Goal: Task Accomplishment & Management: Complete application form

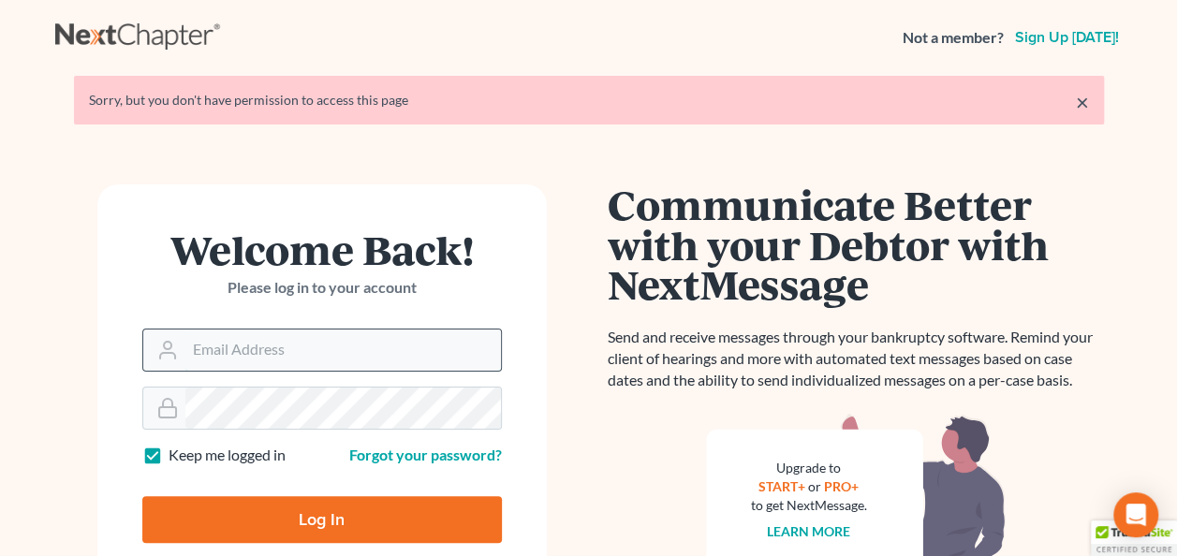
click at [228, 341] on input "Email Address" at bounding box center [343, 350] width 316 height 41
type input "craigbournelaw@yahoo.com"
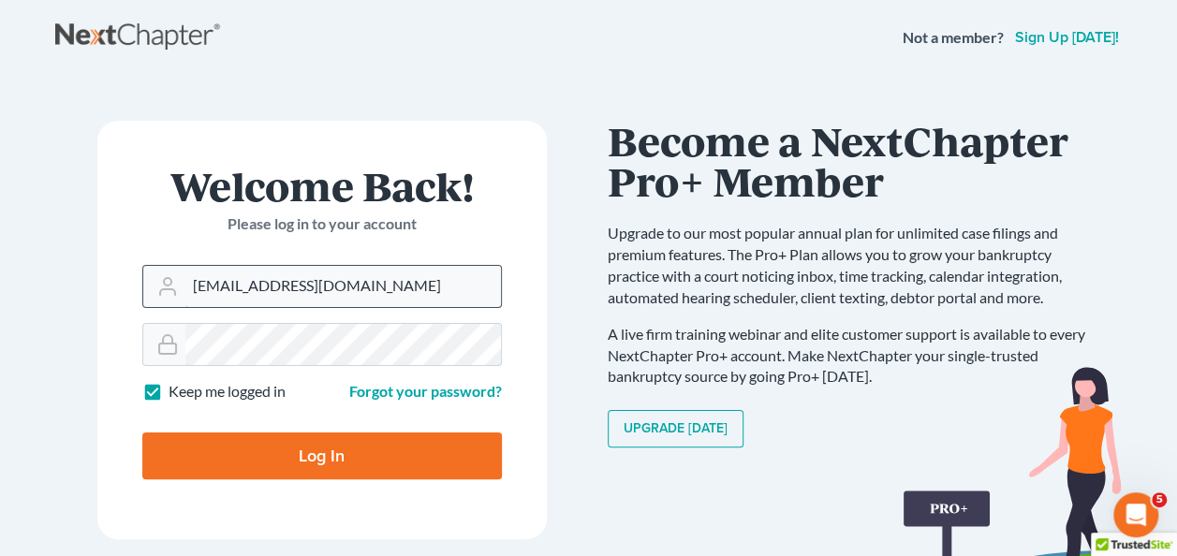
click at [142, 433] on input "Log In" at bounding box center [322, 456] width 360 height 47
type input "Thinking..."
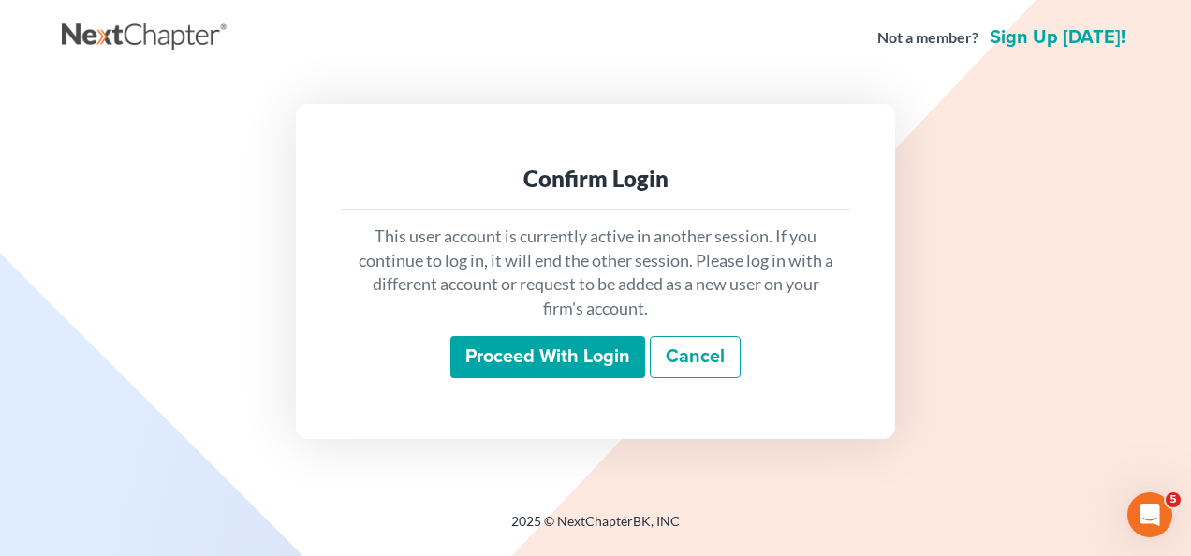
click at [554, 358] on input "Proceed with login" at bounding box center [547, 357] width 195 height 43
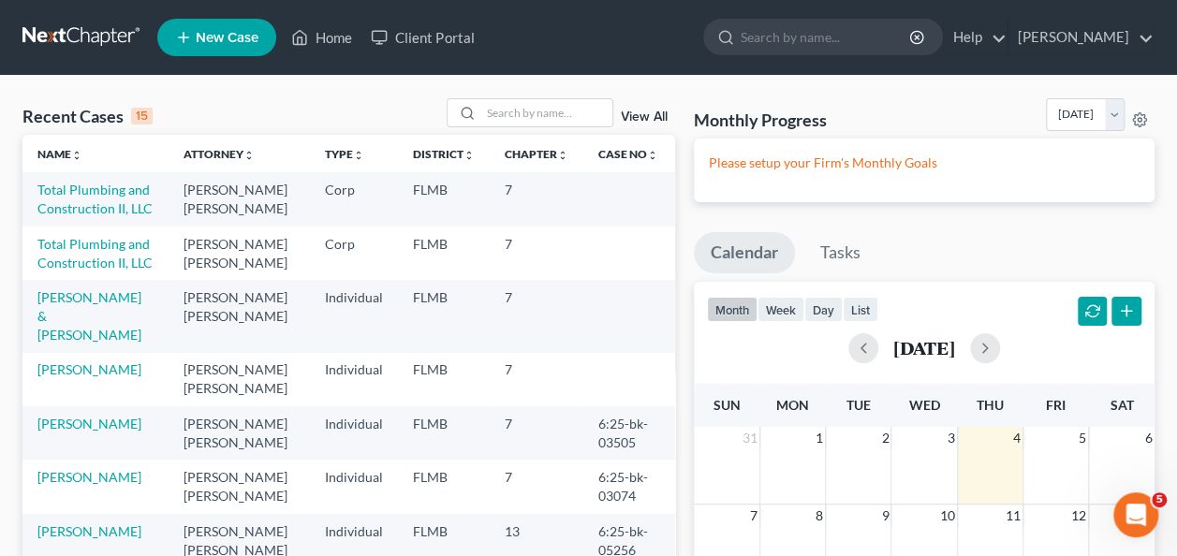
click at [80, 251] on td "Total Plumbing and Construction II, LLC" at bounding box center [95, 253] width 146 height 53
click at [96, 257] on link "Total Plumbing and Construction II, LLC" at bounding box center [94, 253] width 115 height 35
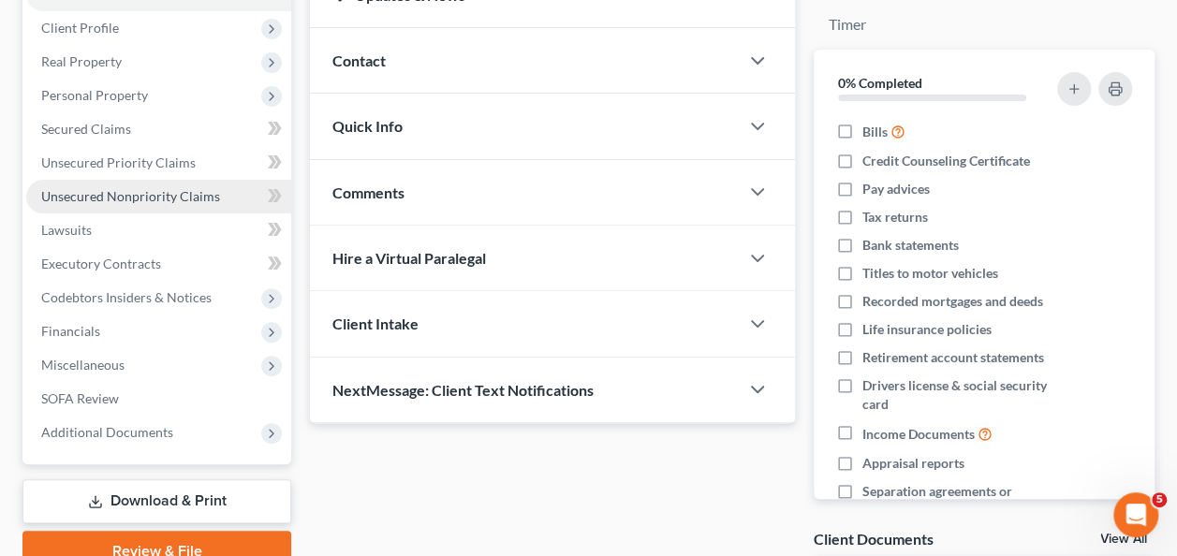
scroll to position [101, 0]
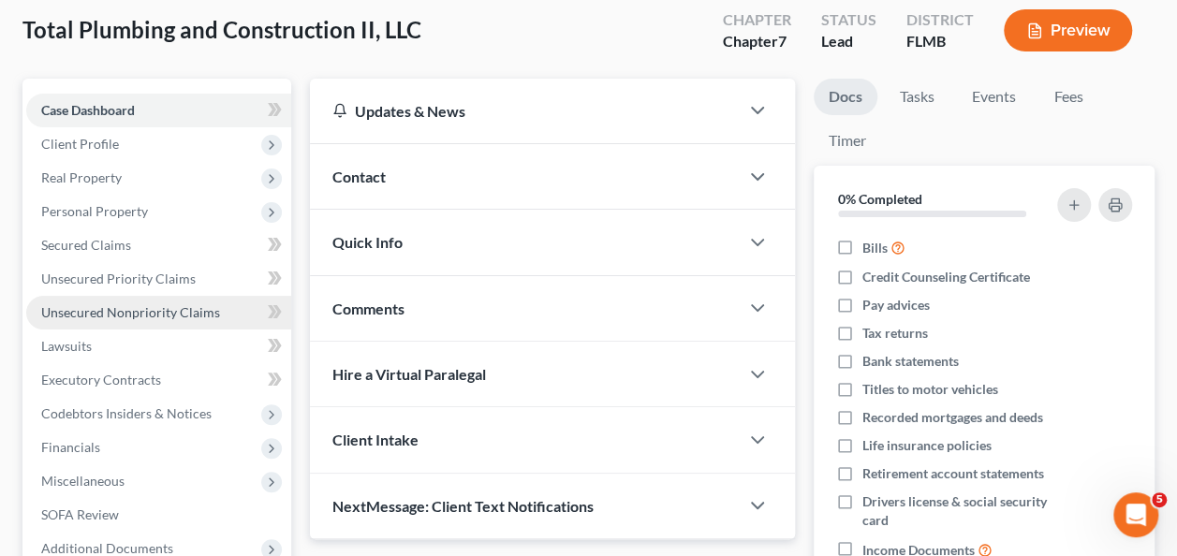
click at [171, 309] on span "Unsecured Nonpriority Claims" at bounding box center [130, 312] width 179 height 16
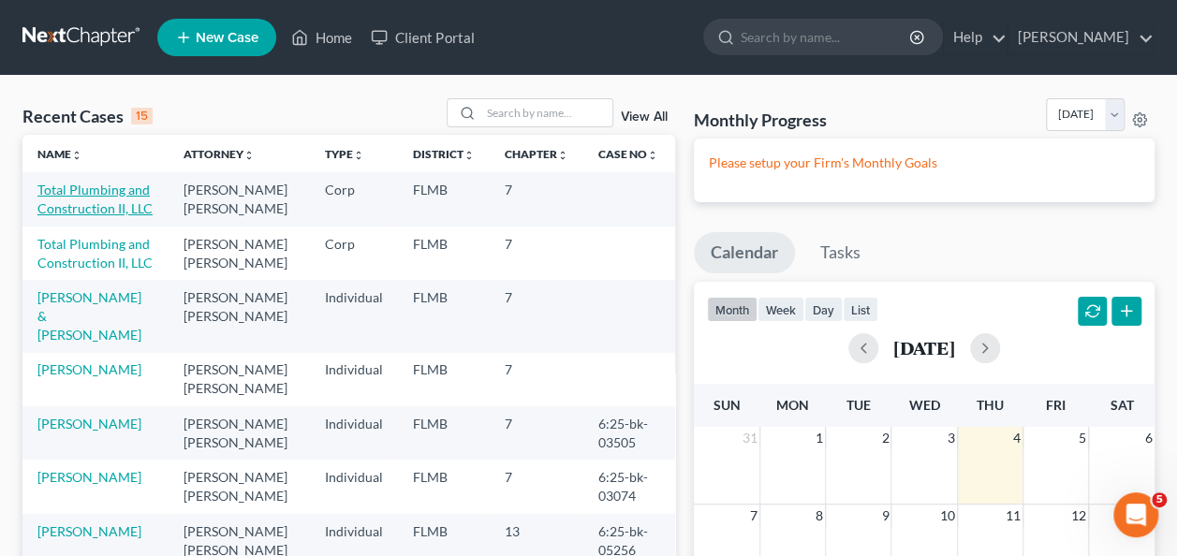
click at [59, 189] on link "Total Plumbing and Construction II, LLC" at bounding box center [94, 199] width 115 height 35
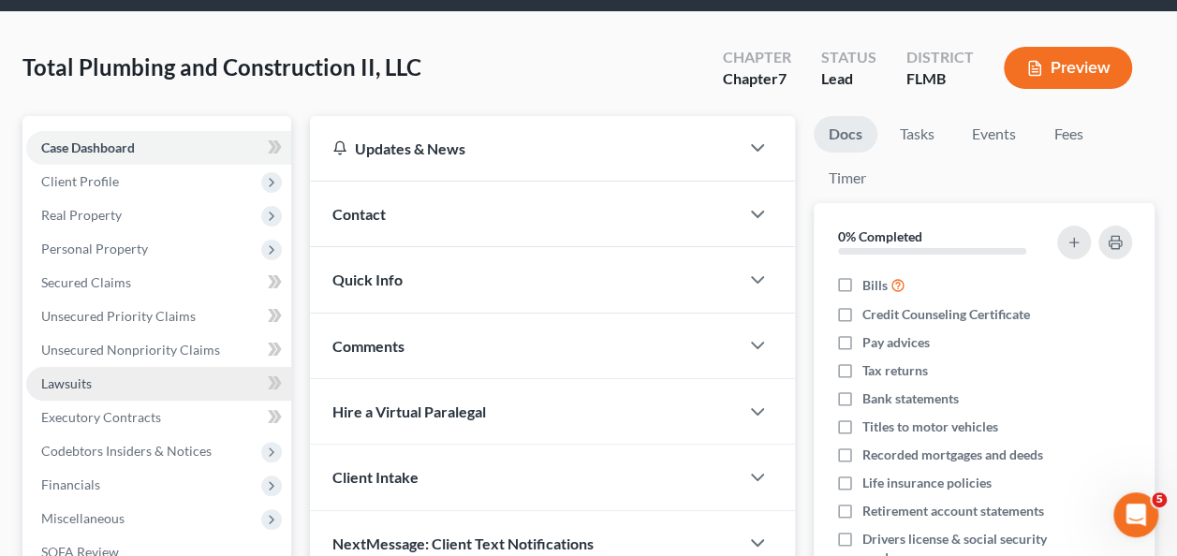
scroll to position [94, 0]
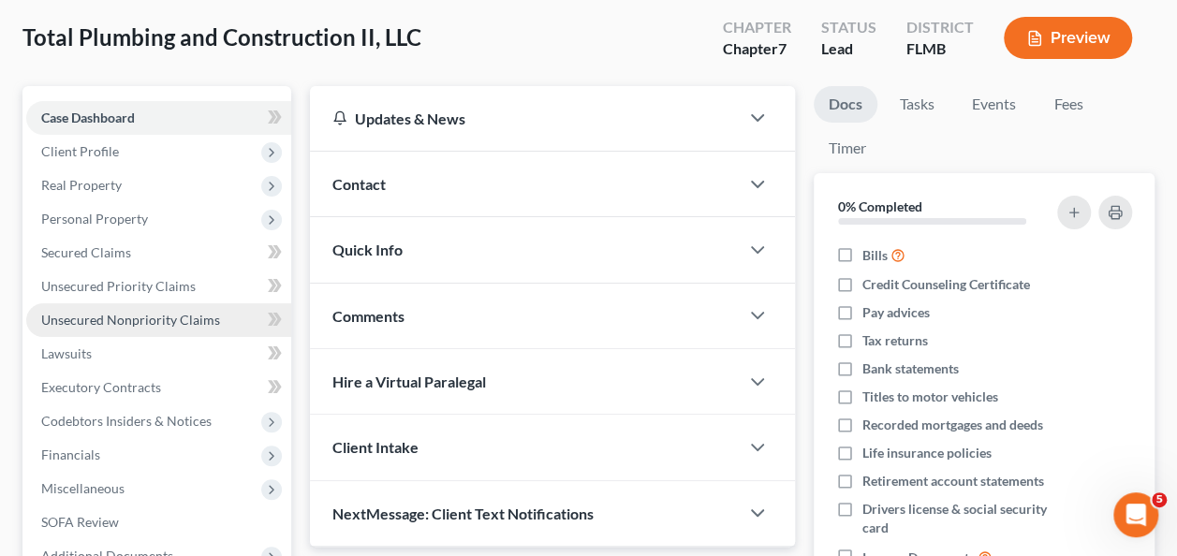
click at [125, 315] on span "Unsecured Nonpriority Claims" at bounding box center [130, 320] width 179 height 16
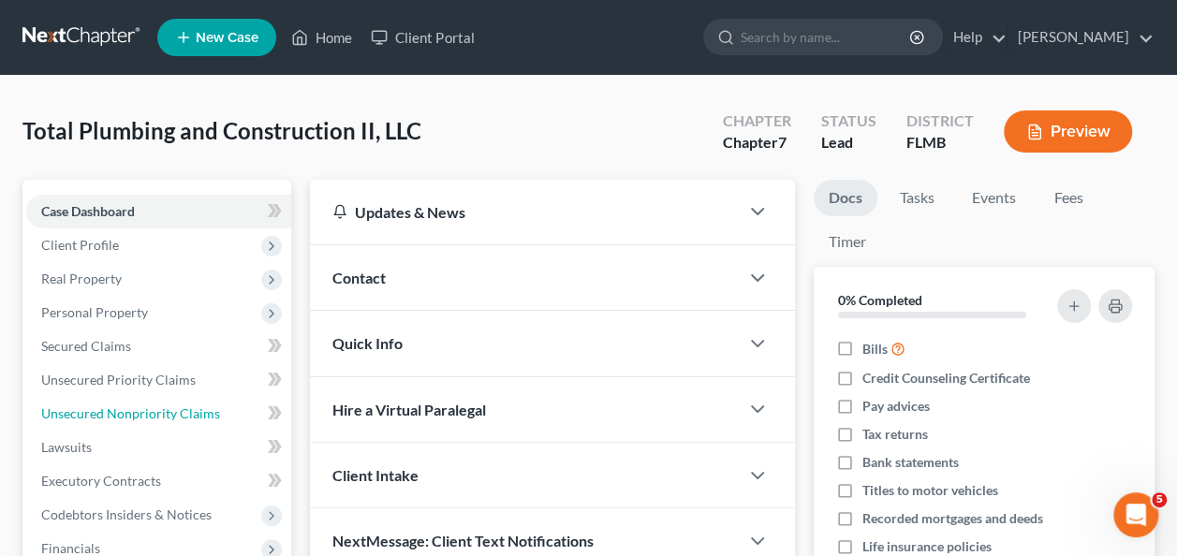
scroll to position [94, 0]
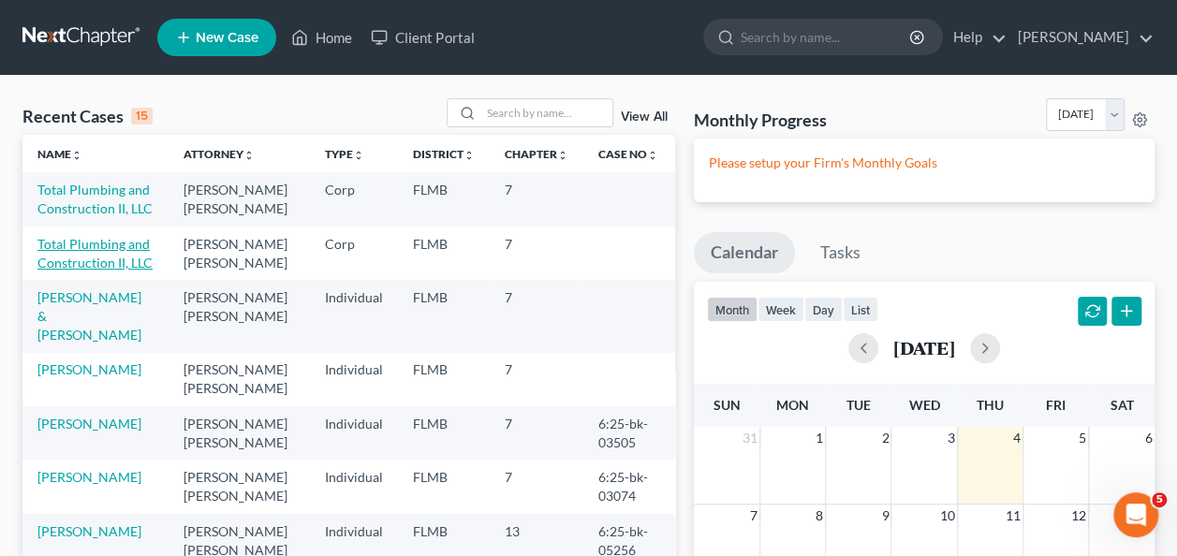
click at [105, 248] on link "Total Plumbing and Construction II, LLC" at bounding box center [94, 253] width 115 height 35
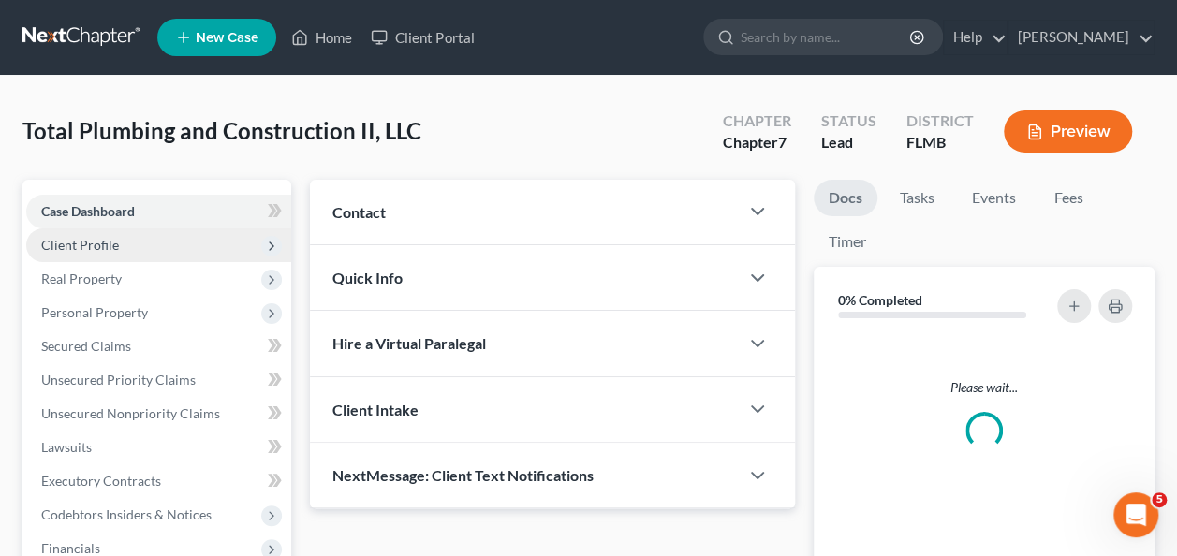
click at [113, 257] on span "Client Profile" at bounding box center [158, 245] width 265 height 34
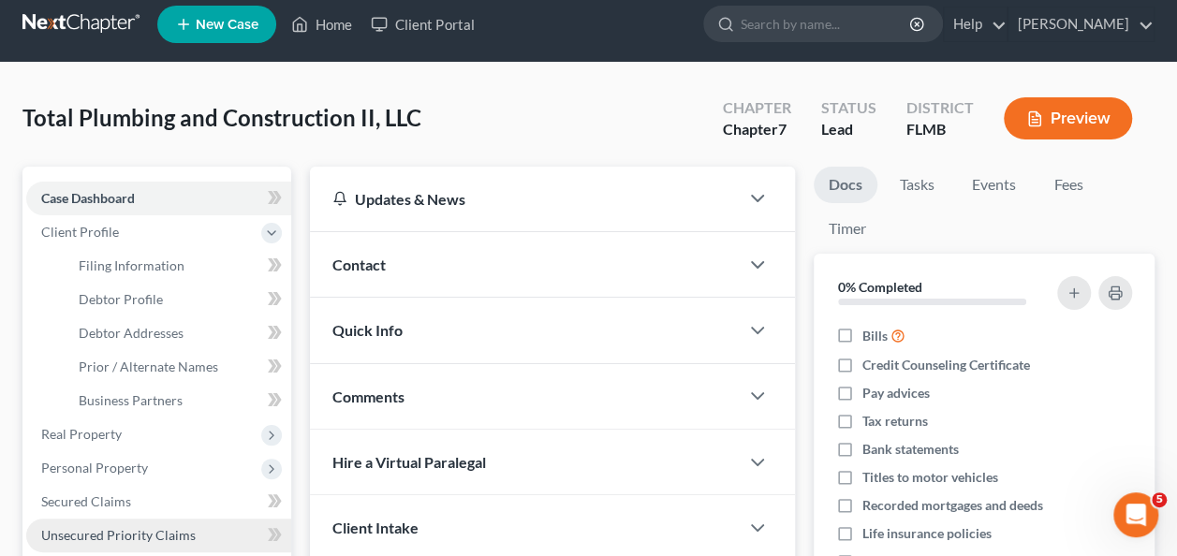
scroll to position [281, 0]
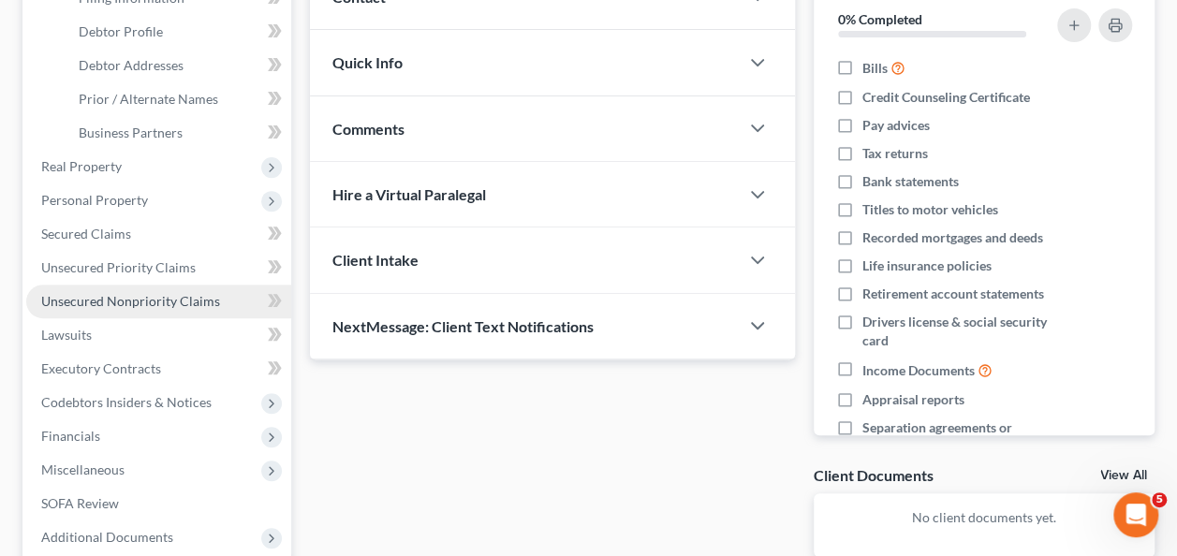
click at [131, 293] on span "Unsecured Nonpriority Claims" at bounding box center [130, 301] width 179 height 16
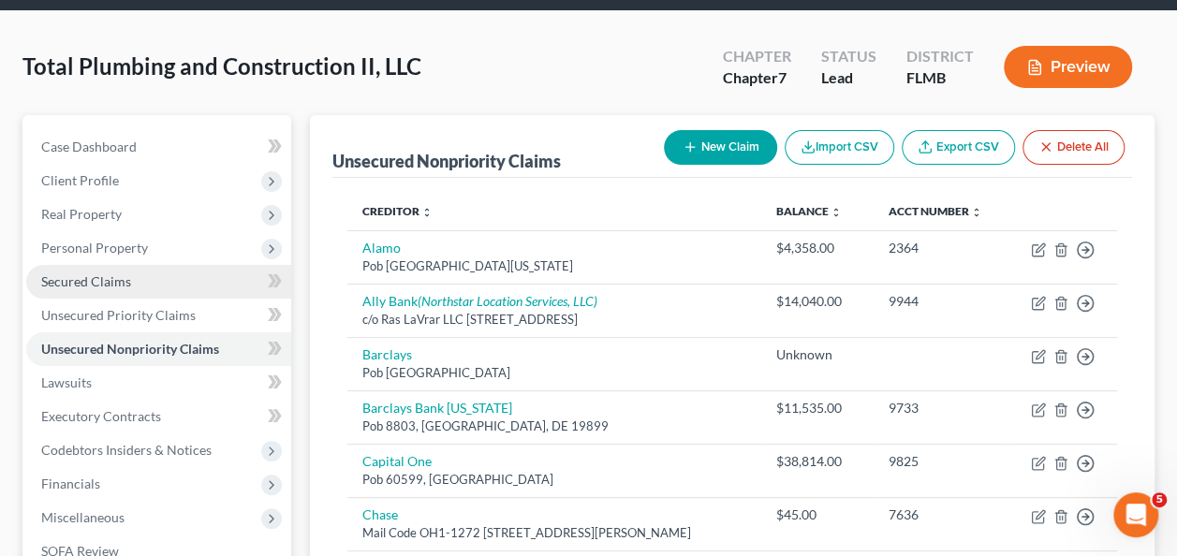
scroll to position [94, 0]
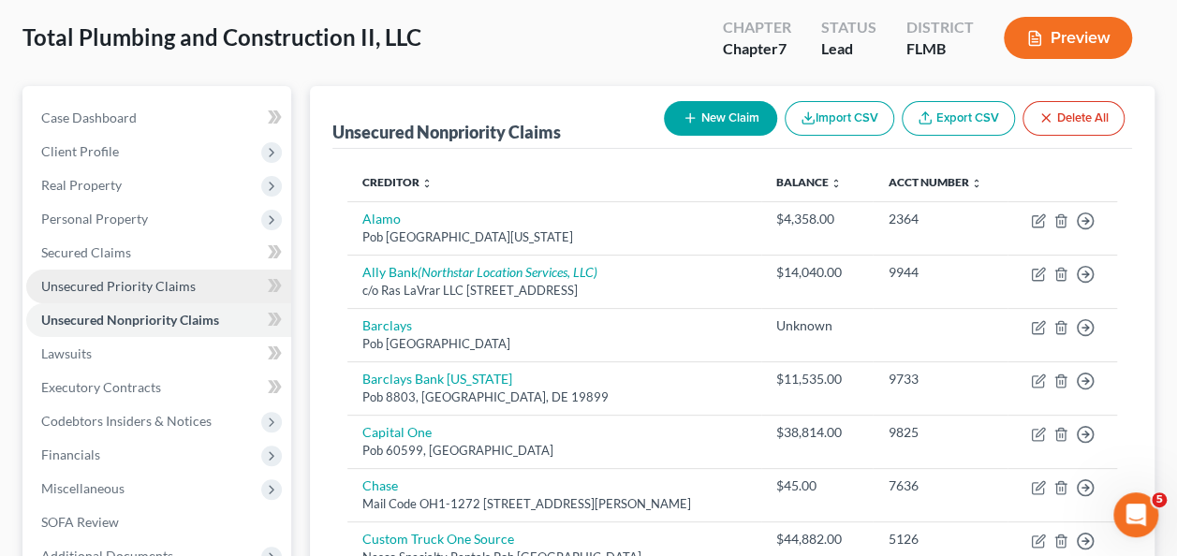
click at [120, 288] on span "Unsecured Priority Claims" at bounding box center [118, 286] width 155 height 16
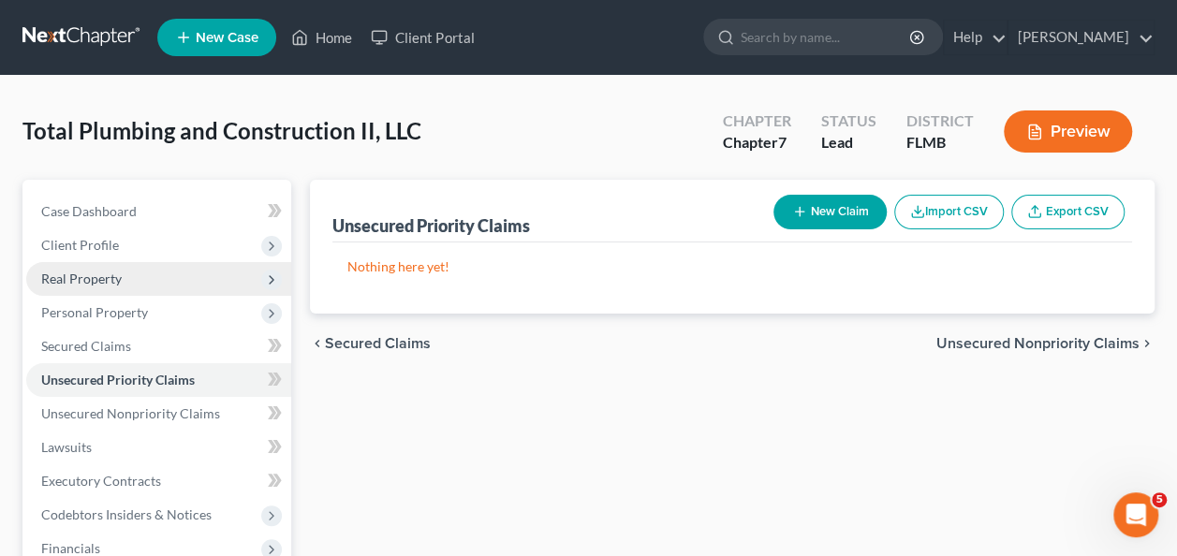
click at [102, 284] on span "Real Property" at bounding box center [81, 279] width 81 height 16
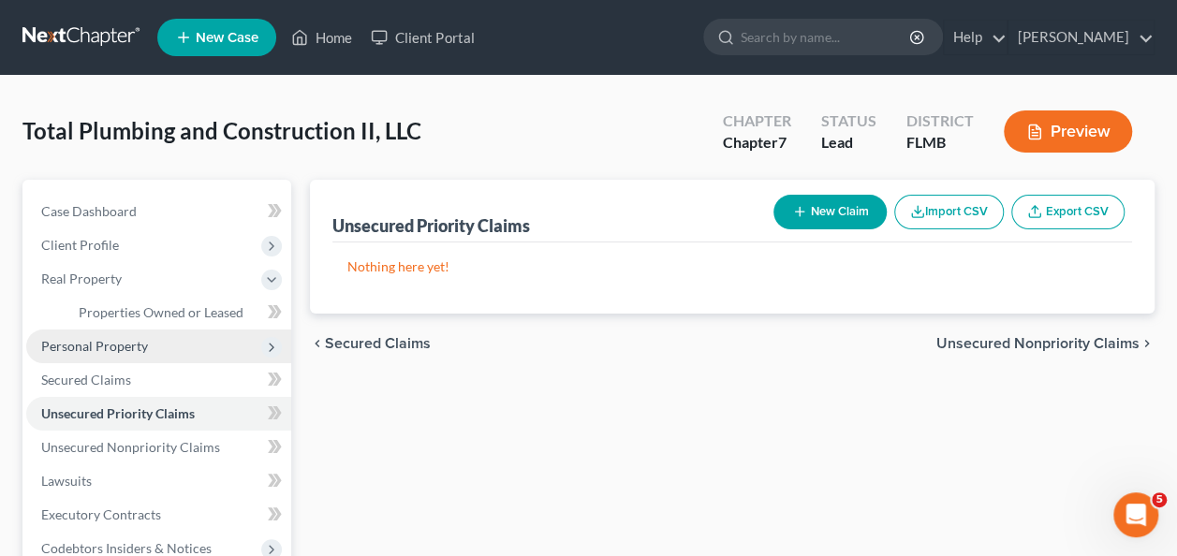
click at [99, 338] on span "Personal Property" at bounding box center [94, 346] width 107 height 16
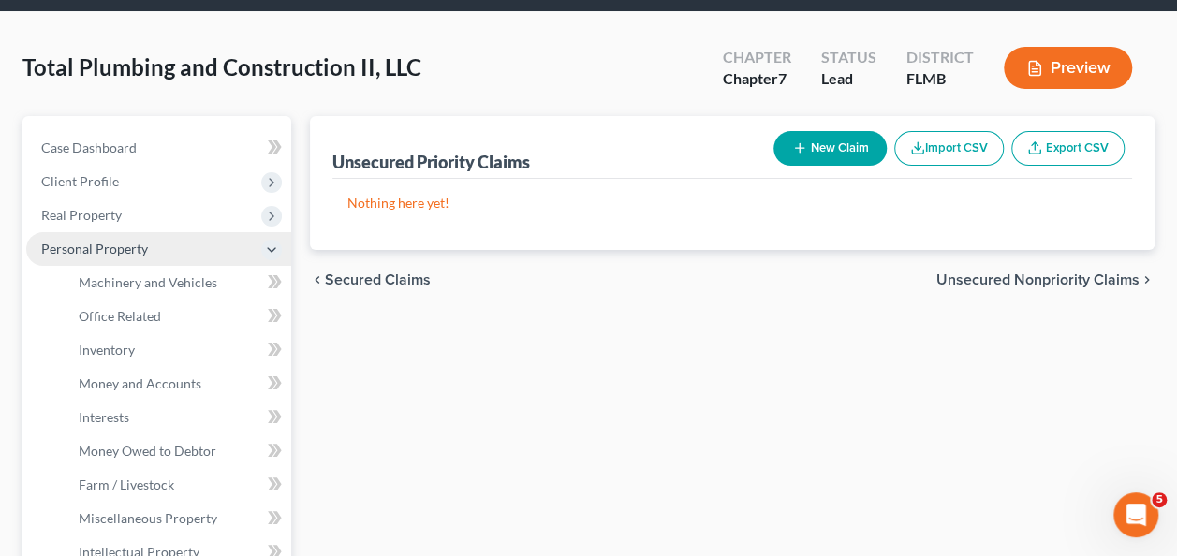
scroll to position [94, 0]
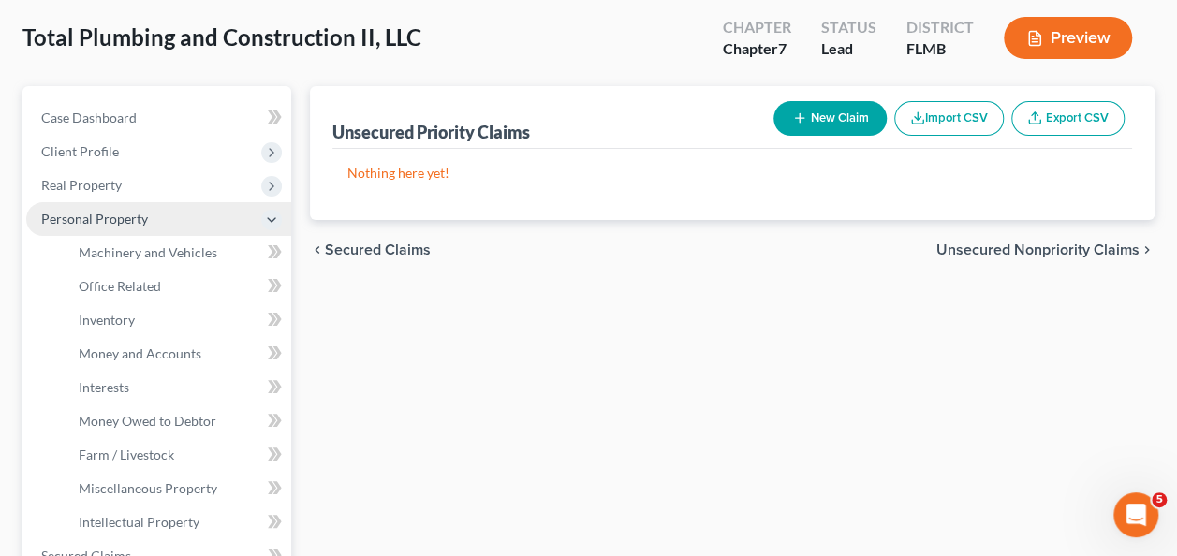
click at [147, 223] on span "Personal Property" at bounding box center [158, 219] width 265 height 34
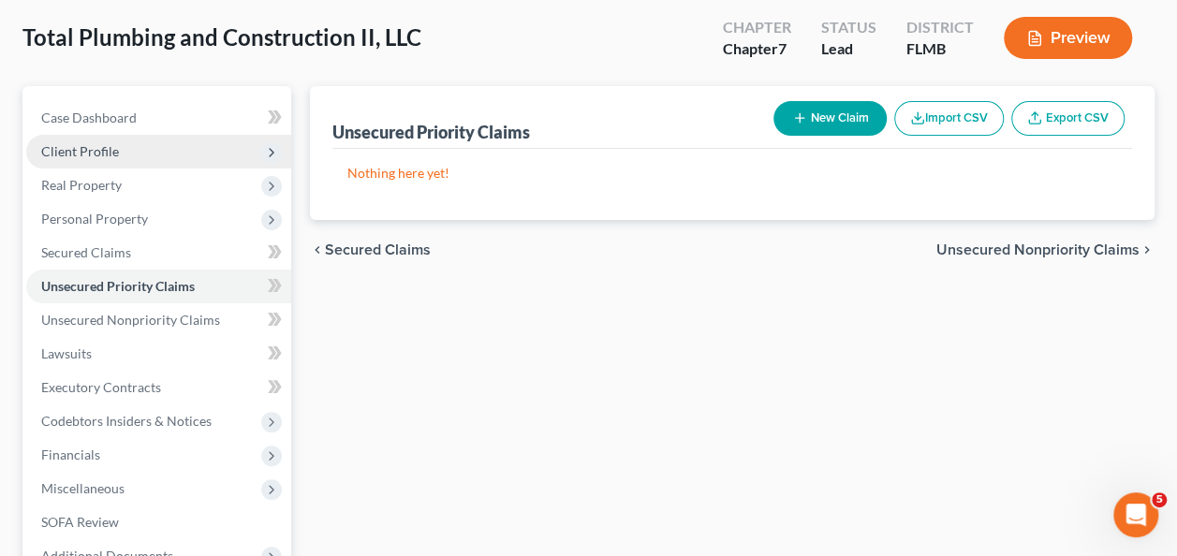
click at [92, 160] on span "Client Profile" at bounding box center [158, 152] width 265 height 34
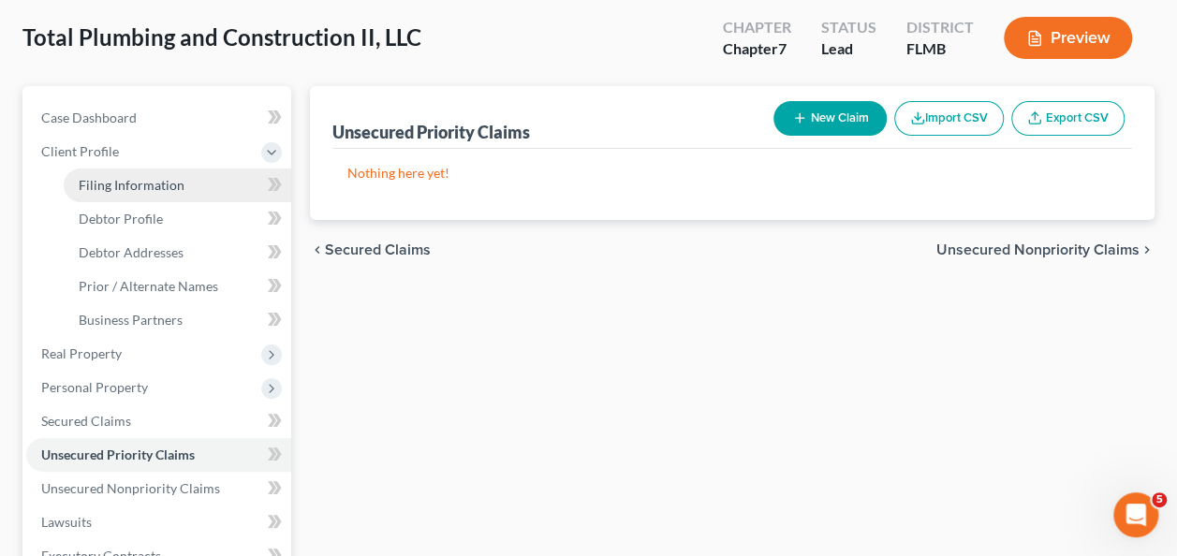
click at [113, 184] on span "Filing Information" at bounding box center [132, 185] width 106 height 16
select select "3"
select select "1"
select select "0"
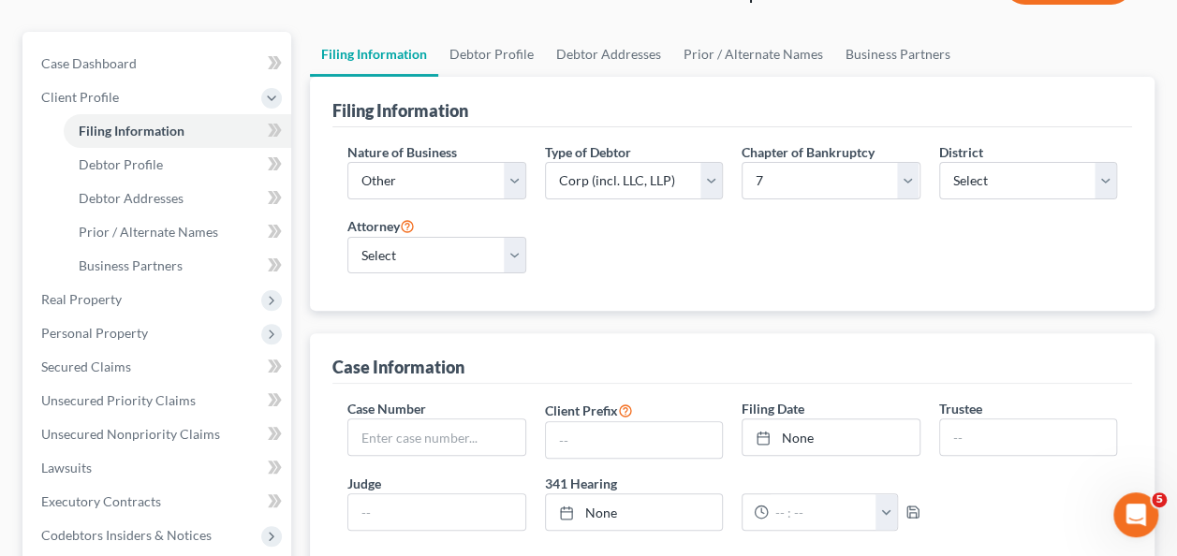
scroll to position [187, 0]
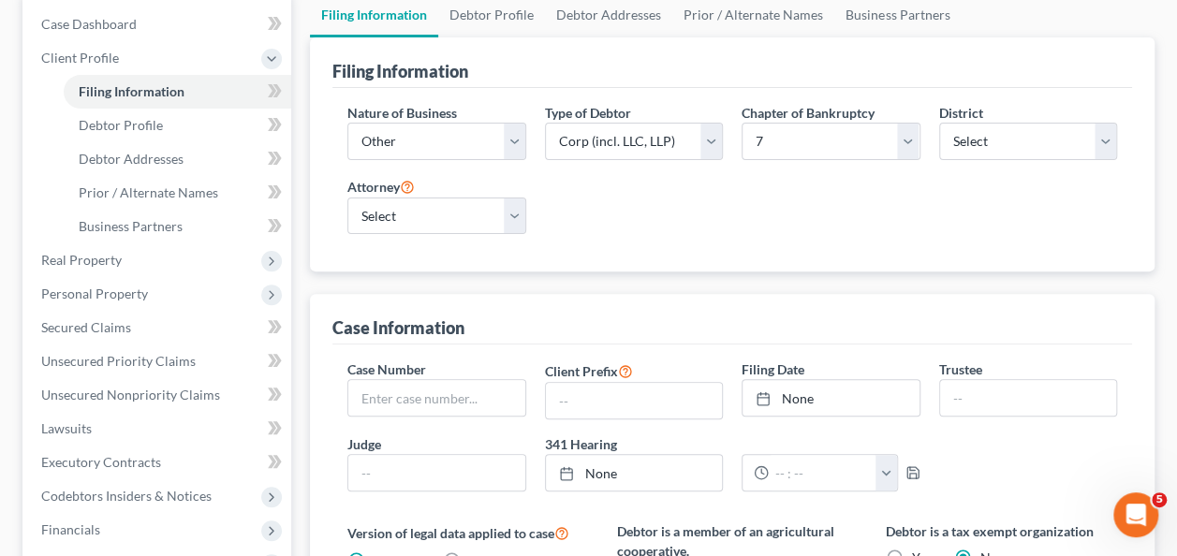
click at [605, 228] on div "Nature of Business Select Clearing Bank Commodity Broker Health Care Business O…" at bounding box center [732, 176] width 788 height 147
click at [126, 135] on link "Debtor Profile" at bounding box center [178, 126] width 228 height 34
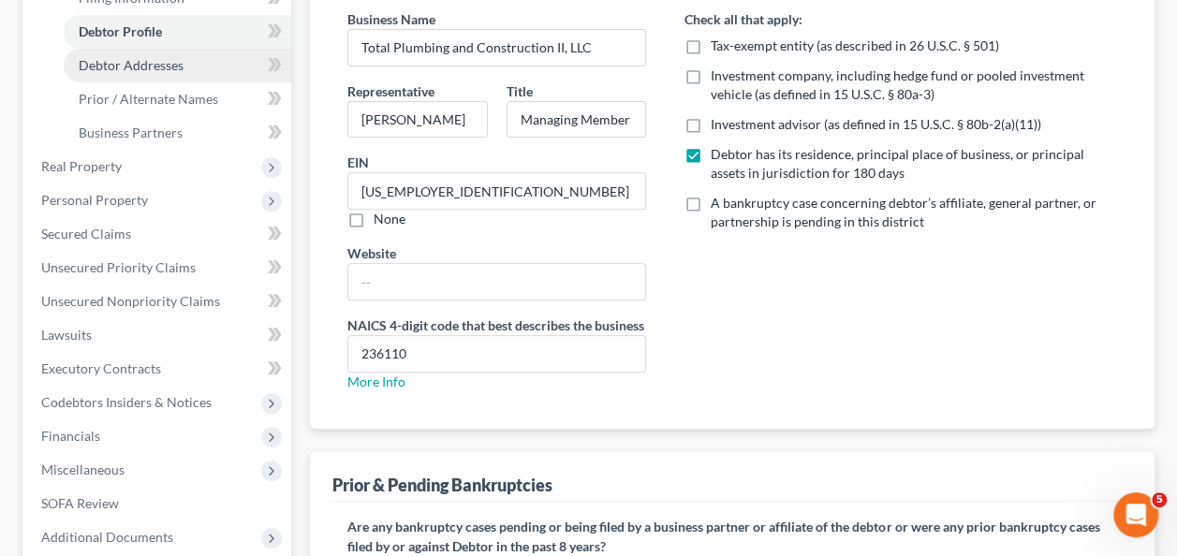
click at [137, 70] on span "Debtor Addresses" at bounding box center [131, 65] width 105 height 16
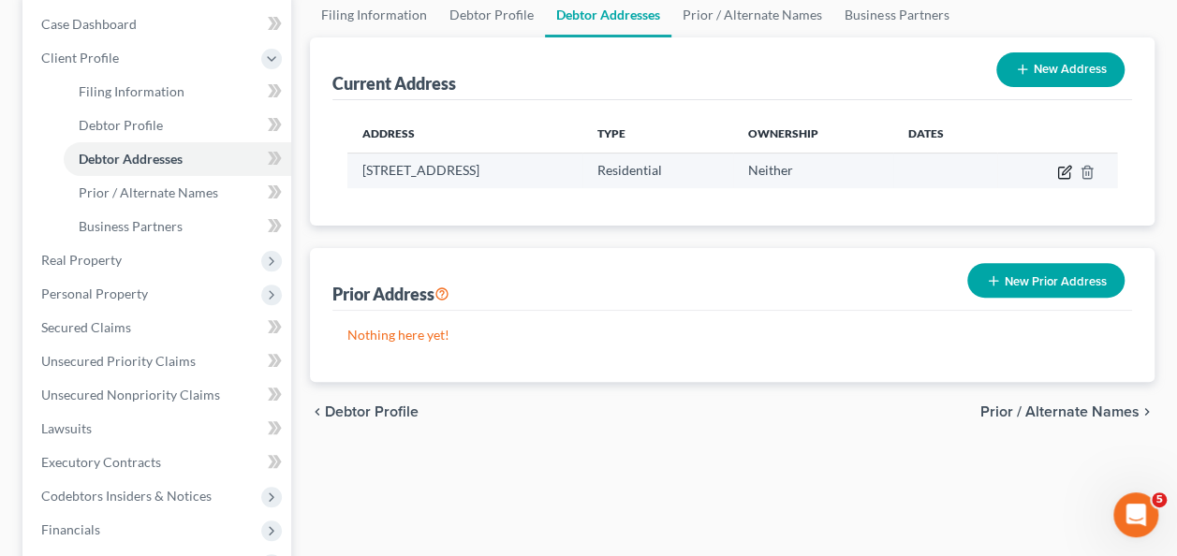
click at [1069, 173] on icon "button" at bounding box center [1063, 173] width 11 height 11
select select "9"
select select "47"
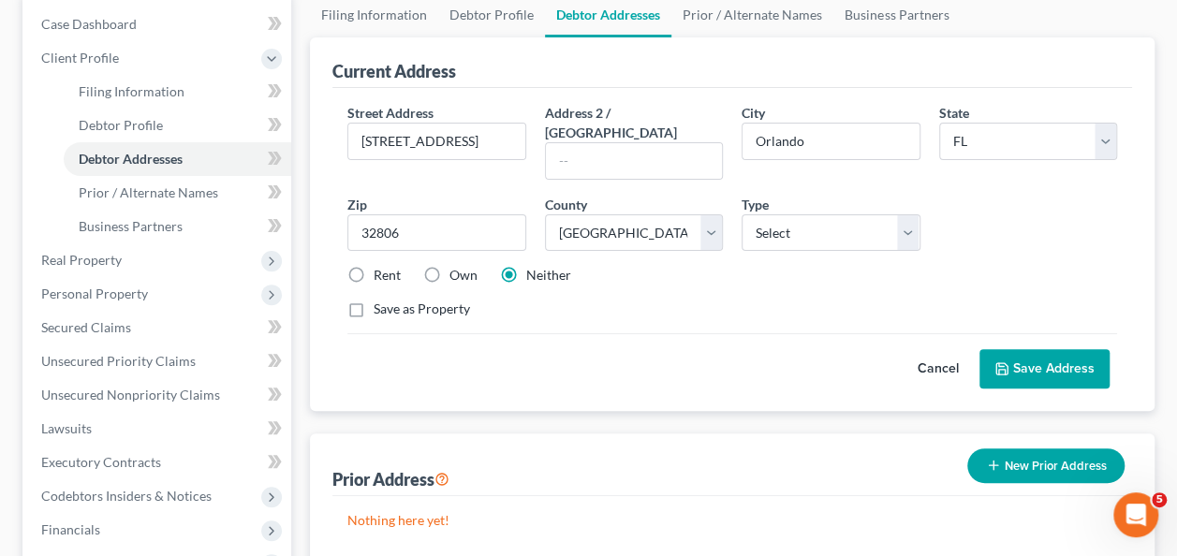
click at [649, 266] on div "Rent Own Neither" at bounding box center [732, 275] width 788 height 19
click at [783, 214] on select "Select Business Mailing Location of Assets" at bounding box center [831, 232] width 178 height 37
select select "0"
click at [742, 214] on select "Select Business Mailing Location of Assets" at bounding box center [831, 232] width 178 height 37
click at [779, 266] on div "Rent Own Neither" at bounding box center [732, 275] width 788 height 19
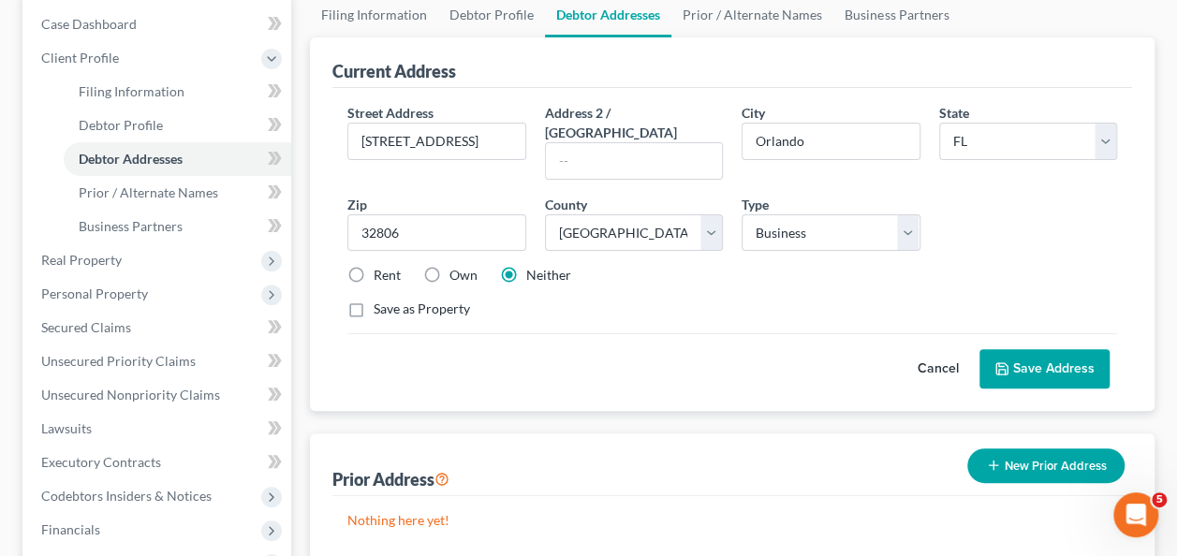
drag, startPoint x: 1120, startPoint y: 360, endPoint x: 1078, endPoint y: 346, distance: 44.1
click at [1081, 346] on div "Street Address * 1725 Jessamine Ave Address 2 / PO Box City * Orlando State * S…" at bounding box center [732, 249] width 800 height 323
click at [1067, 349] on button "Save Address" at bounding box center [1044, 368] width 130 height 39
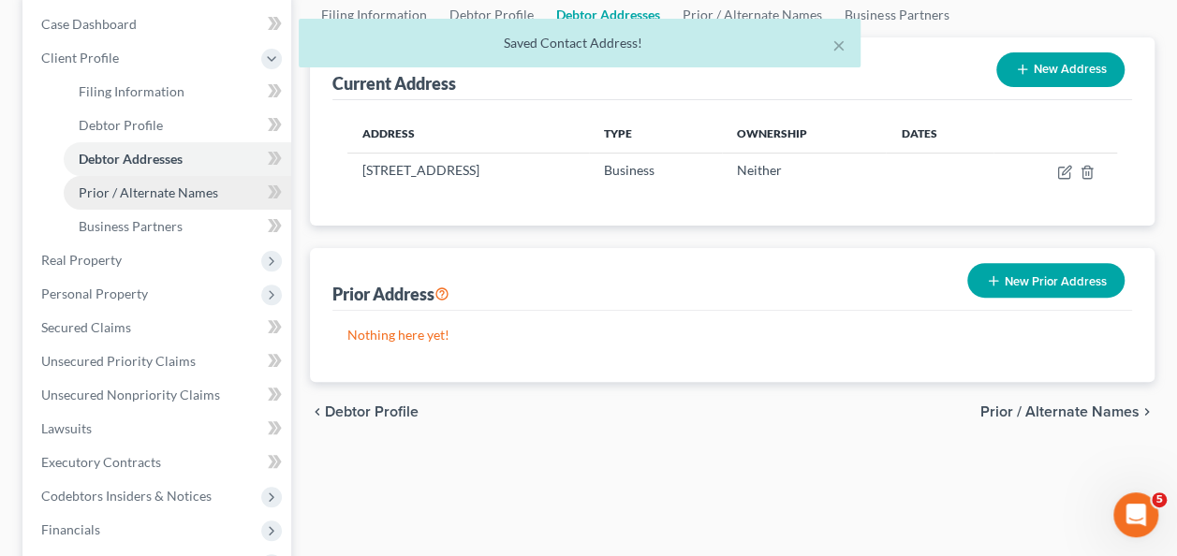
click at [148, 197] on span "Prior / Alternate Names" at bounding box center [149, 192] width 140 height 16
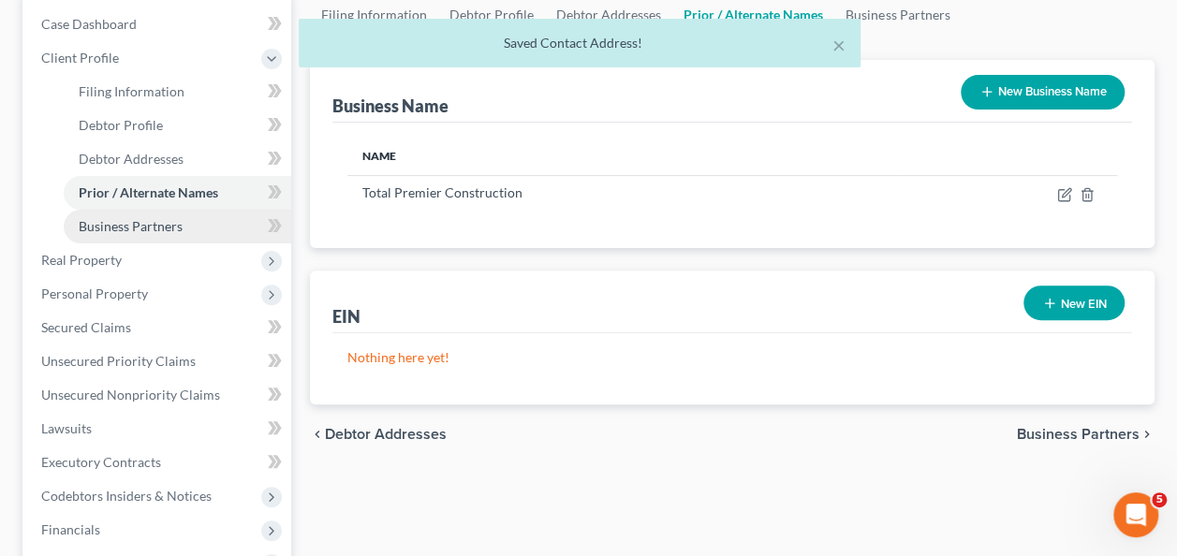
click at [182, 220] on link "Business Partners" at bounding box center [178, 227] width 228 height 34
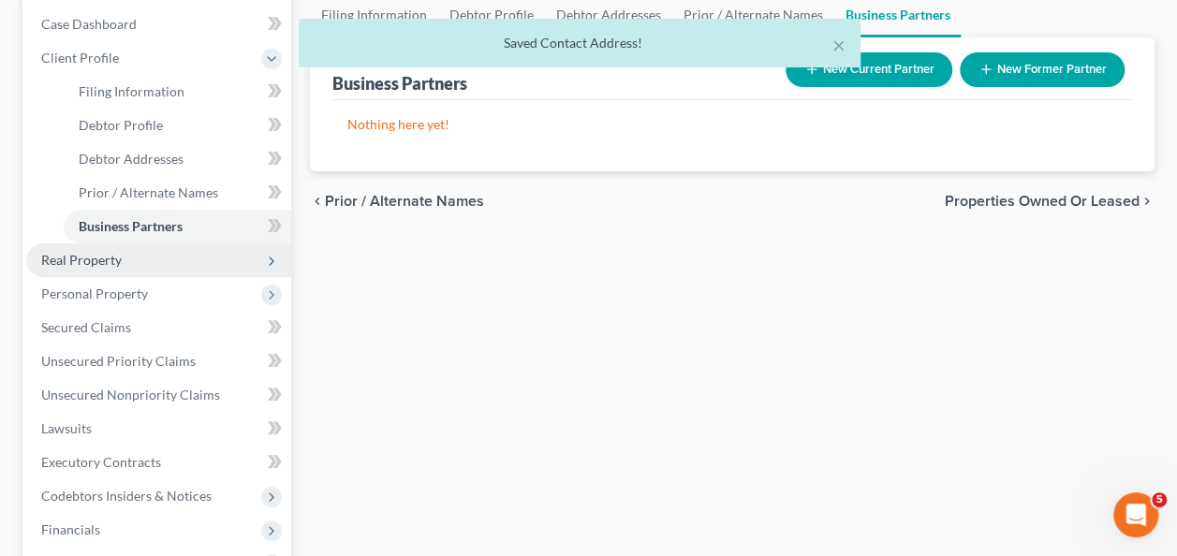
click at [105, 266] on span "Real Property" at bounding box center [81, 260] width 81 height 16
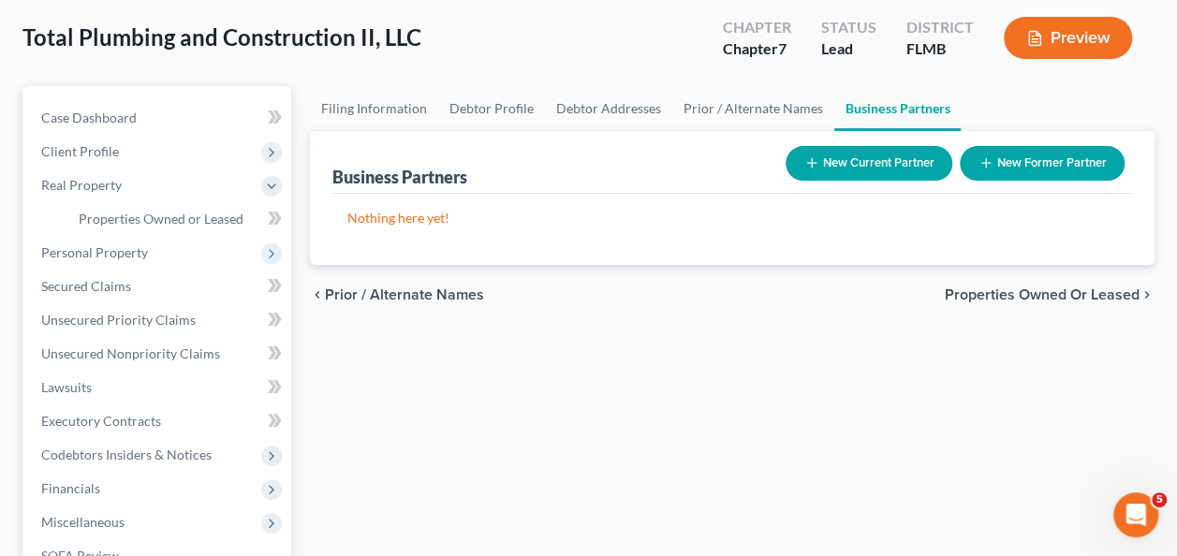
click at [699, 314] on div "chevron_left Prior / Alternate Names Properties Owned or Leased chevron_right" at bounding box center [732, 295] width 845 height 60
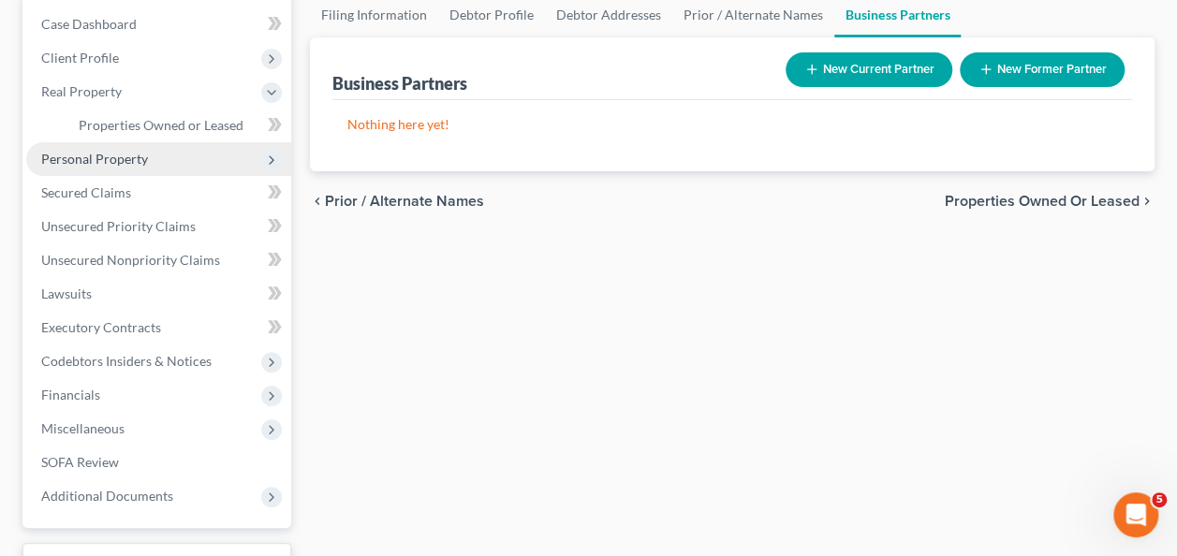
click at [81, 164] on span "Personal Property" at bounding box center [94, 159] width 107 height 16
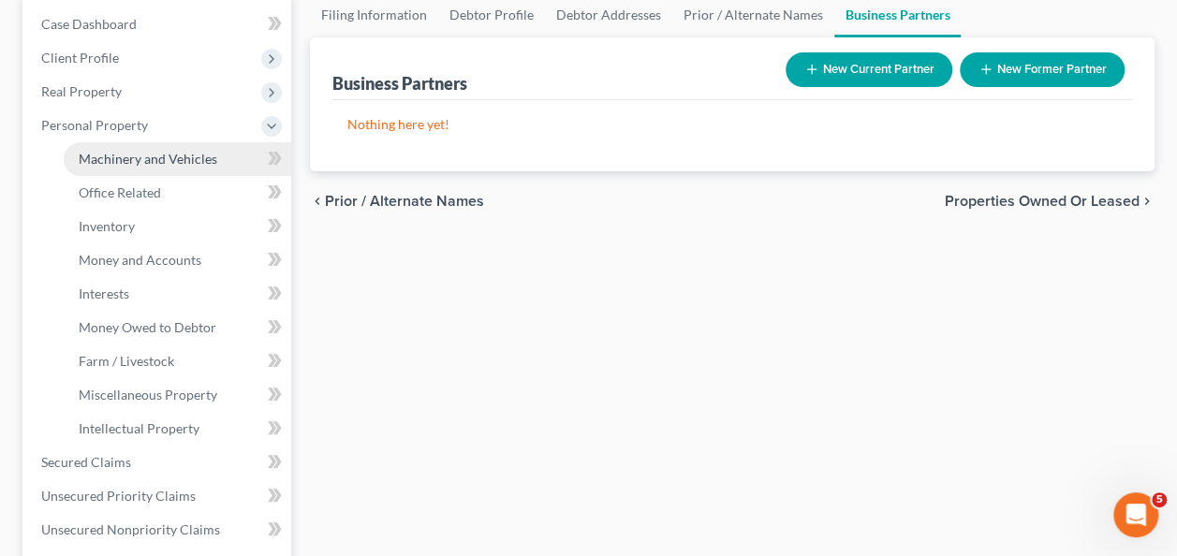
click at [99, 174] on link "Machinery and Vehicles" at bounding box center [178, 159] width 228 height 34
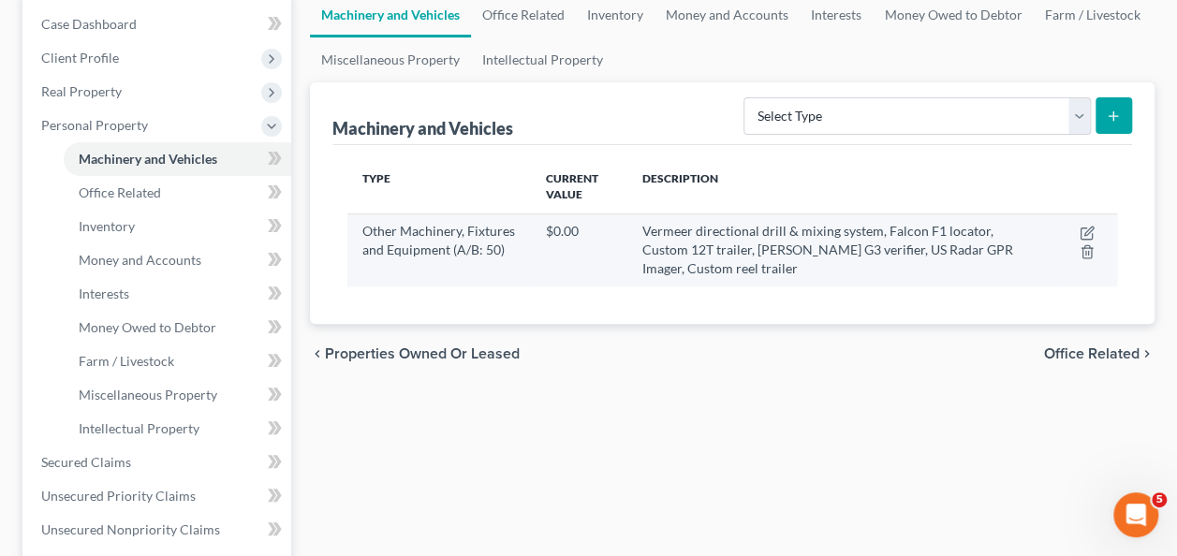
click at [935, 255] on td "Vermeer directional drill & mixing system, Falcon F1 locator, Custom 12T traile…" at bounding box center [841, 249] width 429 height 73
drag, startPoint x: 935, startPoint y: 255, endPoint x: 1081, endPoint y: 229, distance: 148.2
click at [1081, 229] on icon "button" at bounding box center [1086, 233] width 11 height 11
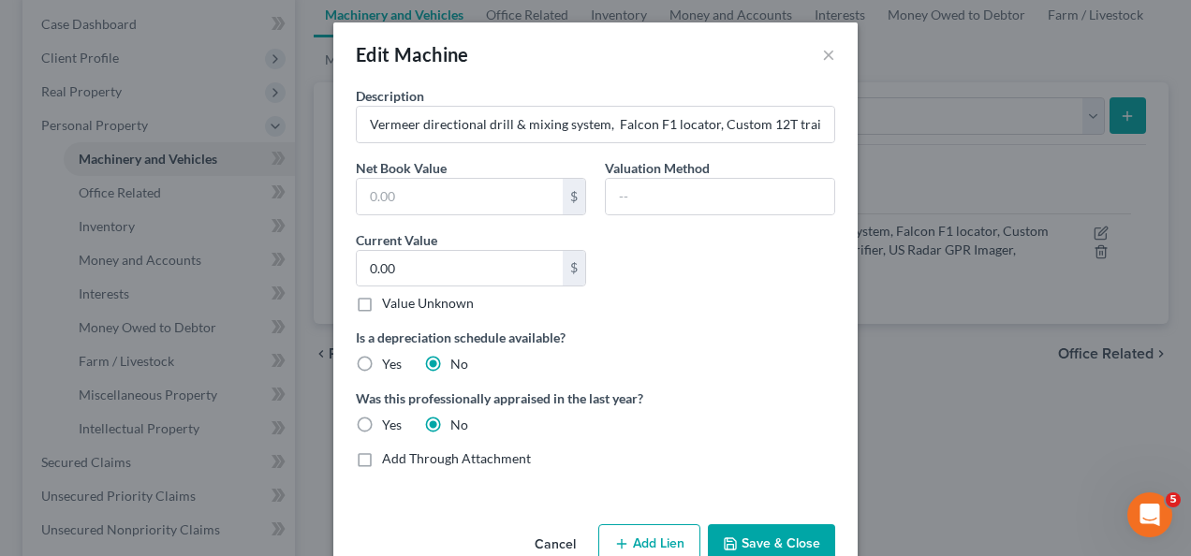
click at [733, 277] on div "Description Vermeer directional drill & mixing system, Falcon F1 locator, Custo…" at bounding box center [595, 284] width 498 height 397
click at [770, 302] on div "Description Vermeer directional drill & mixing system, Falcon F1 locator, Custo…" at bounding box center [595, 284] width 498 height 397
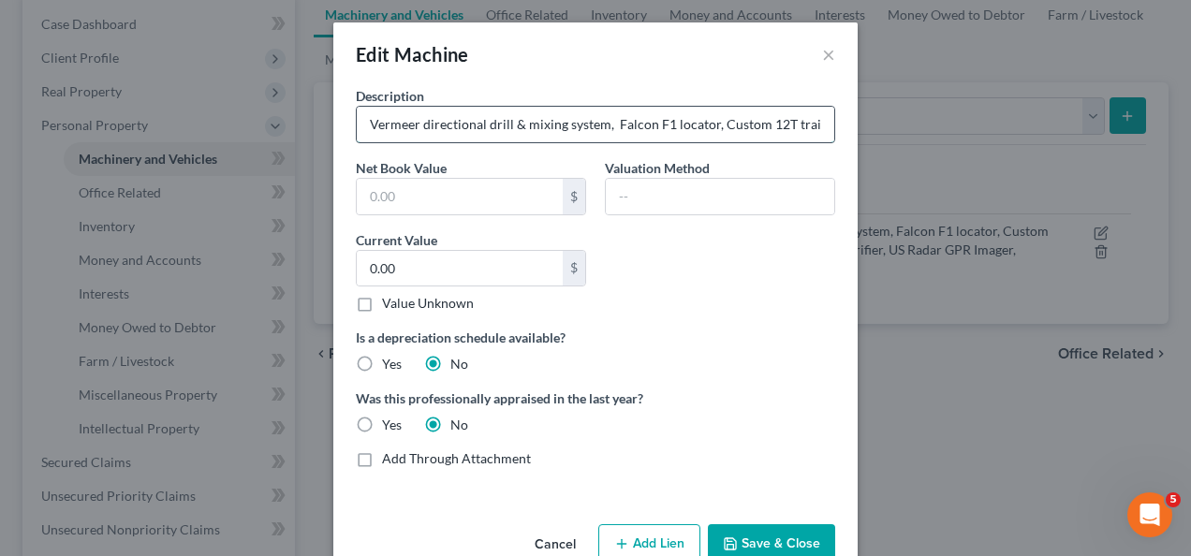
click at [362, 124] on input "Vermeer directional drill & mixing system, Falcon F1 locator, Custom 12T traile…" at bounding box center [596, 125] width 478 height 36
type input "Custom reel trailer"
click at [519, 132] on input "Custom reel trailer" at bounding box center [596, 125] width 478 height 36
drag, startPoint x: 519, startPoint y: 132, endPoint x: 221, endPoint y: 116, distance: 298.2
click at [221, 116] on div "Edit Machine × Description Custom reel trailer Net Book Value $ Valuation Metho…" at bounding box center [595, 278] width 1191 height 556
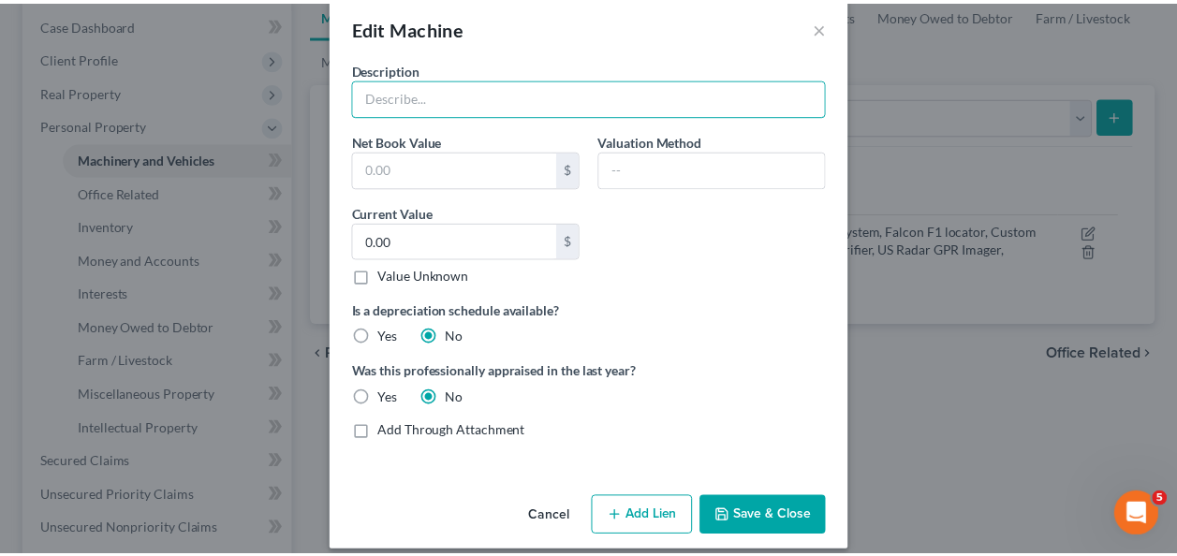
scroll to position [43, 0]
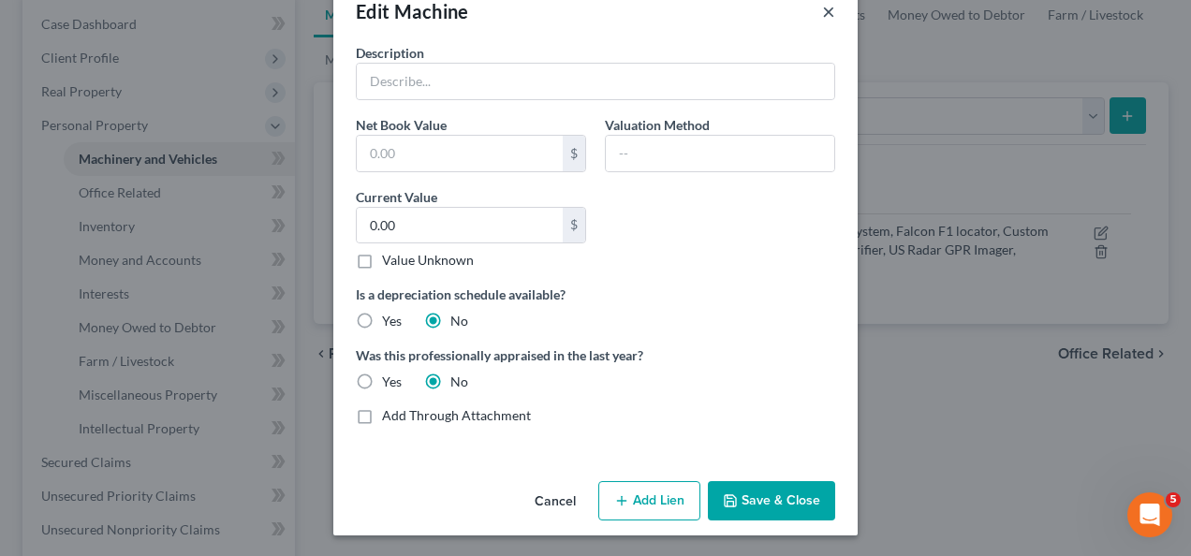
click at [823, 4] on button "×" at bounding box center [828, 11] width 13 height 22
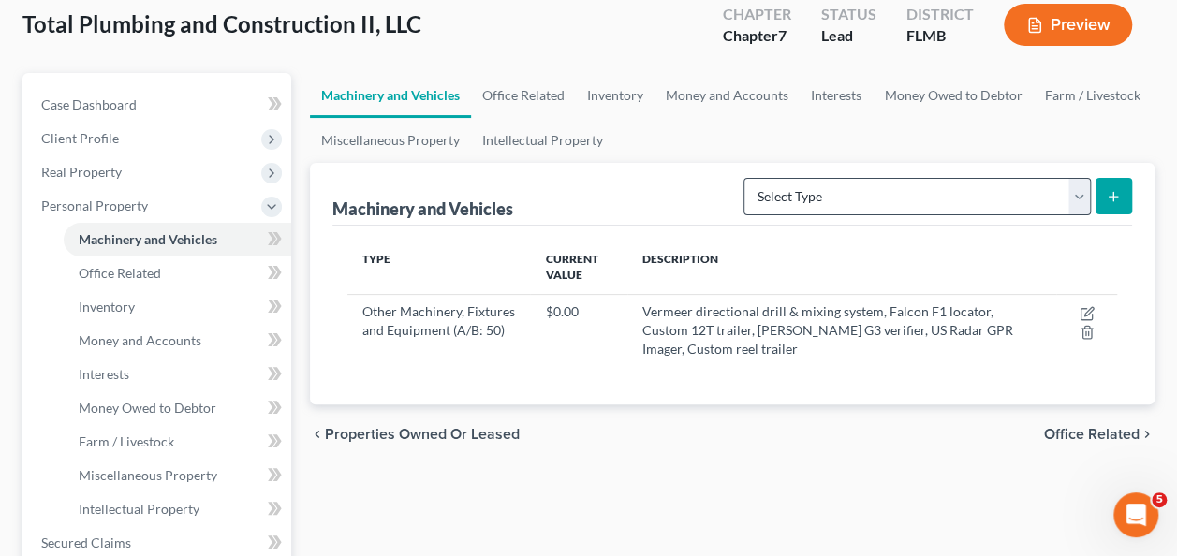
scroll to position [0, 0]
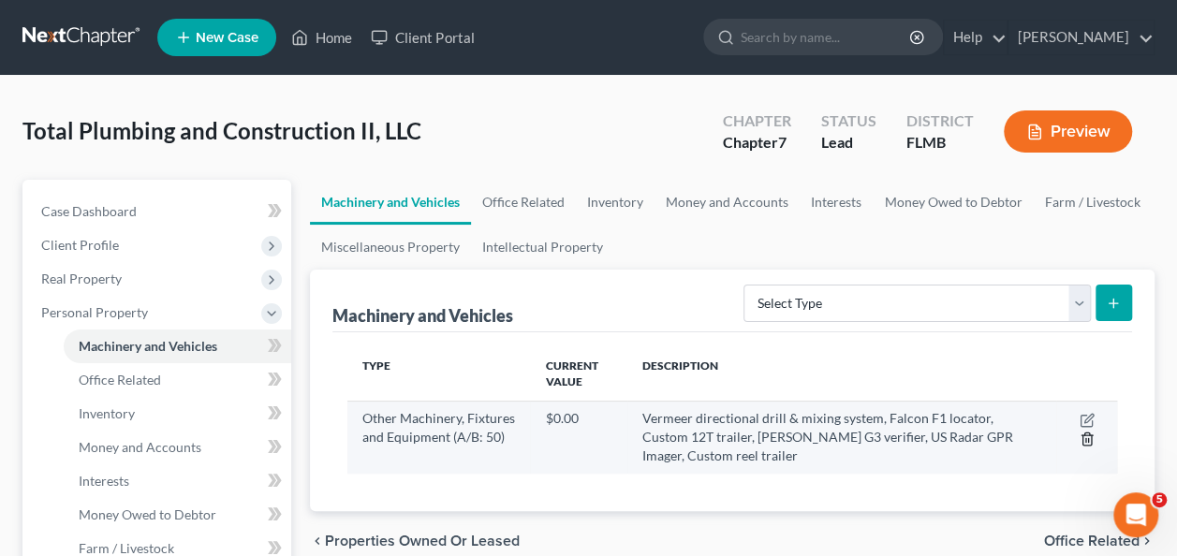
click at [1084, 435] on polyline "button" at bounding box center [1087, 435] width 11 height 0
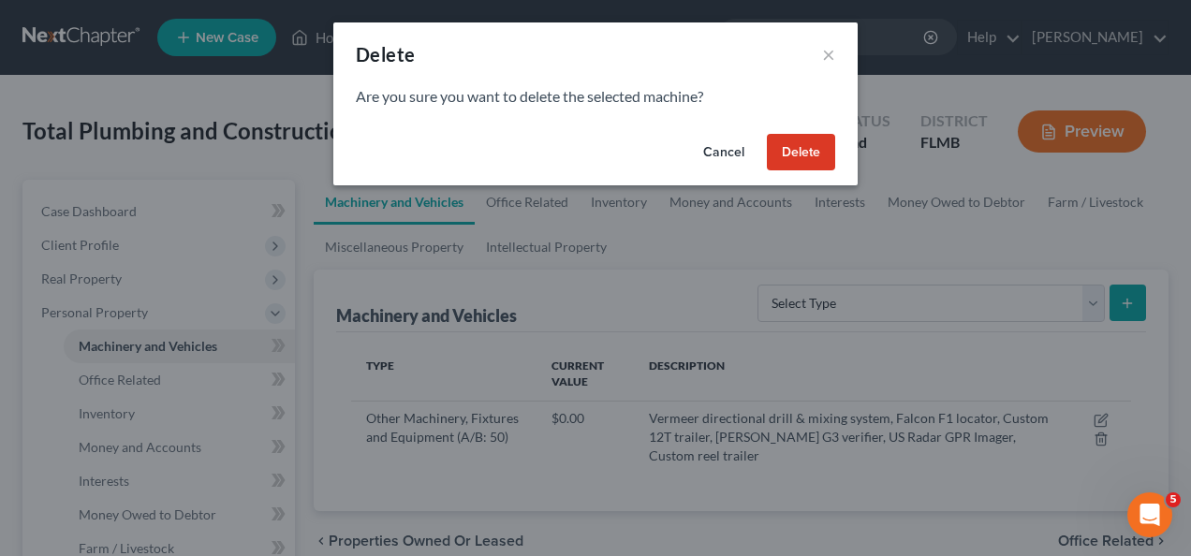
click at [792, 144] on button "Delete" at bounding box center [801, 152] width 68 height 37
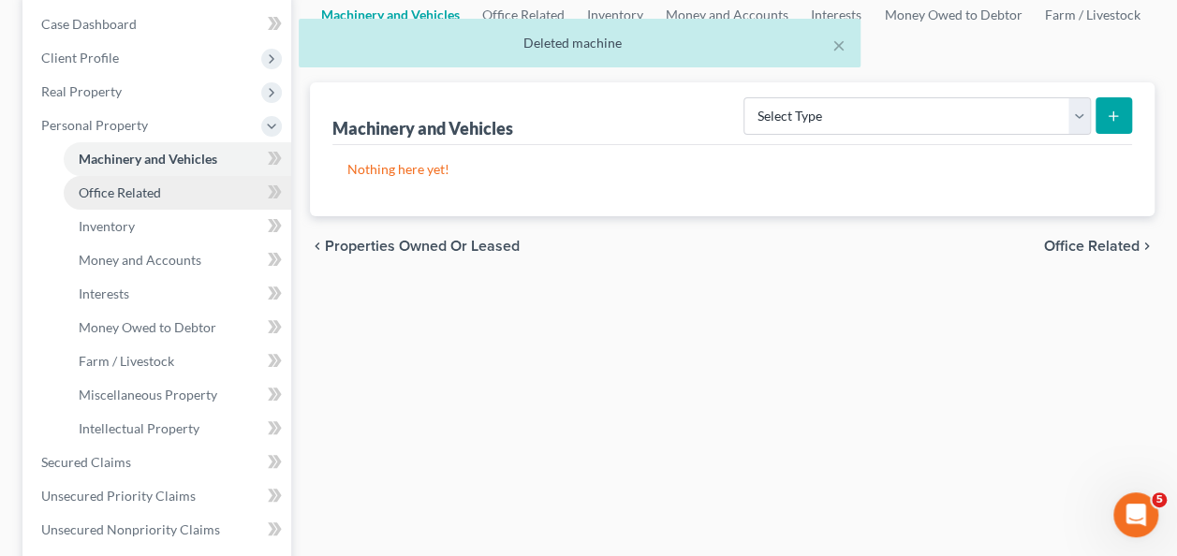
click at [117, 199] on span "Office Related" at bounding box center [120, 192] width 82 height 16
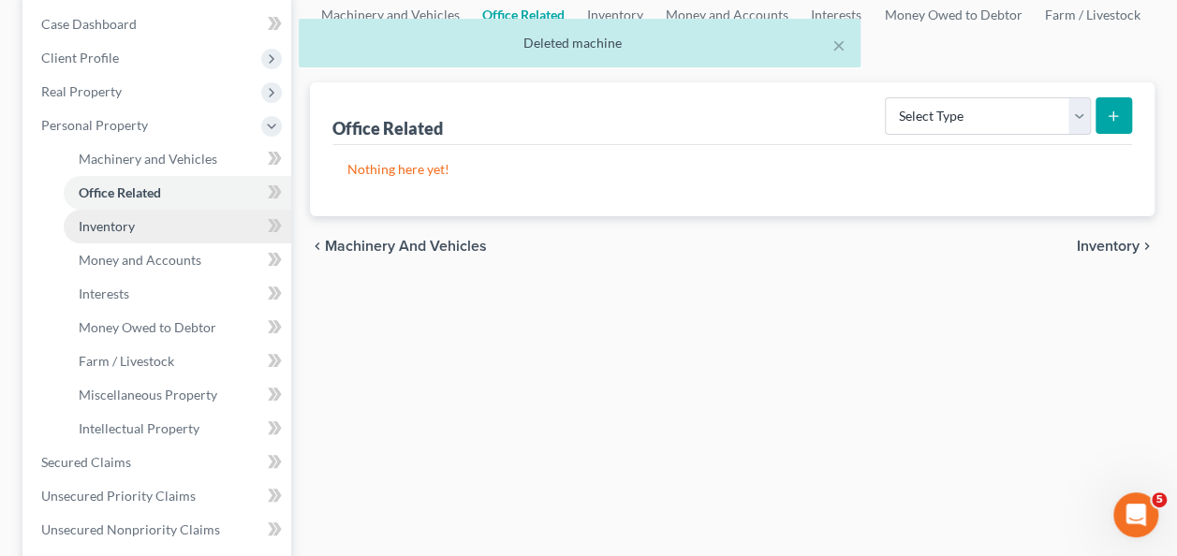
click at [101, 221] on span "Inventory" at bounding box center [107, 226] width 56 height 16
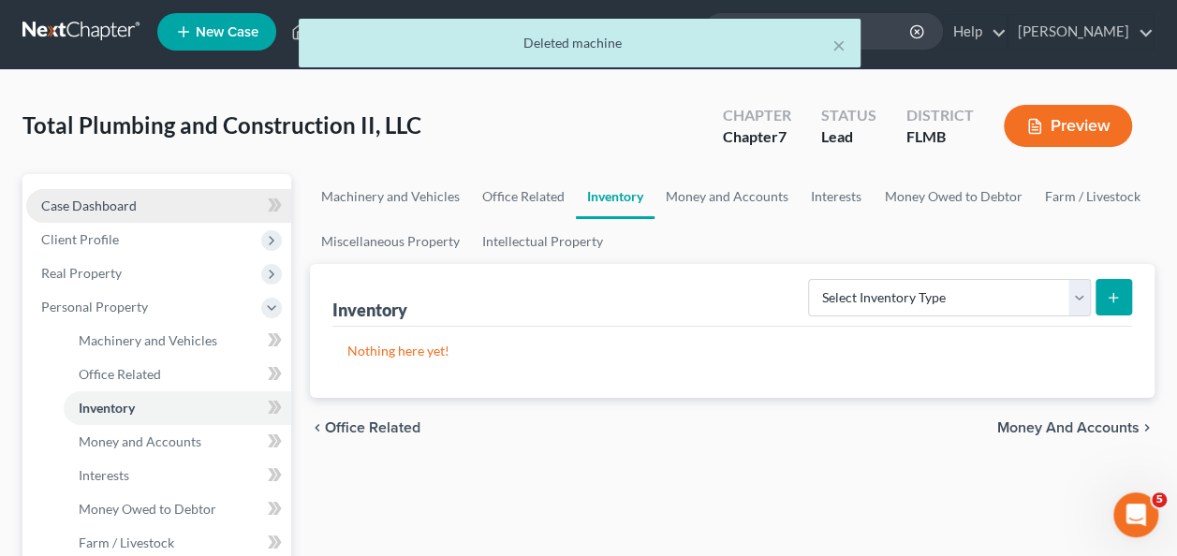
scroll to position [281, 0]
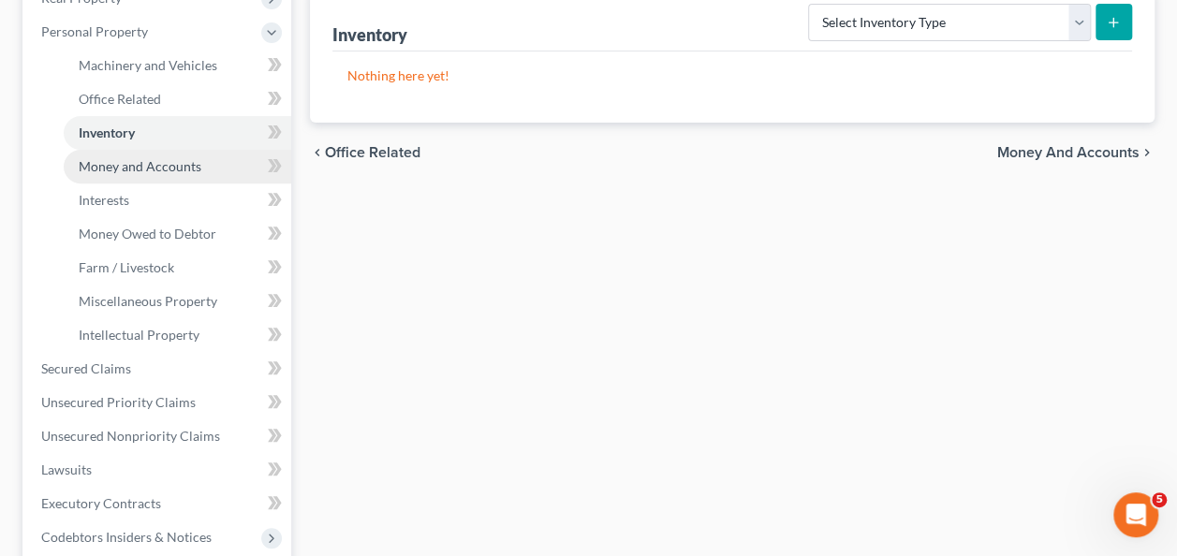
click at [110, 169] on span "Money and Accounts" at bounding box center [140, 166] width 123 height 16
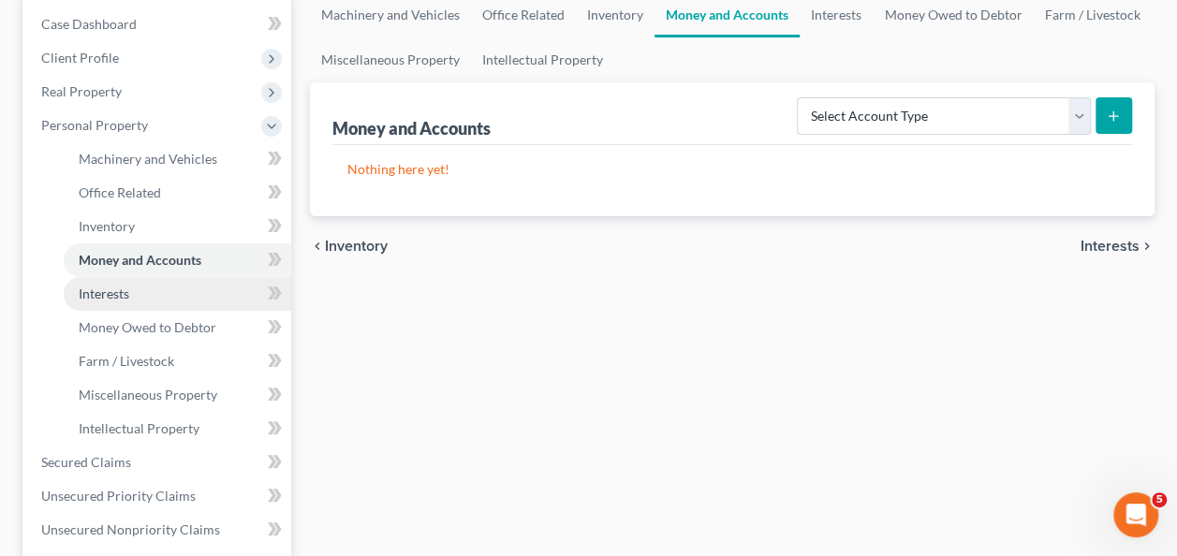
click at [97, 294] on span "Interests" at bounding box center [104, 294] width 51 height 16
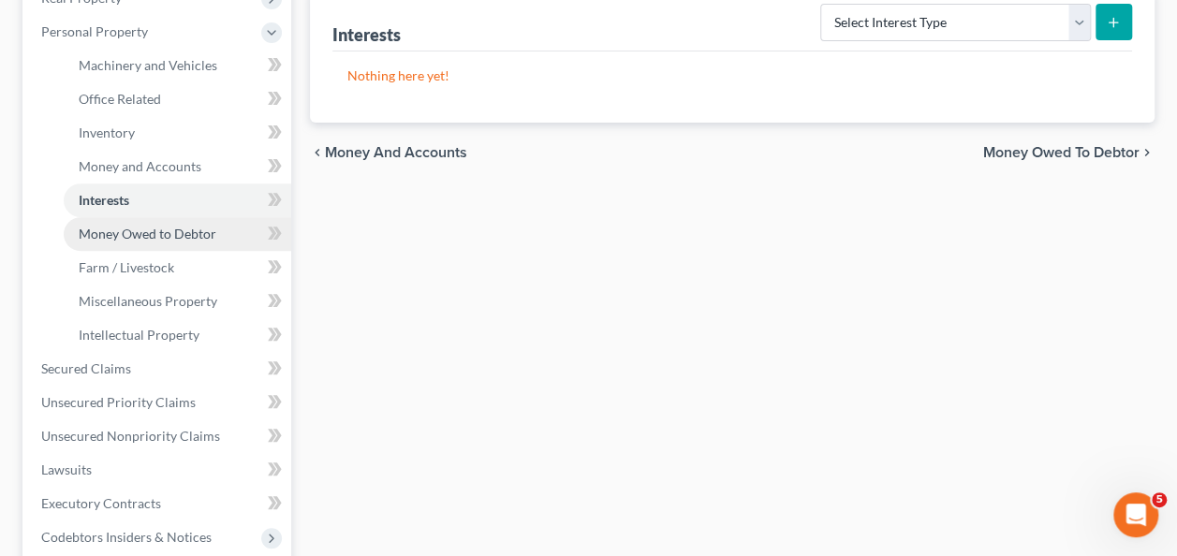
click at [143, 242] on link "Money Owed to Debtor" at bounding box center [178, 234] width 228 height 34
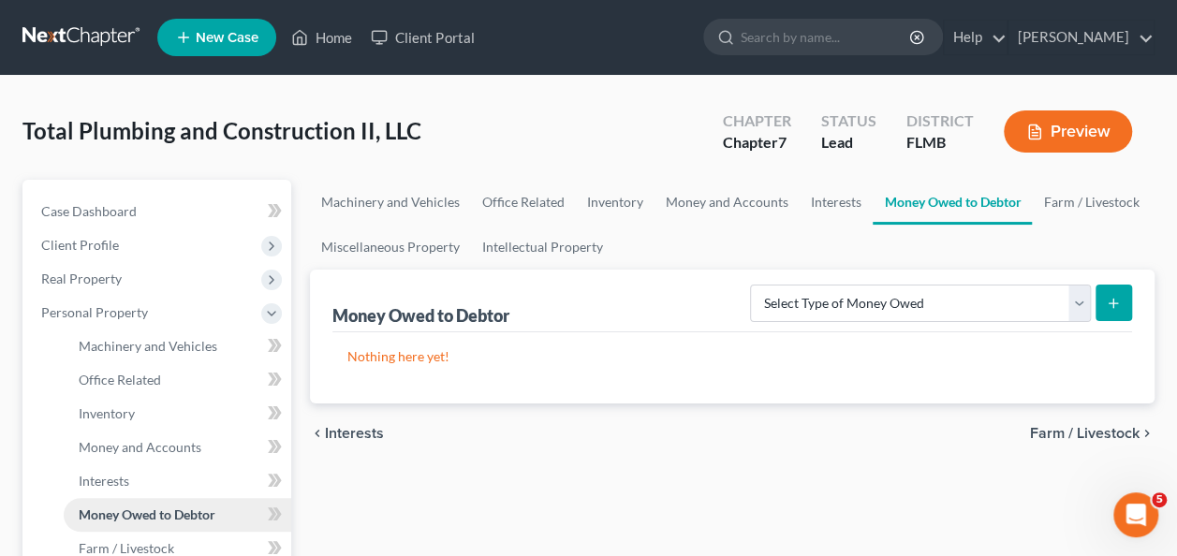
scroll to position [187, 0]
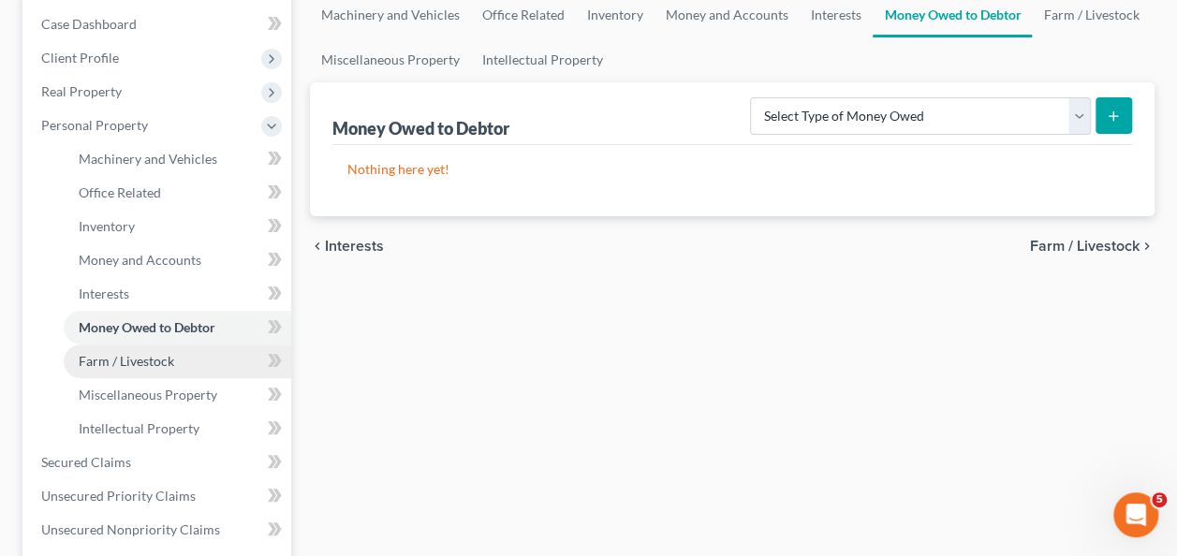
click at [115, 358] on span "Farm / Livestock" at bounding box center [127, 361] width 96 height 16
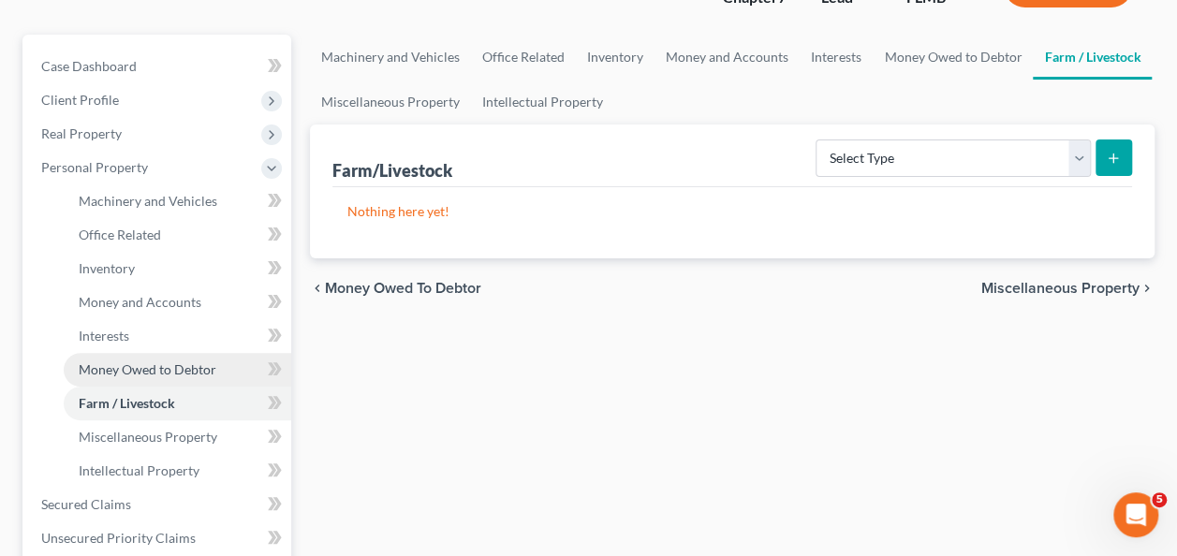
click at [110, 365] on span "Money Owed to Debtor" at bounding box center [148, 369] width 138 height 16
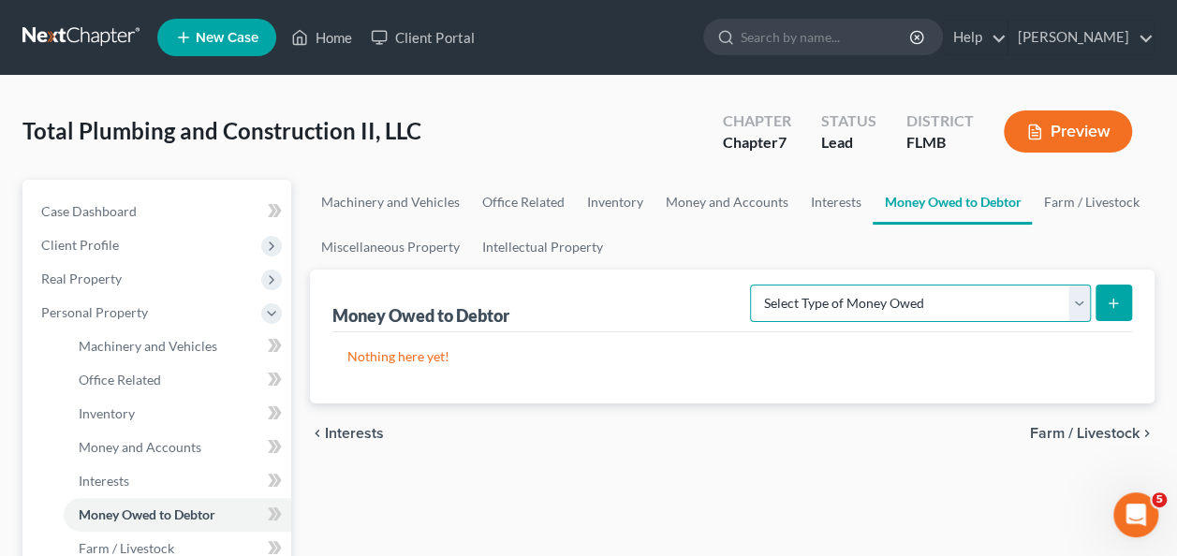
click at [844, 308] on select "Select Type of Money Owed Accounts Receivable (A/B: 11) Causes of Action Agains…" at bounding box center [920, 303] width 341 height 37
click at [843, 308] on select "Select Type of Money Owed Accounts Receivable (A/B: 11) Causes of Action Agains…" at bounding box center [920, 303] width 341 height 37
click at [843, 305] on select "Select Type of Money Owed Accounts Receivable (A/B: 11) Causes of Action Agains…" at bounding box center [920, 303] width 341 height 37
select select "accounts_receivable"
click at [755, 285] on select "Select Type of Money Owed Accounts Receivable (A/B: 11) Causes of Action Agains…" at bounding box center [920, 303] width 341 height 37
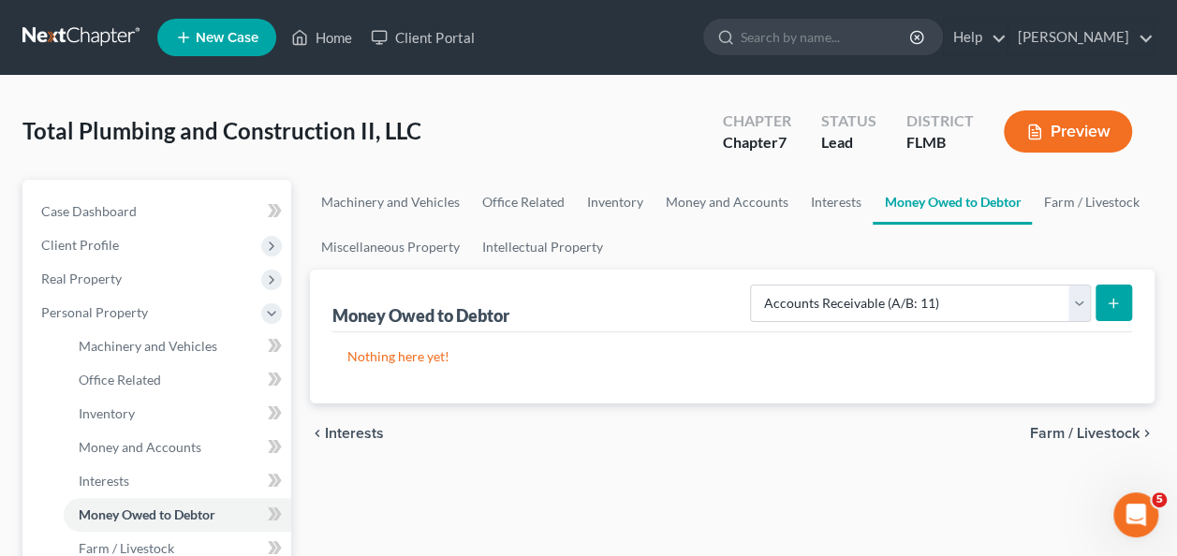
click at [1108, 298] on icon "submit" at bounding box center [1113, 303] width 15 height 15
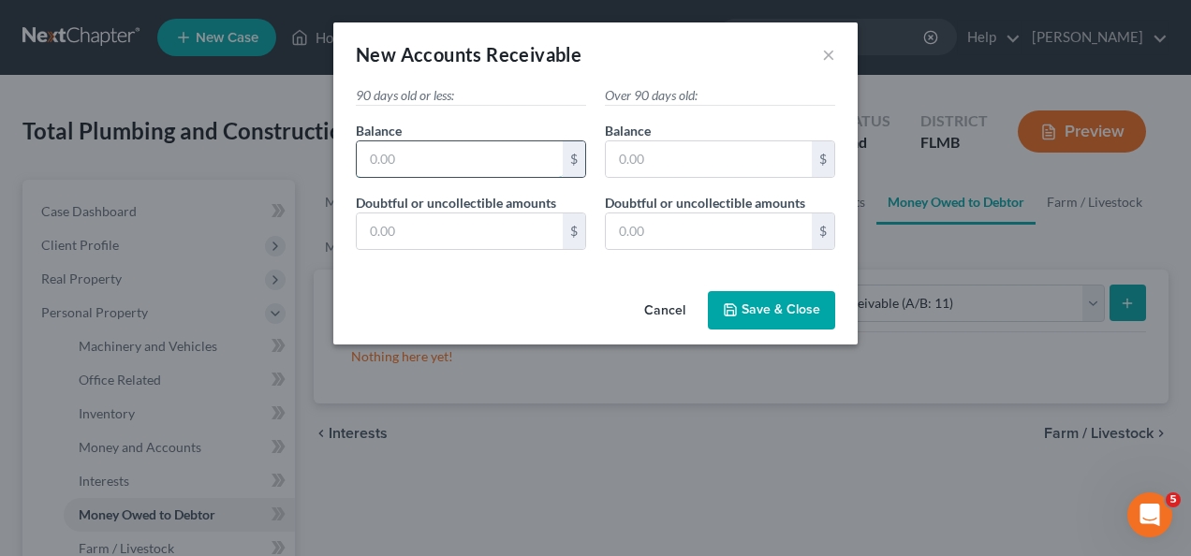
click at [454, 155] on input "text" at bounding box center [460, 159] width 206 height 36
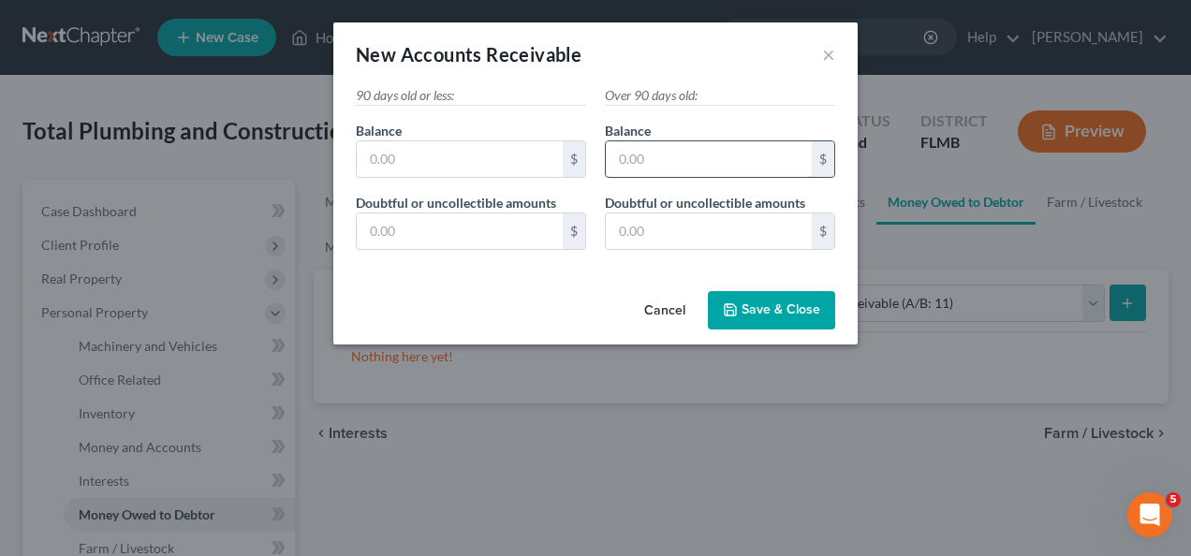
click at [670, 155] on input "text" at bounding box center [709, 159] width 206 height 36
click at [673, 225] on input "text" at bounding box center [709, 231] width 206 height 36
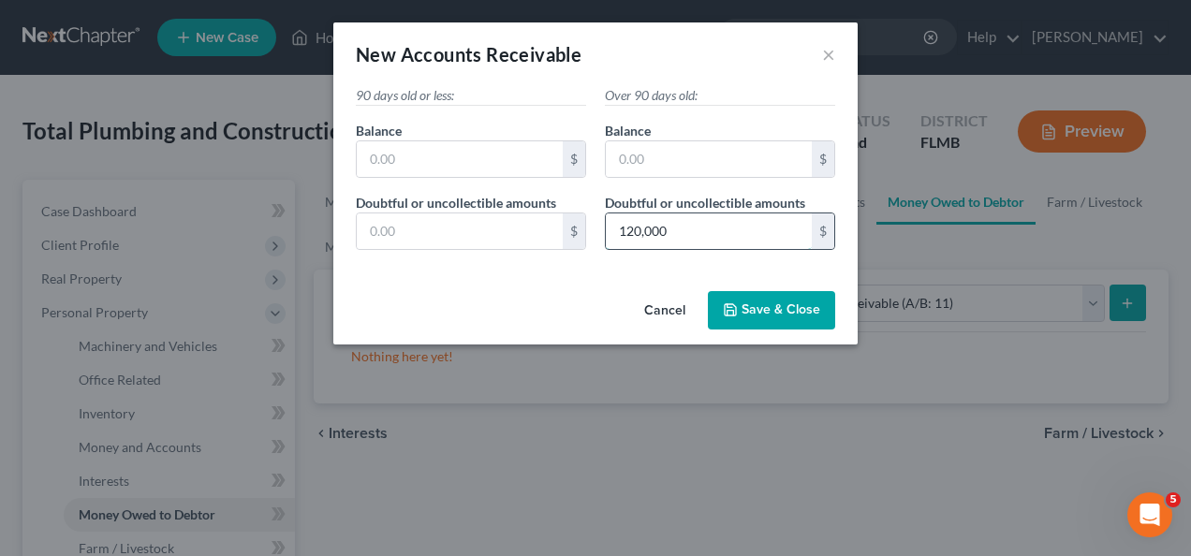
type input "120,000"
click at [762, 312] on span "Save & Close" at bounding box center [781, 310] width 79 height 16
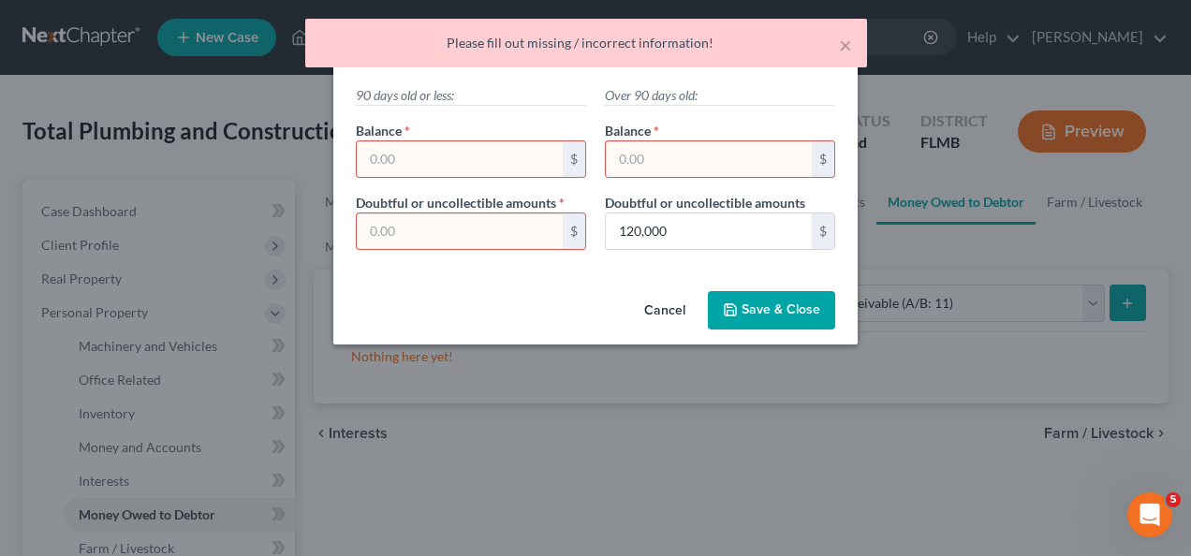
click at [761, 311] on span "Save & Close" at bounding box center [781, 310] width 79 height 16
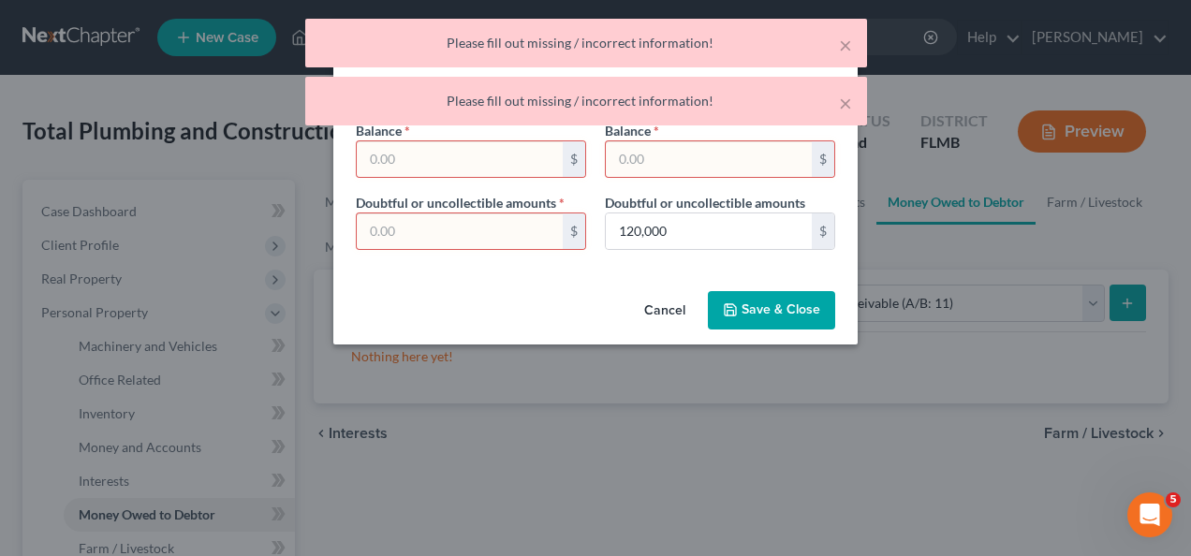
click at [634, 167] on input "text" at bounding box center [709, 159] width 206 height 36
type input "0"
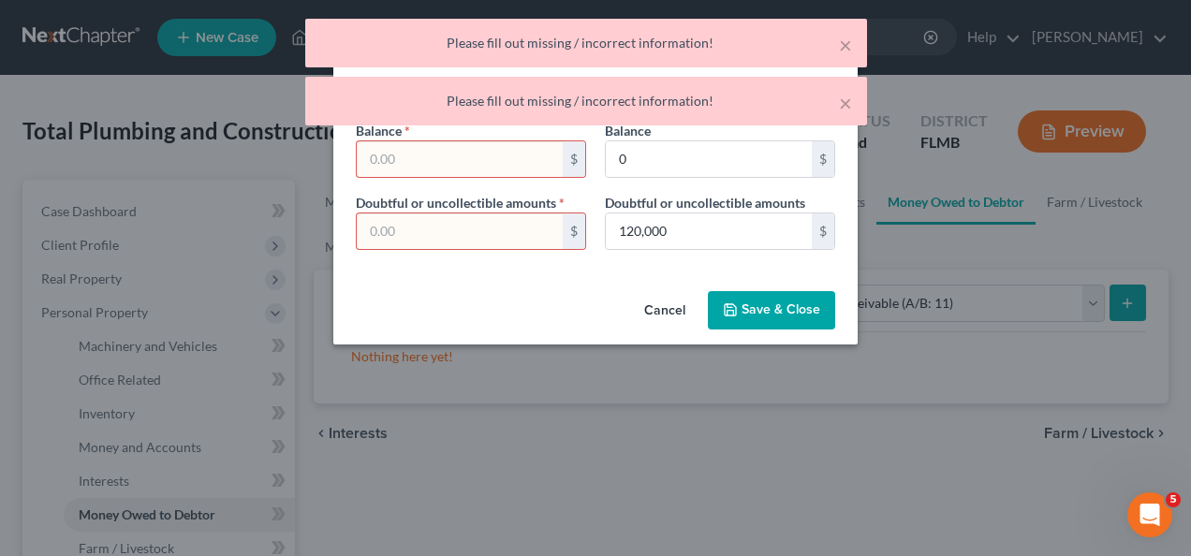
click at [412, 170] on input "text" at bounding box center [460, 159] width 206 height 36
type input "0"
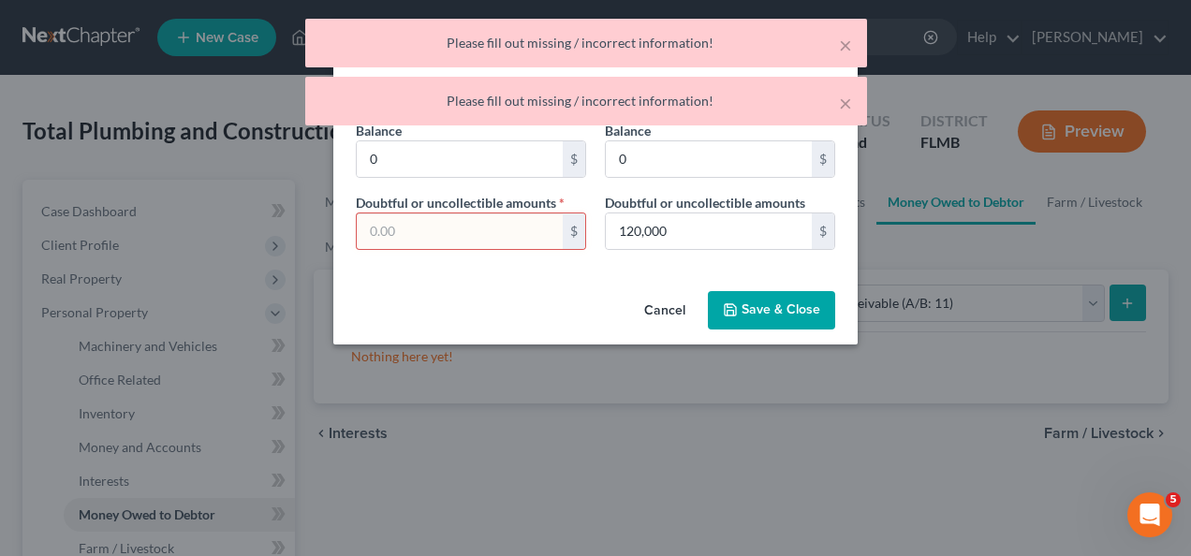
click at [416, 230] on input "text" at bounding box center [460, 231] width 206 height 36
type input "0"
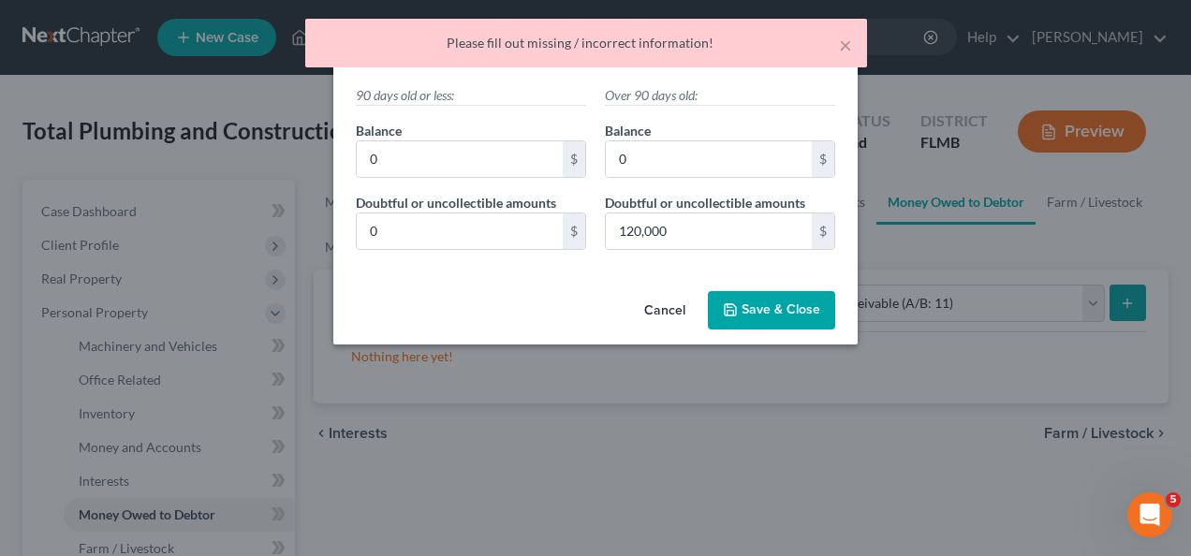
click at [779, 307] on span "Save & Close" at bounding box center [781, 310] width 79 height 16
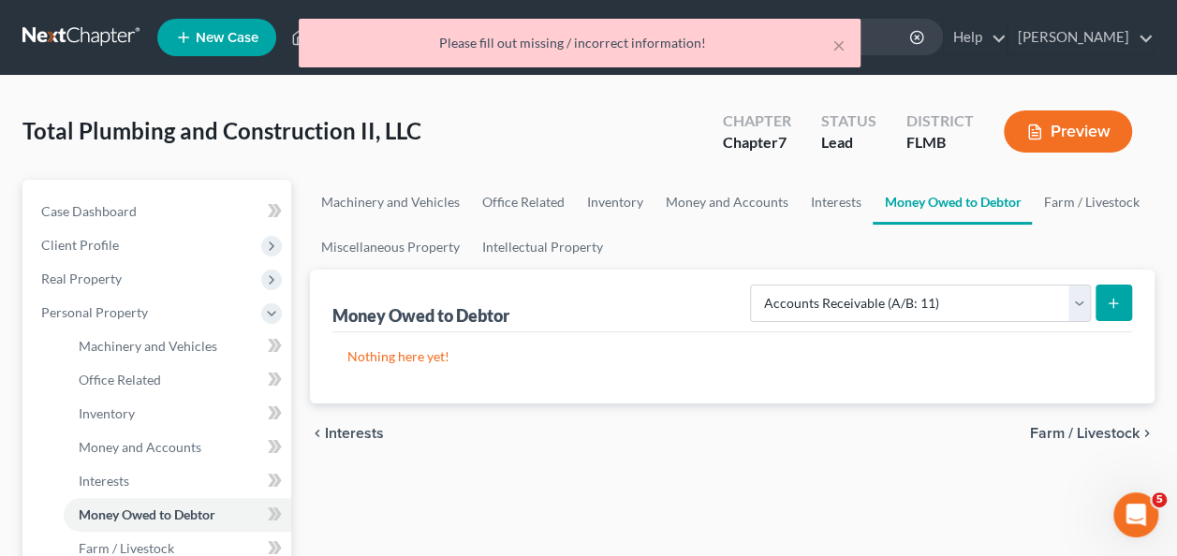
drag, startPoint x: 768, startPoint y: 457, endPoint x: 779, endPoint y: 341, distance: 116.7
click at [770, 439] on div "chevron_left Interests Farm / Livestock chevron_right" at bounding box center [732, 434] width 845 height 60
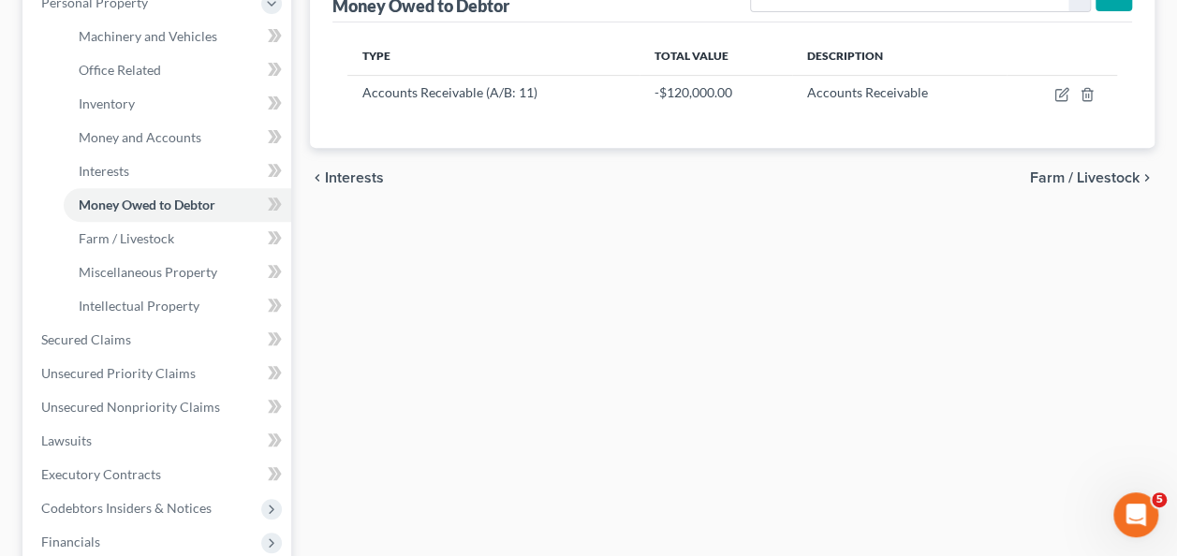
scroll to position [281, 0]
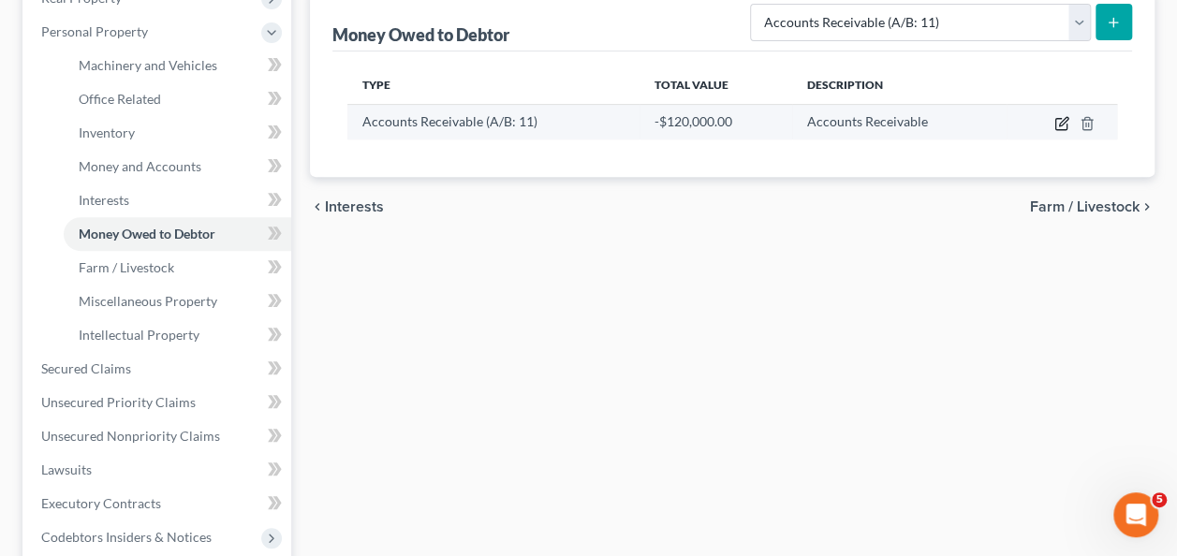
click at [1058, 124] on icon "button" at bounding box center [1061, 123] width 15 height 15
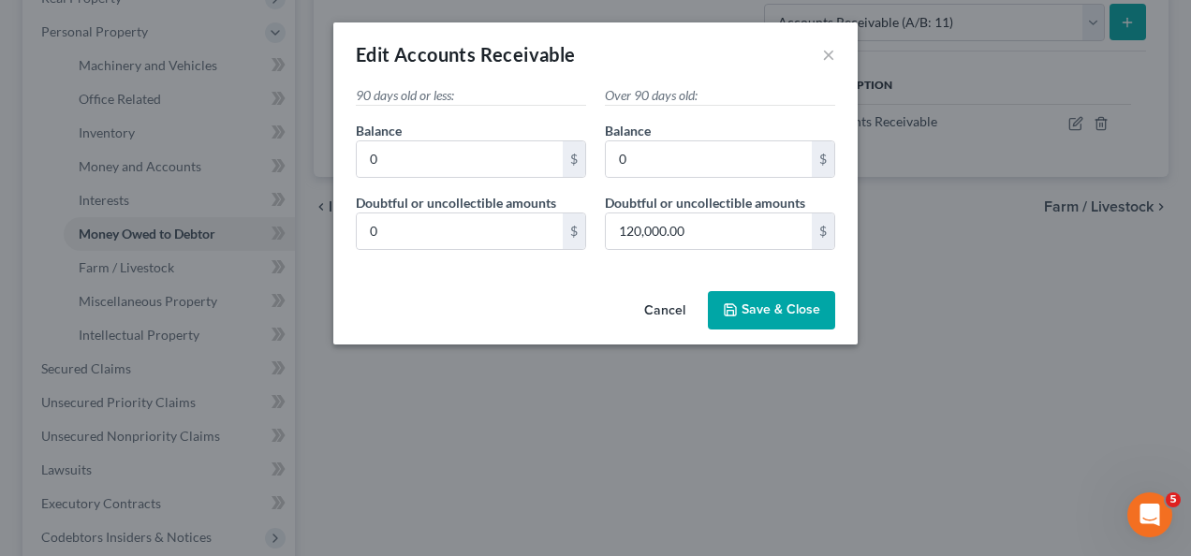
click at [751, 300] on button "Save & Close" at bounding box center [771, 310] width 127 height 39
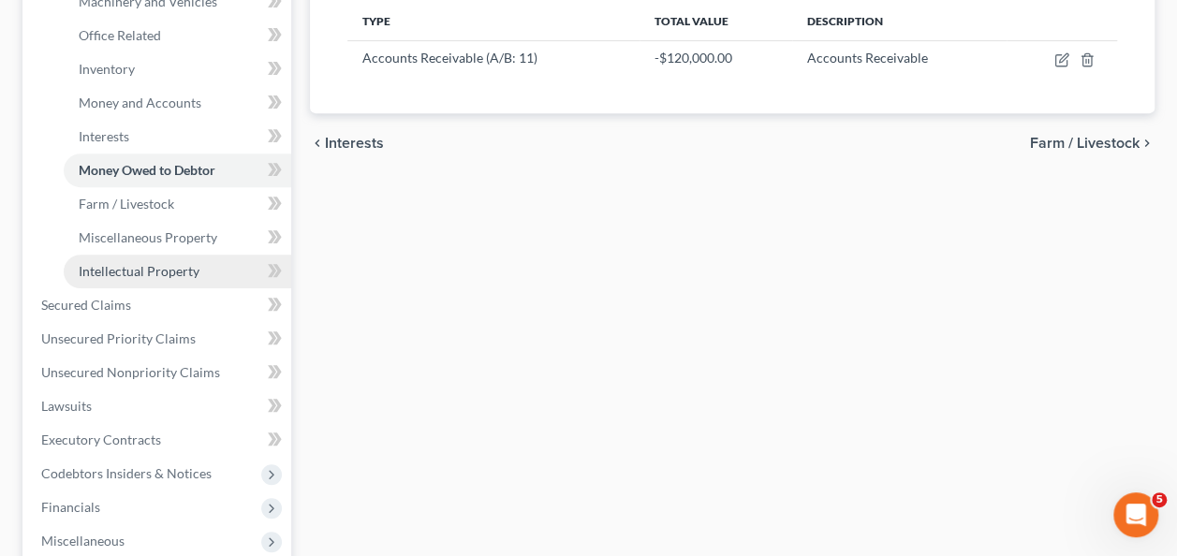
scroll to position [375, 0]
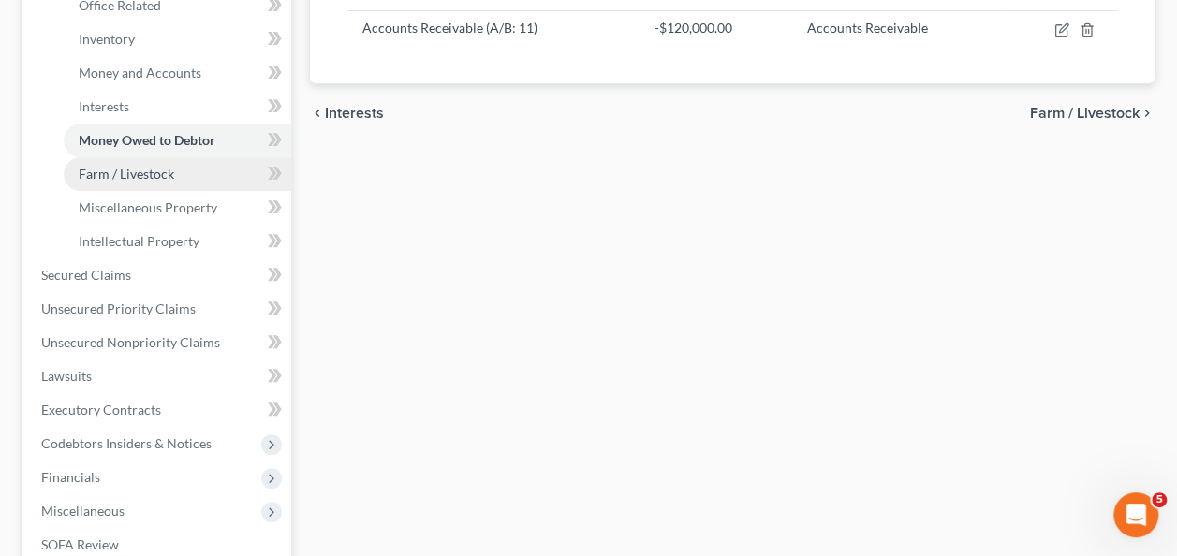
click at [152, 178] on span "Farm / Livestock" at bounding box center [127, 174] width 96 height 16
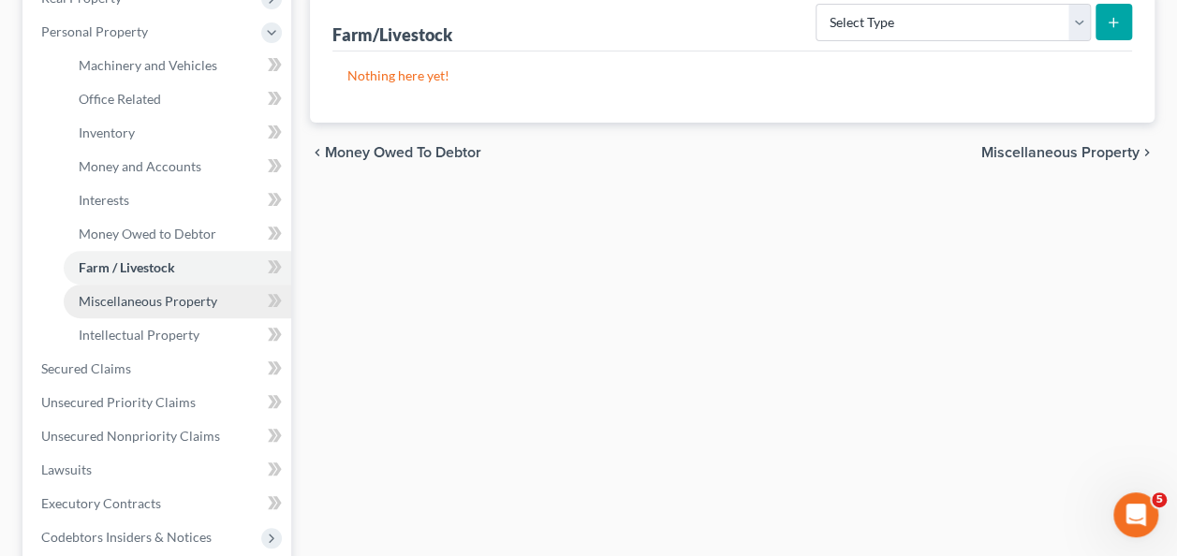
click at [146, 305] on span "Miscellaneous Property" at bounding box center [148, 301] width 139 height 16
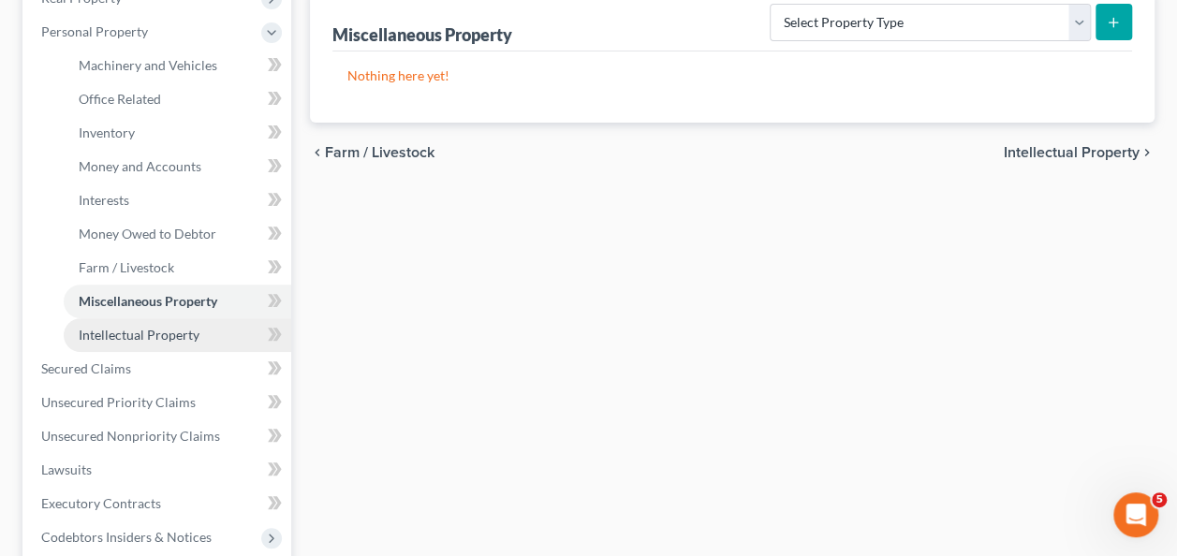
click at [146, 344] on link "Intellectual Property" at bounding box center [178, 335] width 228 height 34
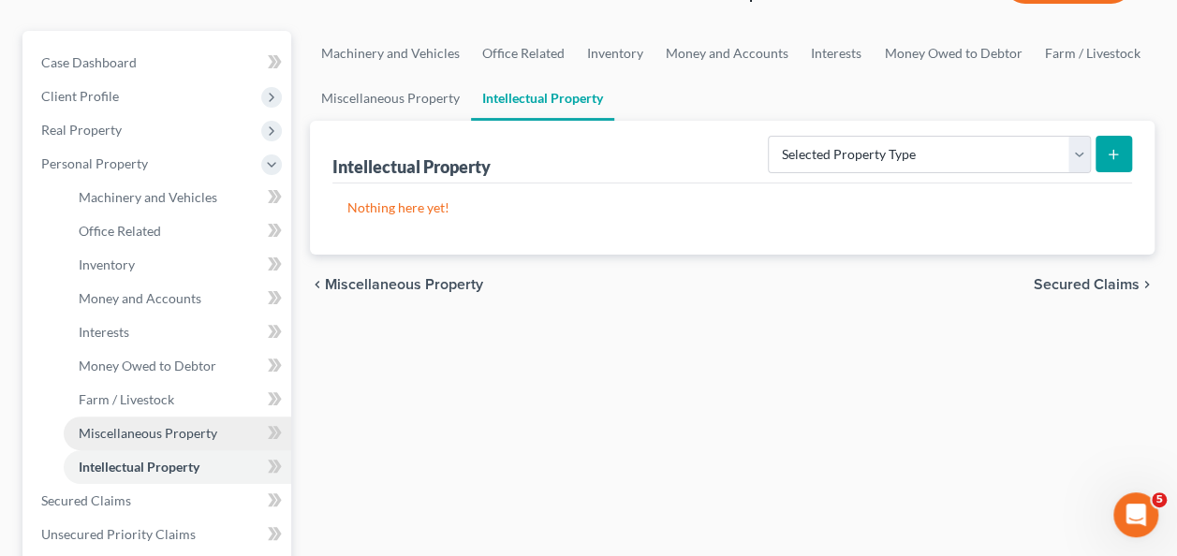
scroll to position [281, 0]
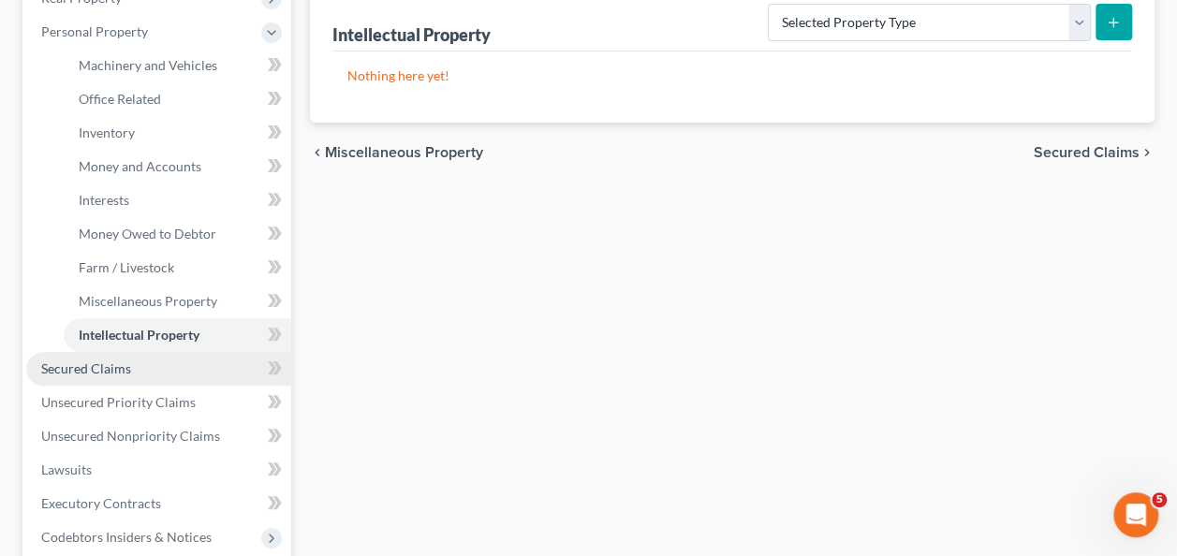
click at [101, 380] on link "Secured Claims" at bounding box center [158, 369] width 265 height 34
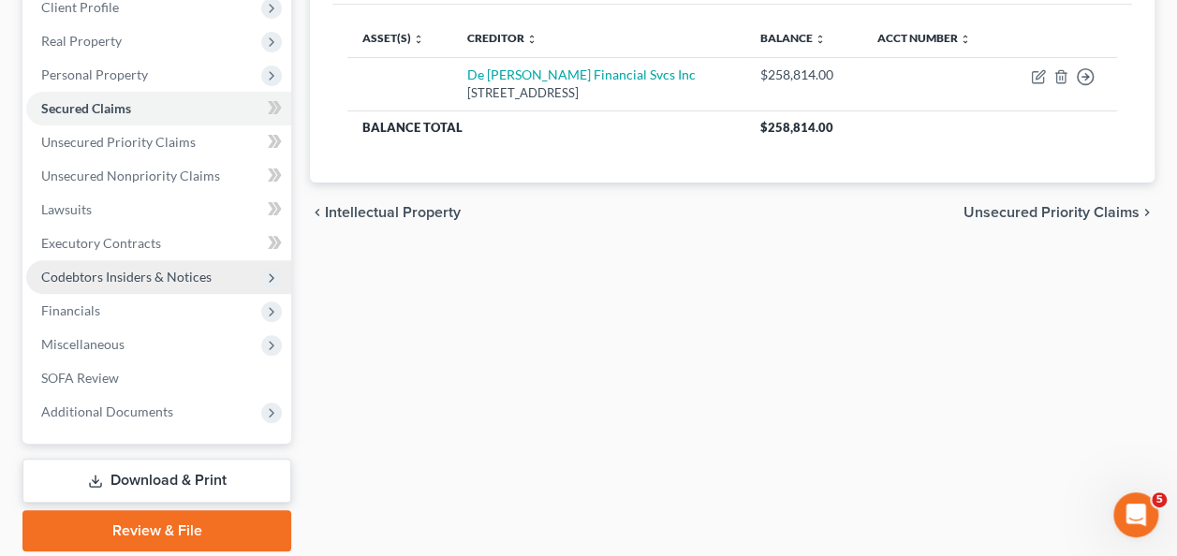
scroll to position [208, 0]
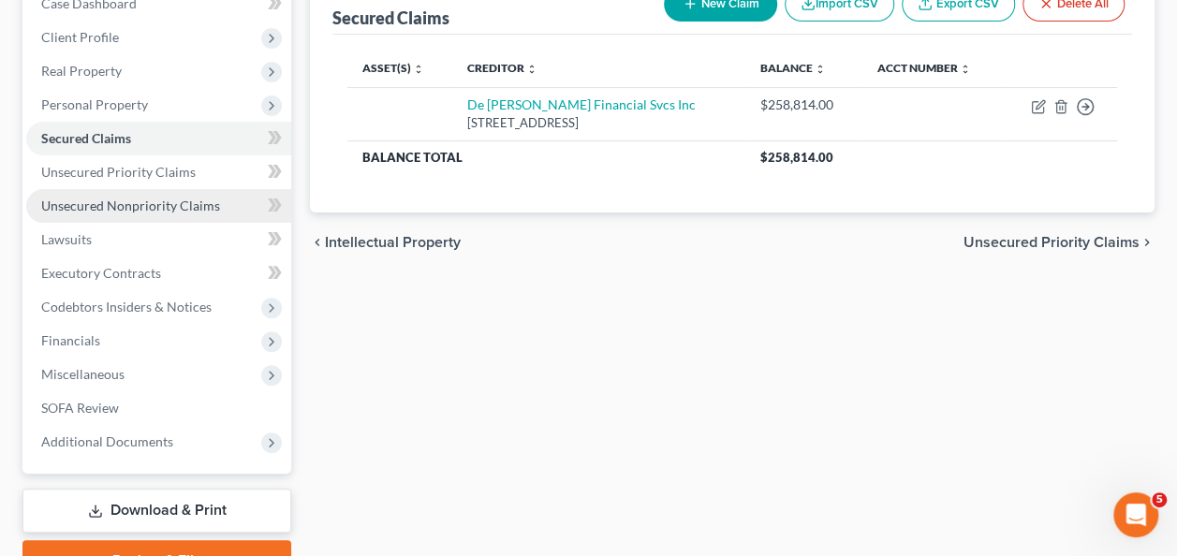
click at [133, 213] on link "Unsecured Nonpriority Claims" at bounding box center [158, 206] width 265 height 34
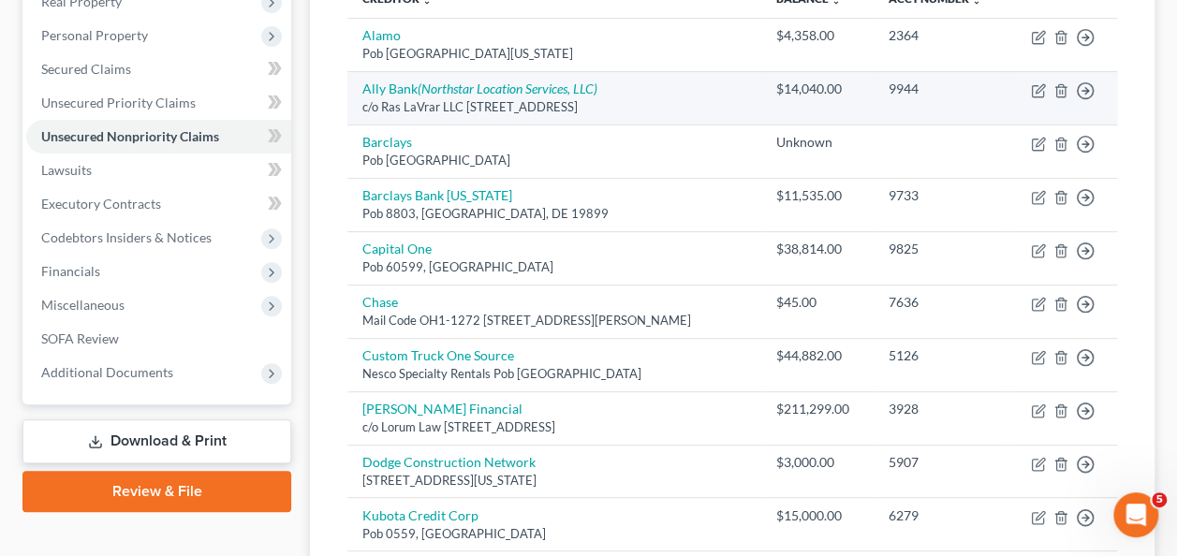
scroll to position [94, 0]
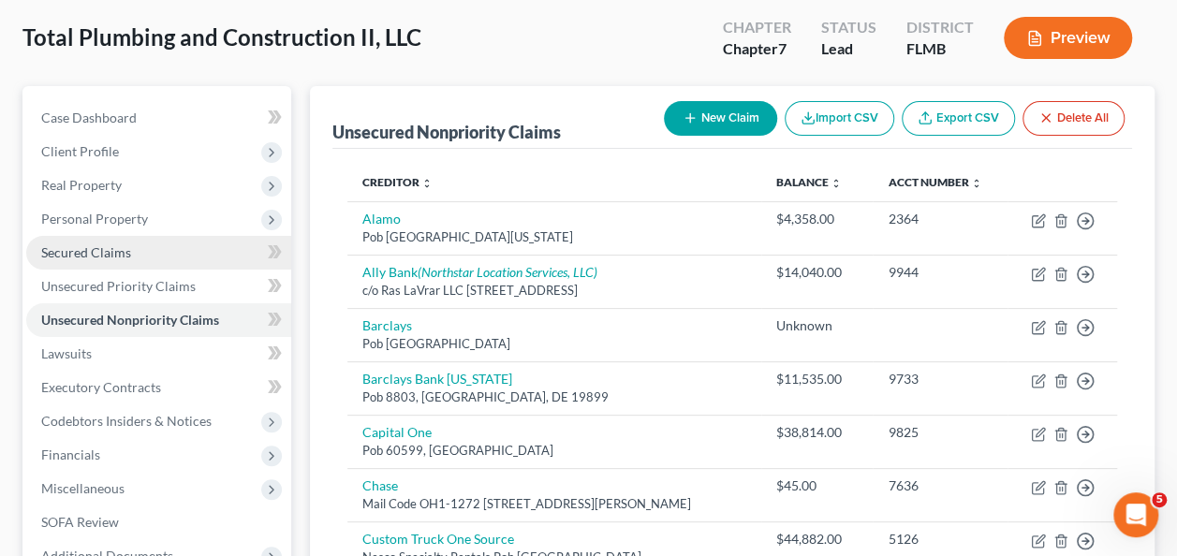
click at [88, 262] on link "Secured Claims" at bounding box center [158, 253] width 265 height 34
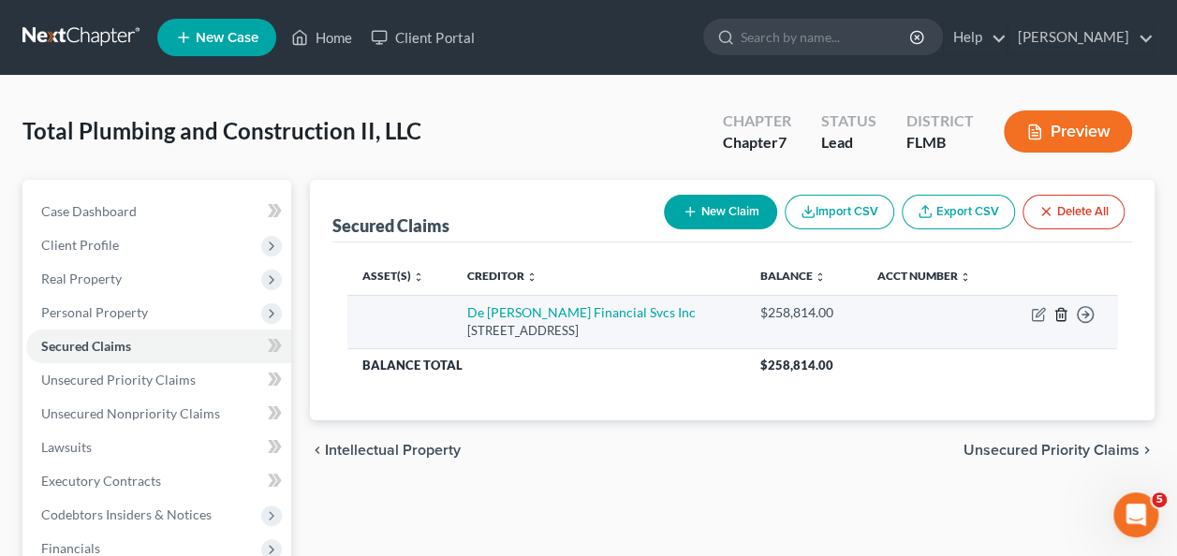
click at [1056, 309] on icon "button" at bounding box center [1060, 314] width 15 height 15
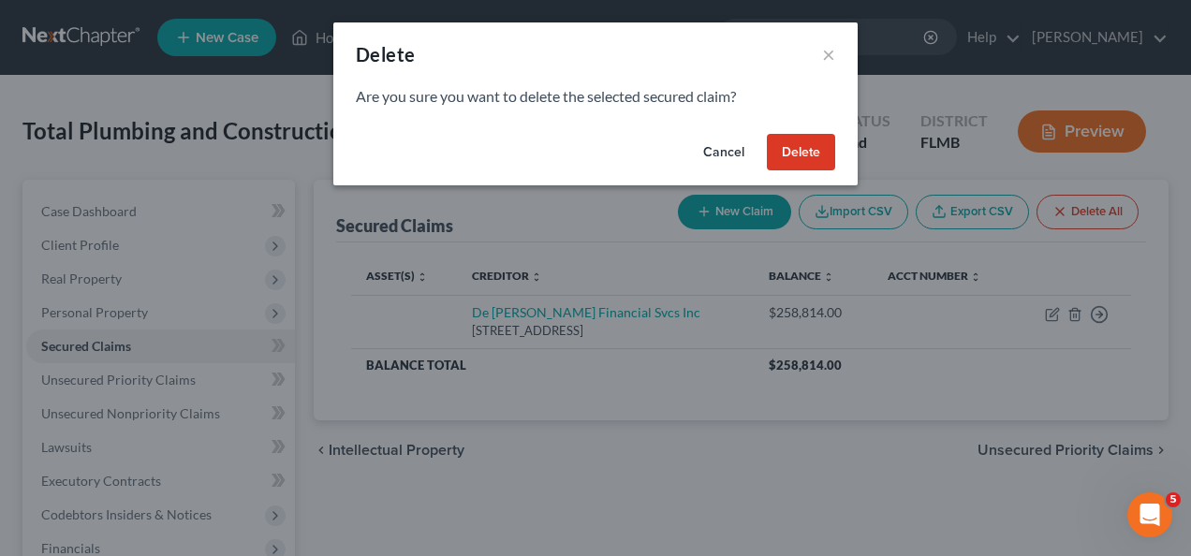
click at [800, 160] on button "Delete" at bounding box center [801, 152] width 68 height 37
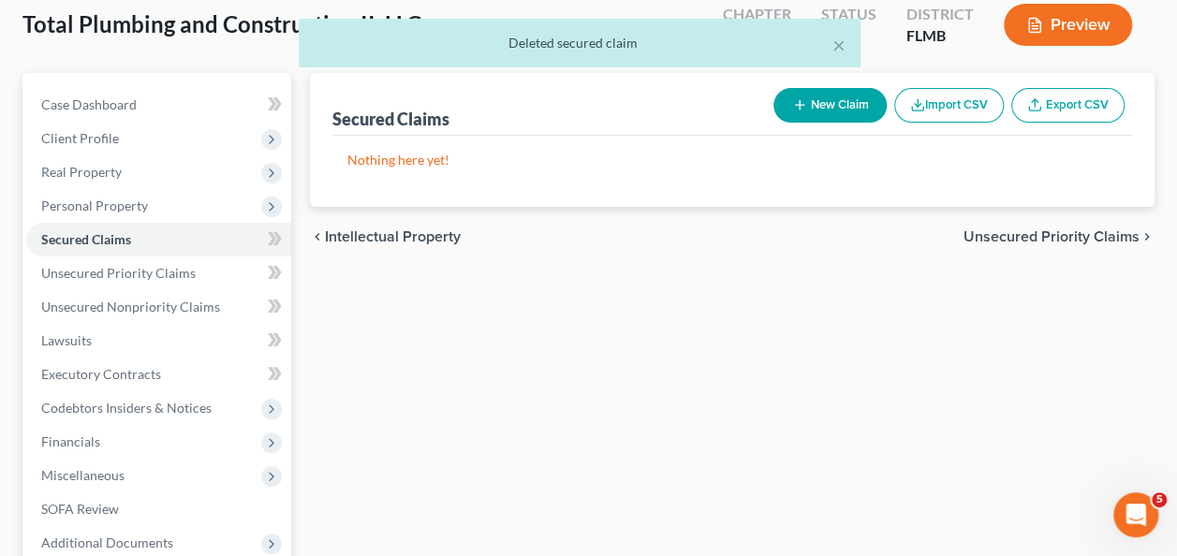
scroll to position [187, 0]
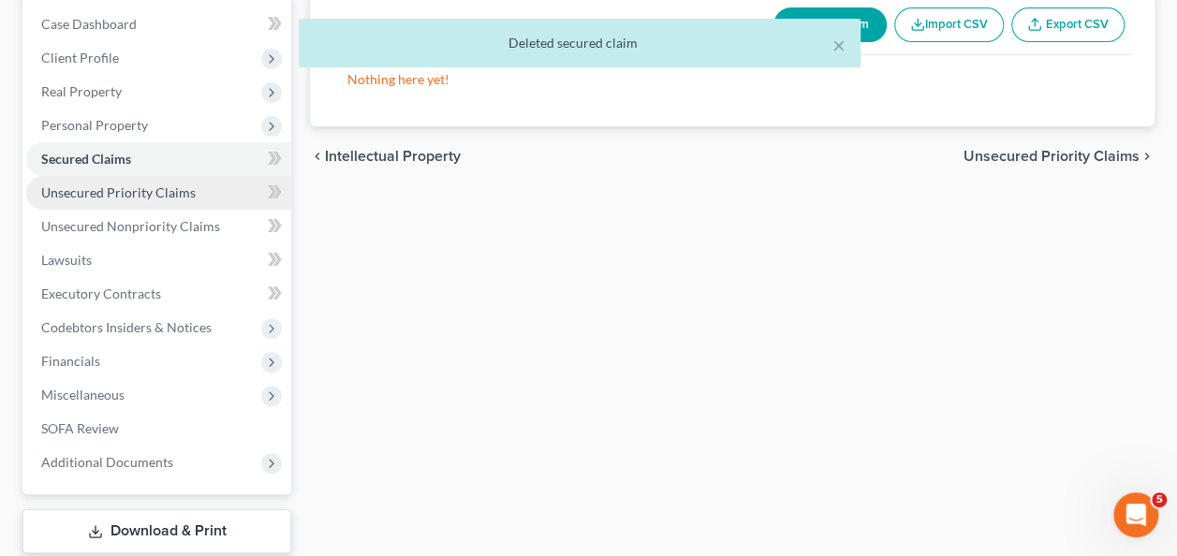
click at [97, 205] on link "Unsecured Priority Claims" at bounding box center [158, 193] width 265 height 34
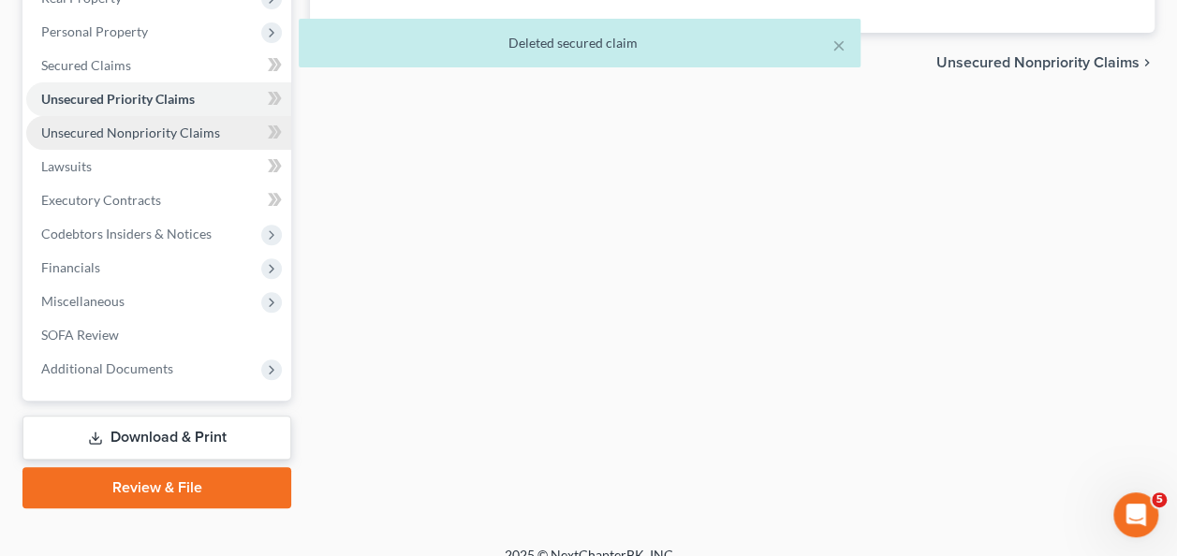
click at [157, 139] on link "Unsecured Nonpriority Claims" at bounding box center [158, 133] width 265 height 34
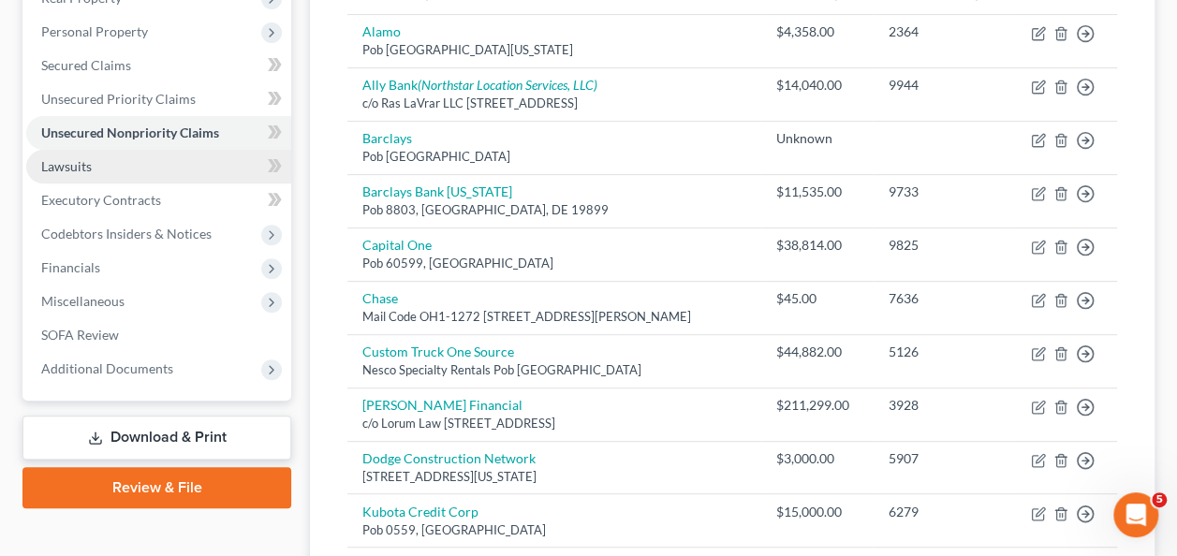
click at [102, 168] on link "Lawsuits" at bounding box center [158, 167] width 265 height 34
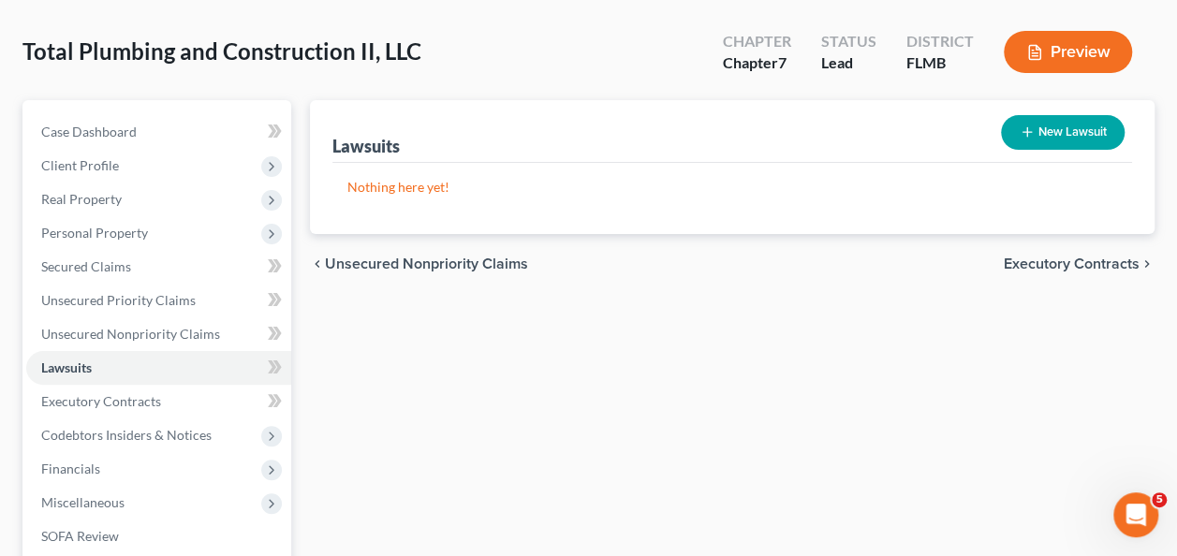
scroll to position [187, 0]
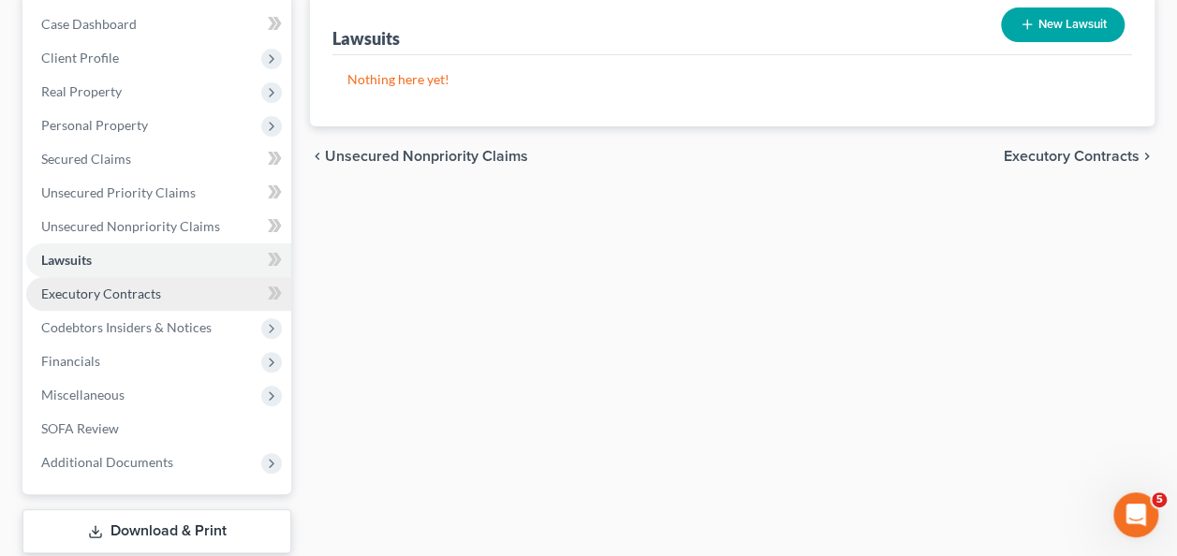
click at [102, 288] on span "Executory Contracts" at bounding box center [101, 294] width 120 height 16
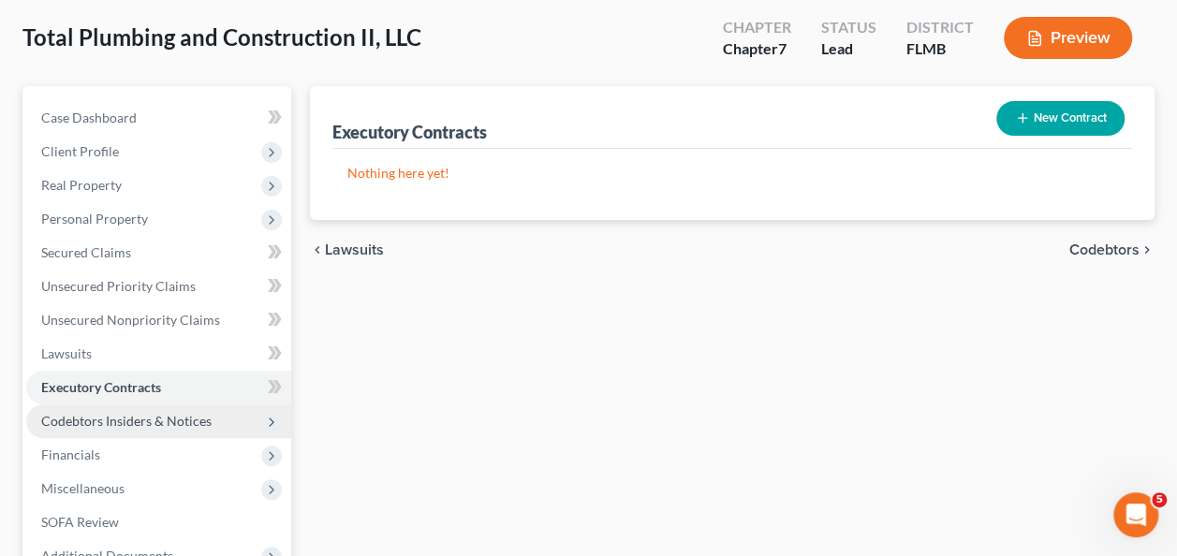
scroll to position [187, 0]
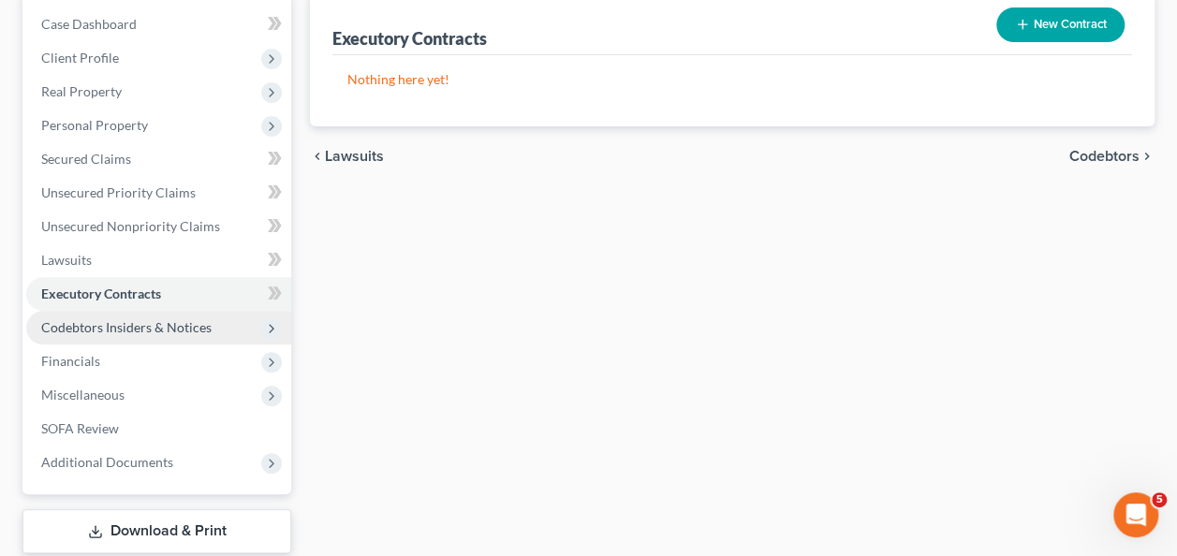
click at [107, 325] on span "Codebtors Insiders & Notices" at bounding box center [126, 327] width 170 height 16
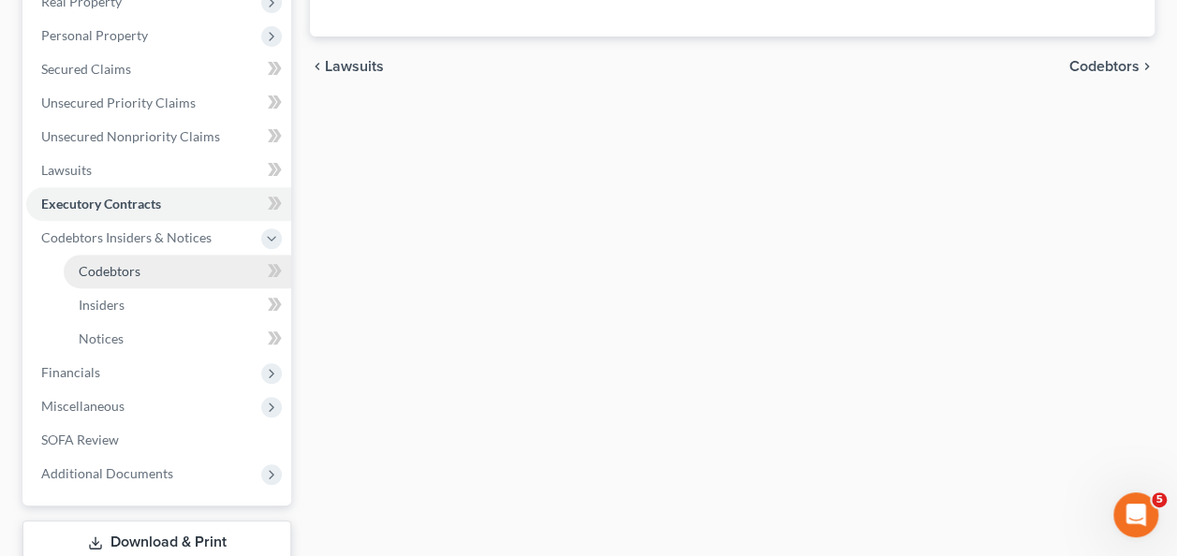
scroll to position [281, 0]
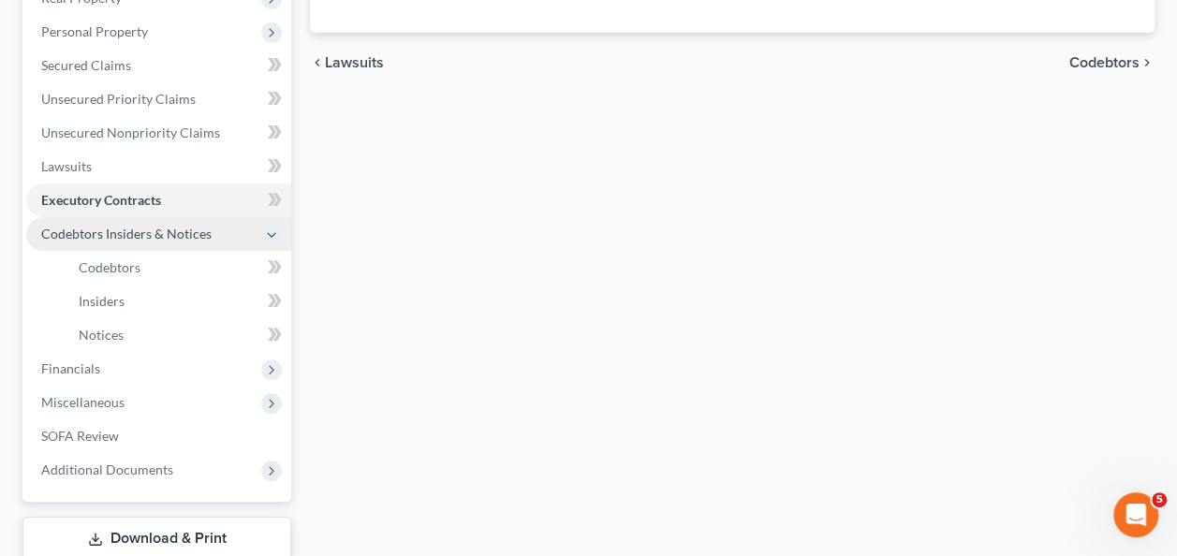
click at [135, 235] on span "Codebtors Insiders & Notices" at bounding box center [126, 234] width 170 height 16
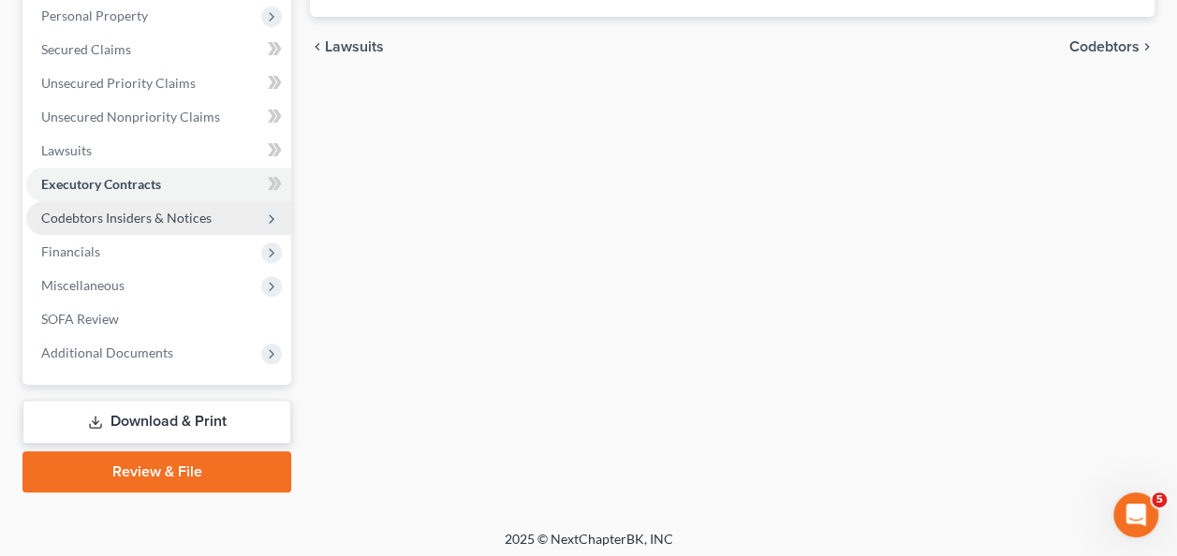
scroll to position [302, 0]
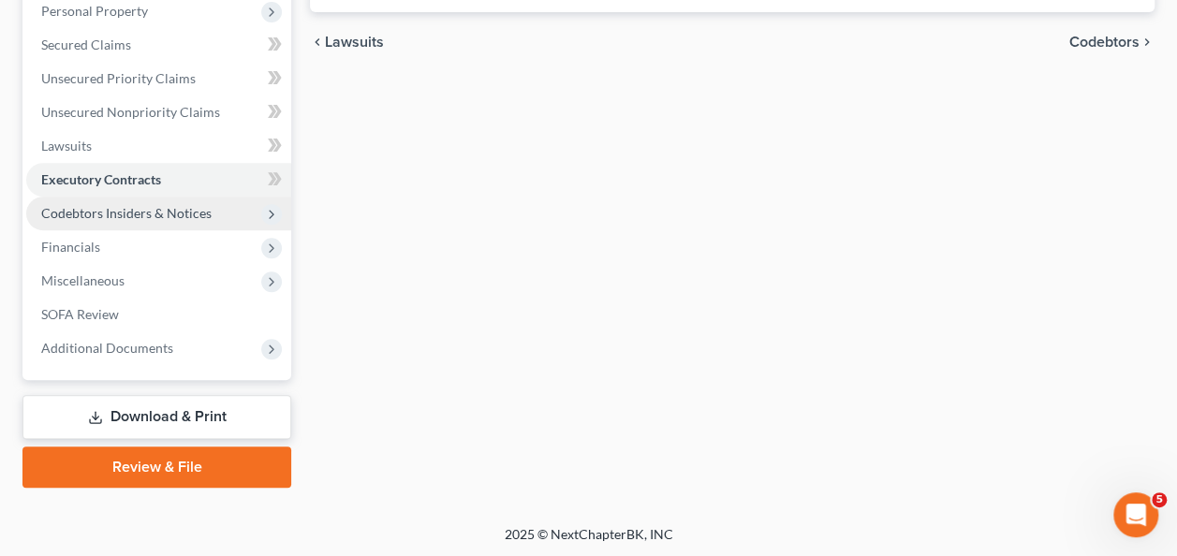
click at [87, 215] on span "Codebtors Insiders & Notices" at bounding box center [126, 213] width 170 height 16
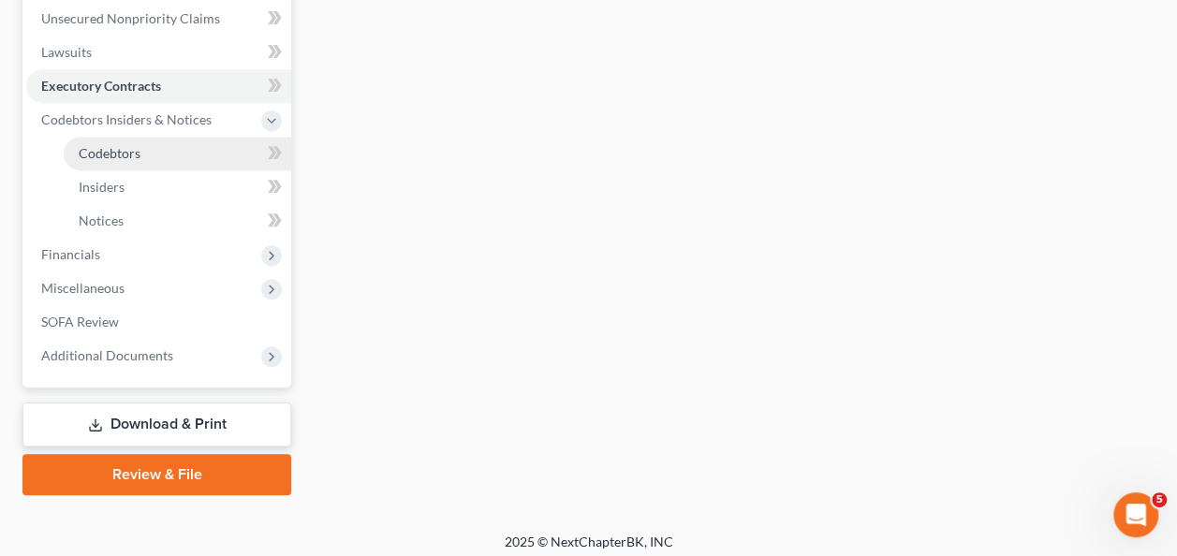
click at [139, 153] on link "Codebtors" at bounding box center [178, 154] width 228 height 34
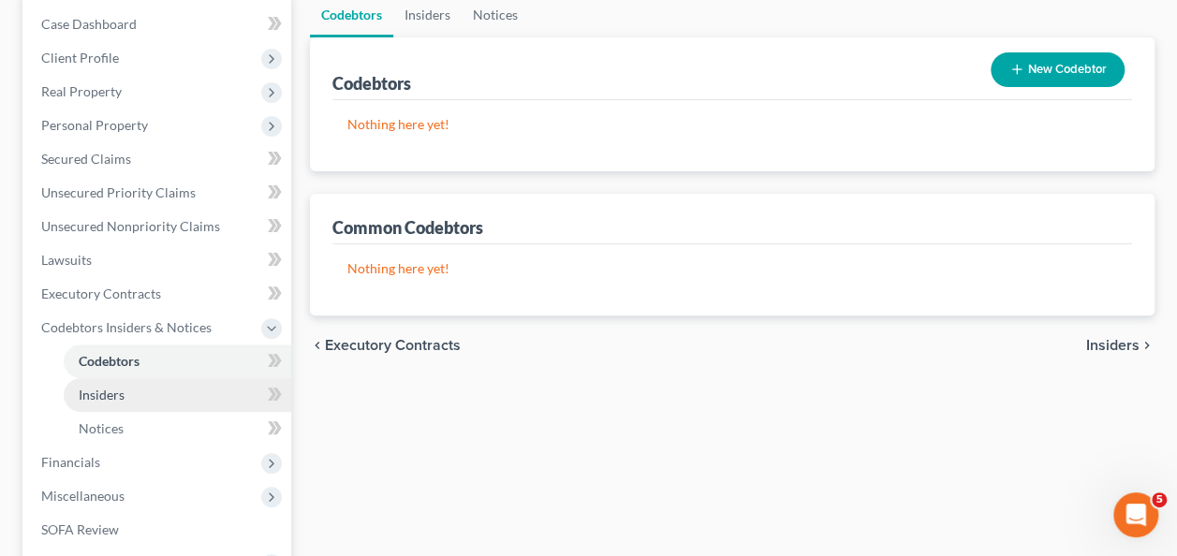
click at [114, 389] on span "Insiders" at bounding box center [102, 395] width 46 height 16
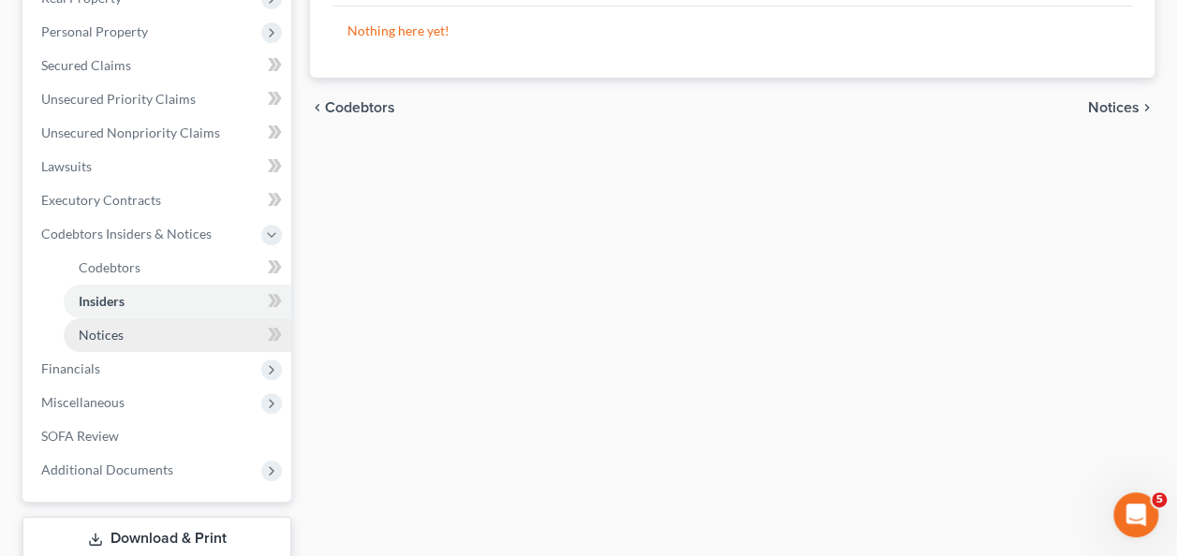
click at [97, 328] on span "Notices" at bounding box center [101, 335] width 45 height 16
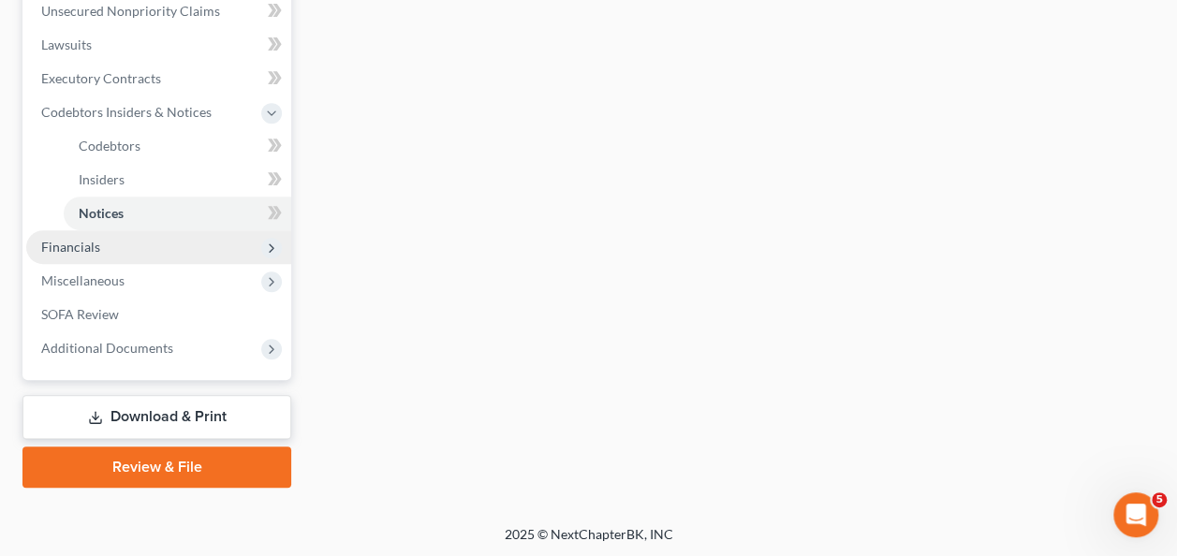
click at [78, 247] on span "Financials" at bounding box center [70, 247] width 59 height 16
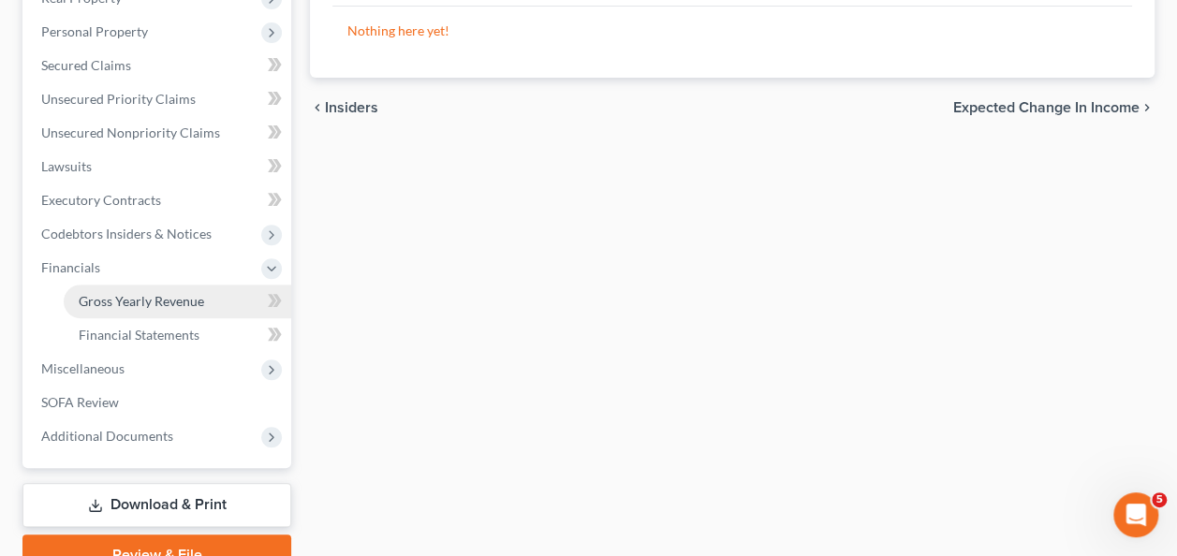
click at [110, 305] on span "Gross Yearly Revenue" at bounding box center [141, 301] width 125 height 16
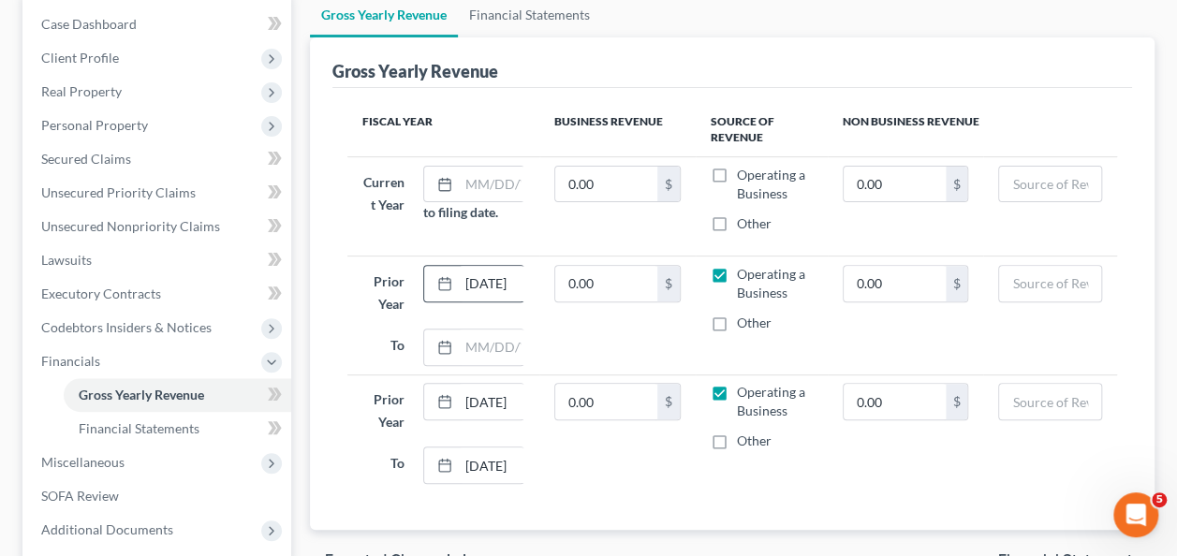
click at [455, 281] on div at bounding box center [441, 284] width 35 height 36
click at [463, 185] on input "text" at bounding box center [496, 185] width 75 height 36
type input "01/01/2025"
click at [473, 276] on input "01/01/2024" at bounding box center [496, 284] width 75 height 36
click at [478, 346] on input "text" at bounding box center [496, 348] width 75 height 36
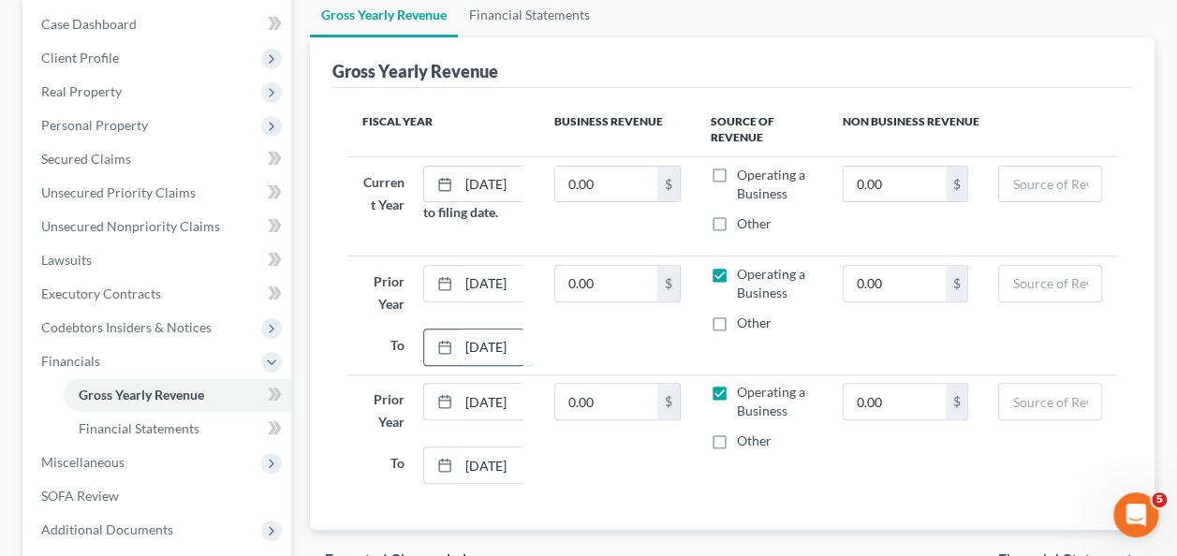
type input "12/31/2024"
click at [497, 399] on input "01/01/2023" at bounding box center [496, 402] width 75 height 36
click at [511, 469] on input "12/31/2023" at bounding box center [496, 466] width 75 height 36
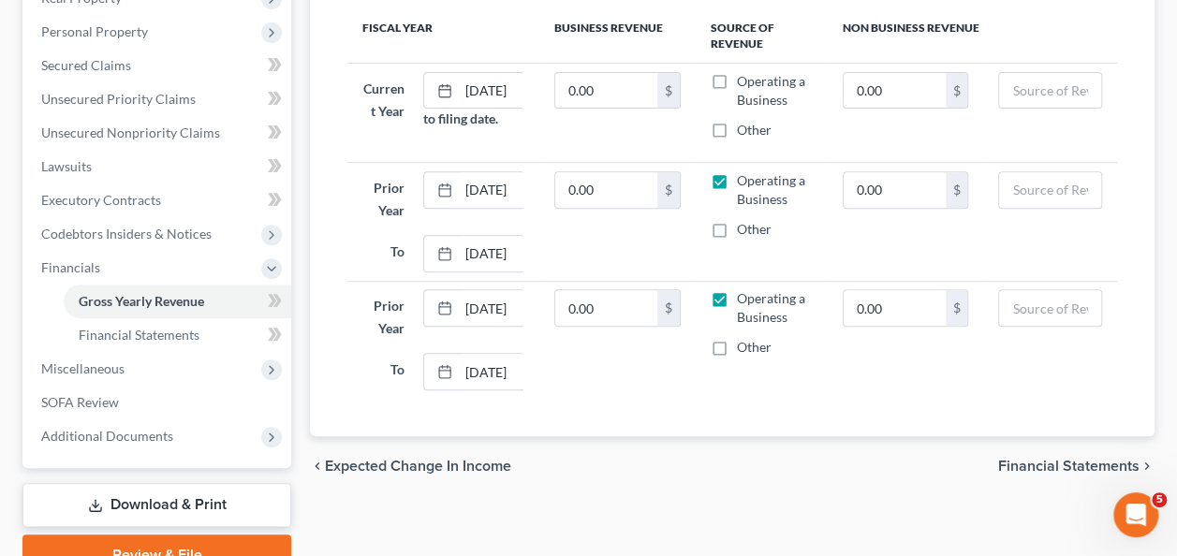
click at [737, 79] on label "Operating a Business" at bounding box center [775, 90] width 76 height 37
click at [744, 79] on input "Operating a Business" at bounding box center [750, 78] width 12 height 12
checkbox input "true"
click at [821, 436] on div "chevron_left Expected Change in Income Financial Statements chevron_right" at bounding box center [732, 466] width 845 height 60
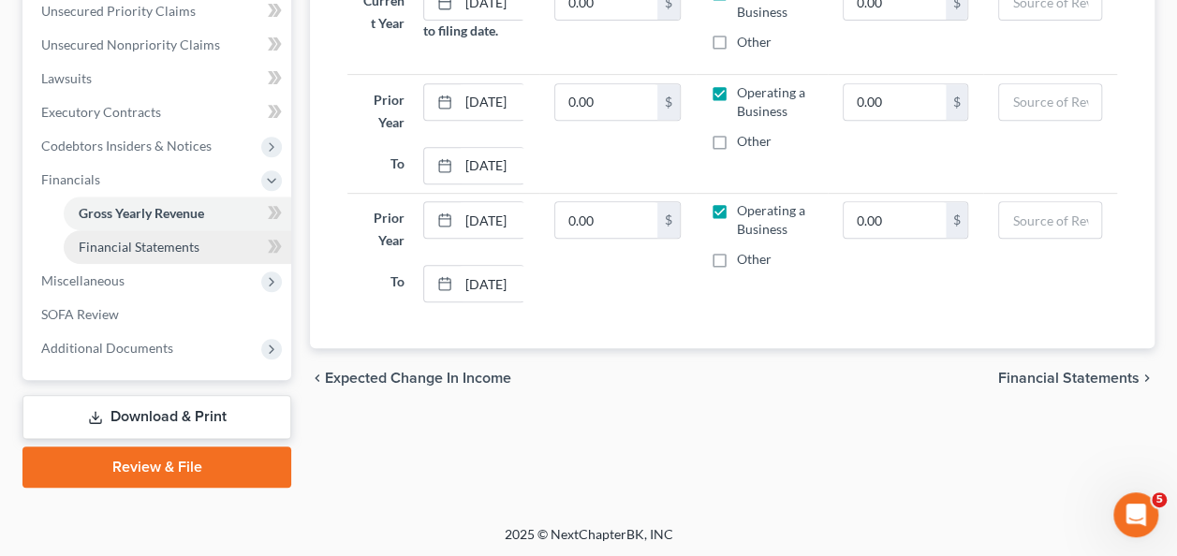
click at [150, 253] on link "Financial Statements" at bounding box center [178, 247] width 228 height 34
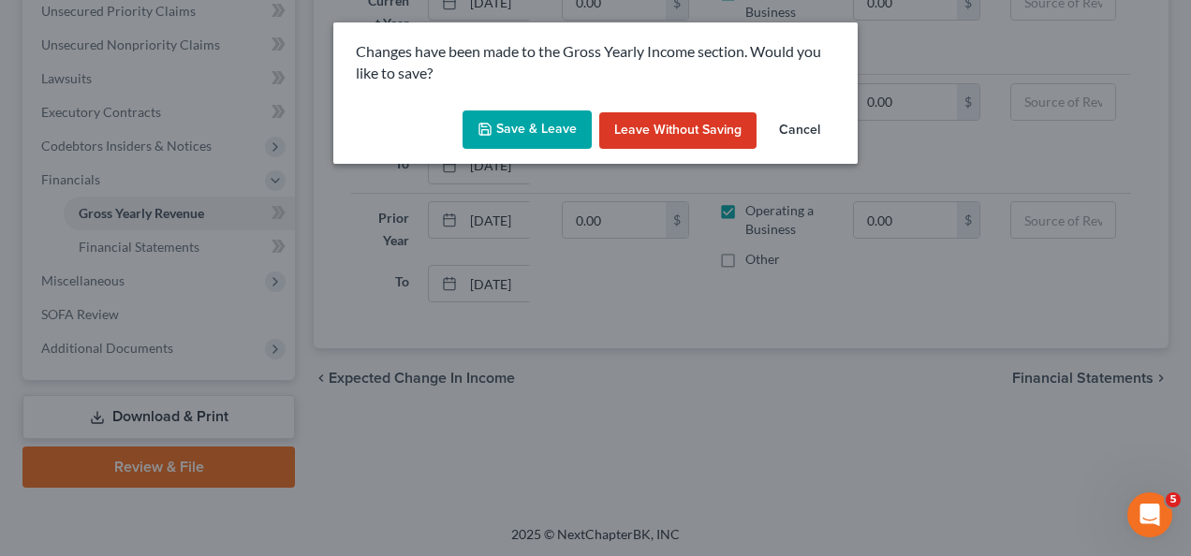
click at [509, 141] on button "Save & Leave" at bounding box center [527, 129] width 129 height 39
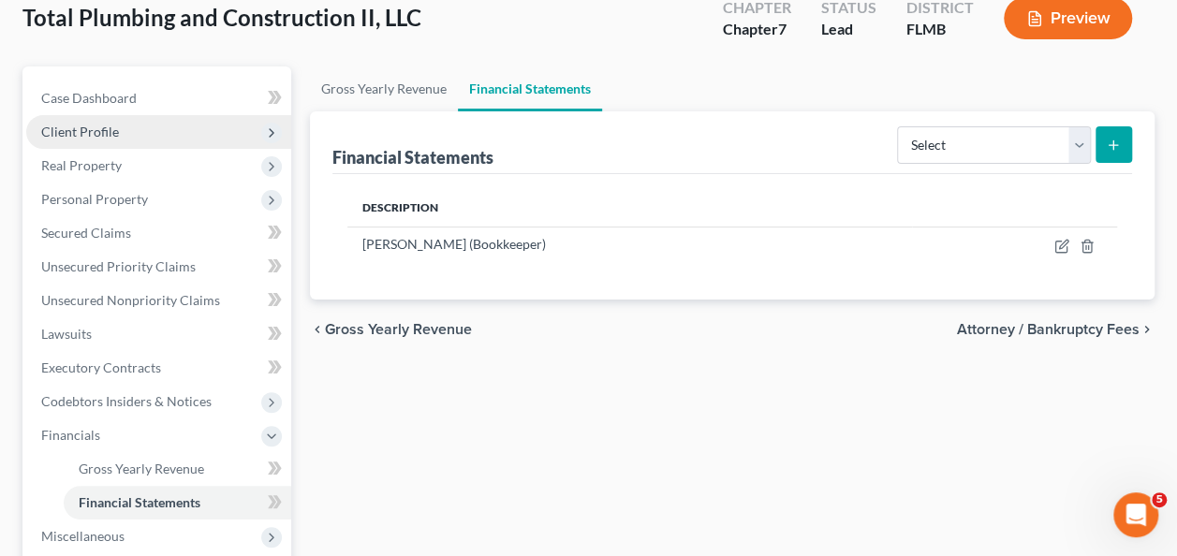
click at [160, 249] on ul "Case Dashboard Payments Invoices Payments Payments Credit Report Client Profile" at bounding box center [158, 350] width 265 height 539
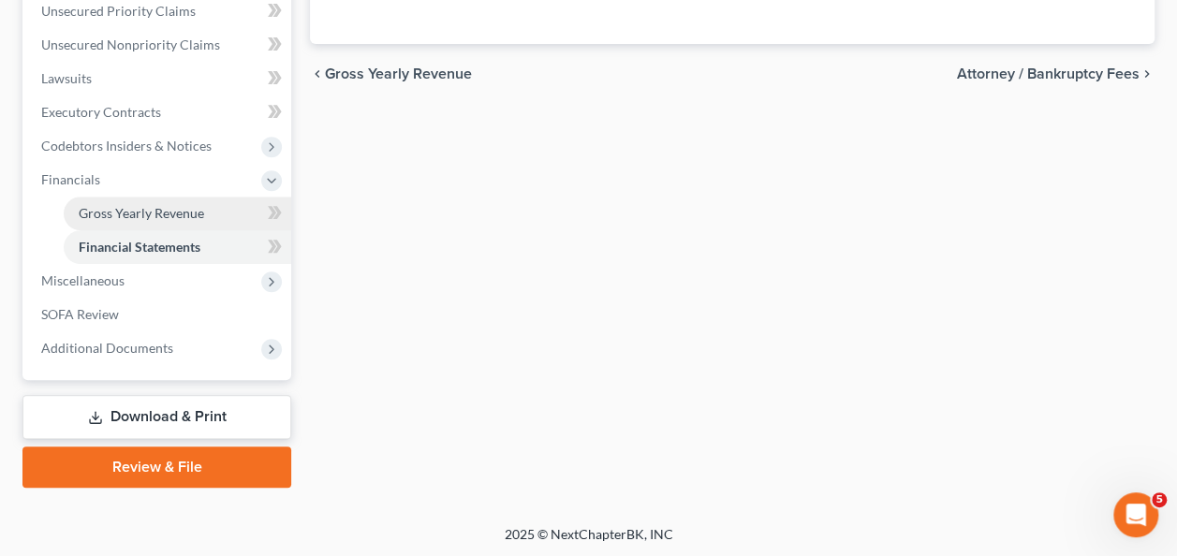
click at [164, 219] on link "Gross Yearly Revenue" at bounding box center [178, 214] width 228 height 34
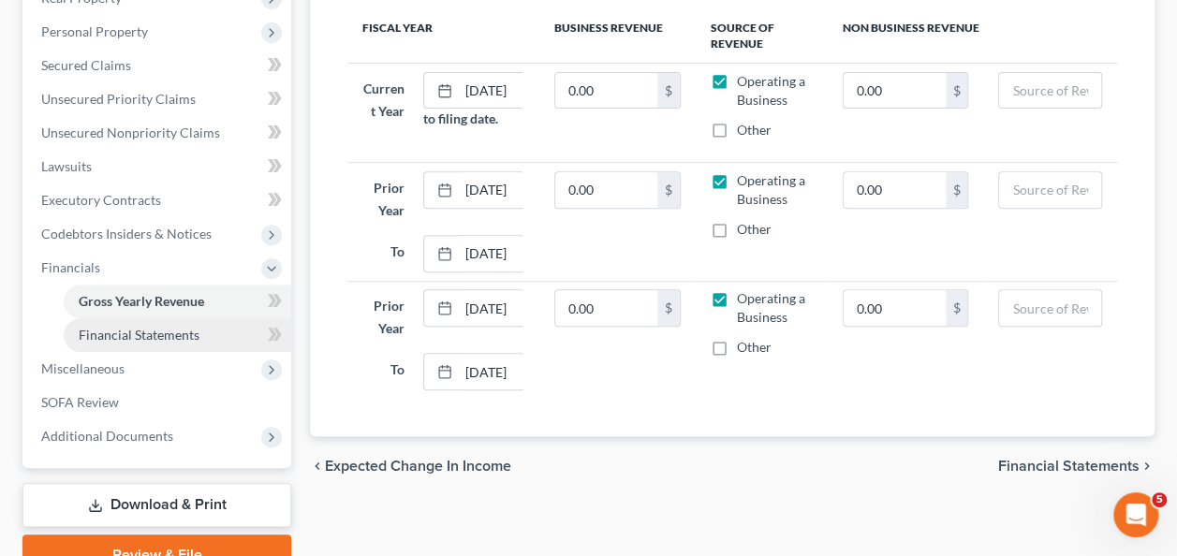
click at [155, 348] on link "Financial Statements" at bounding box center [178, 335] width 228 height 34
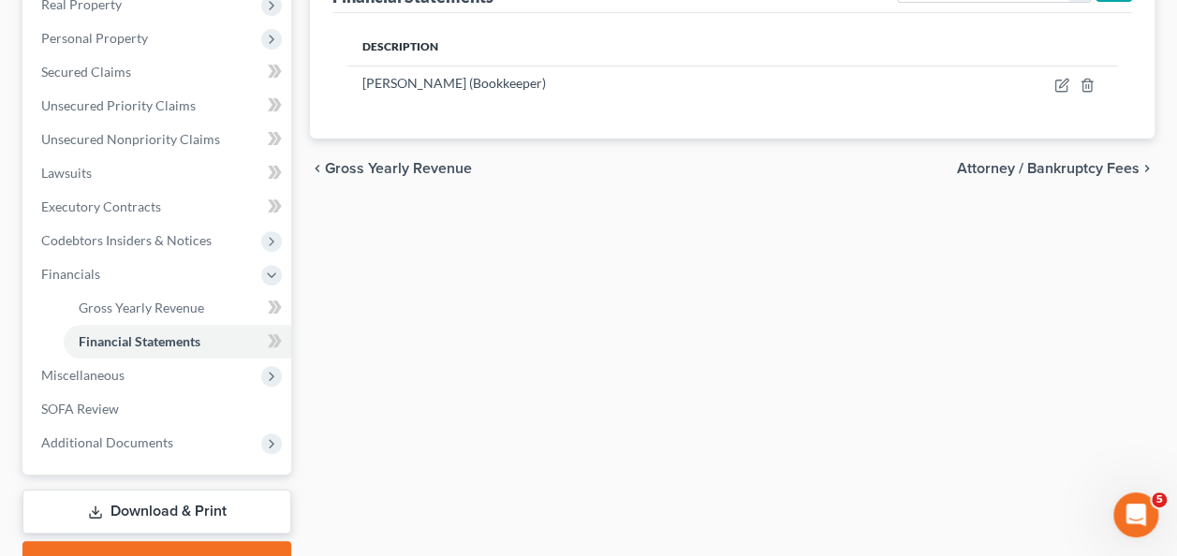
click at [485, 311] on div "Gross Yearly Revenue Financial Statements Financial Statements Select Auditor B…" at bounding box center [732, 243] width 863 height 677
click at [83, 376] on span "Miscellaneous" at bounding box center [82, 375] width 83 height 16
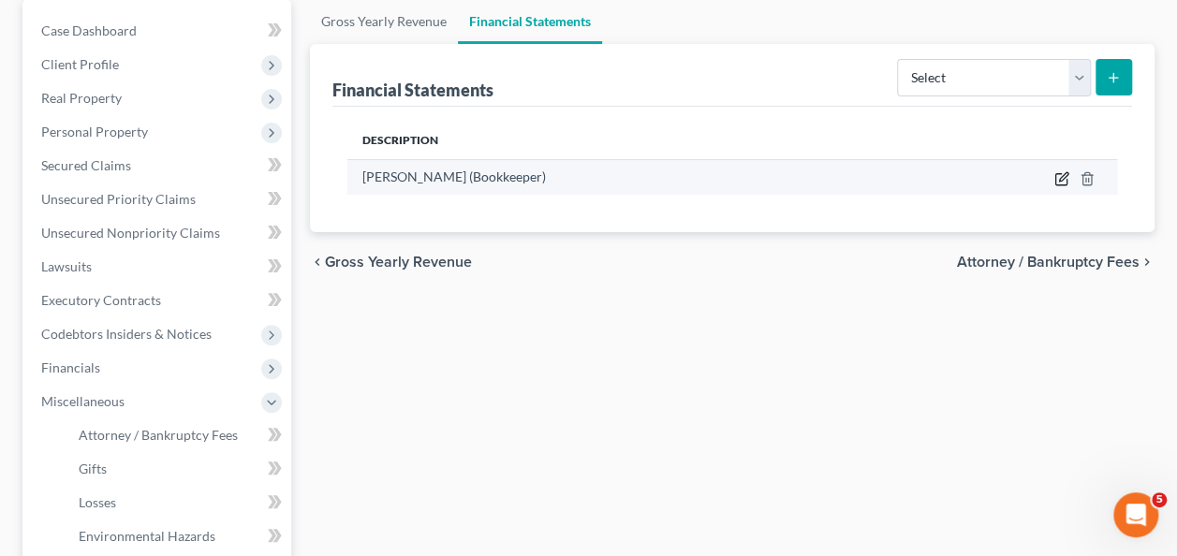
click at [1060, 176] on icon "button" at bounding box center [1063, 176] width 8 height 8
select select "bookkeeper"
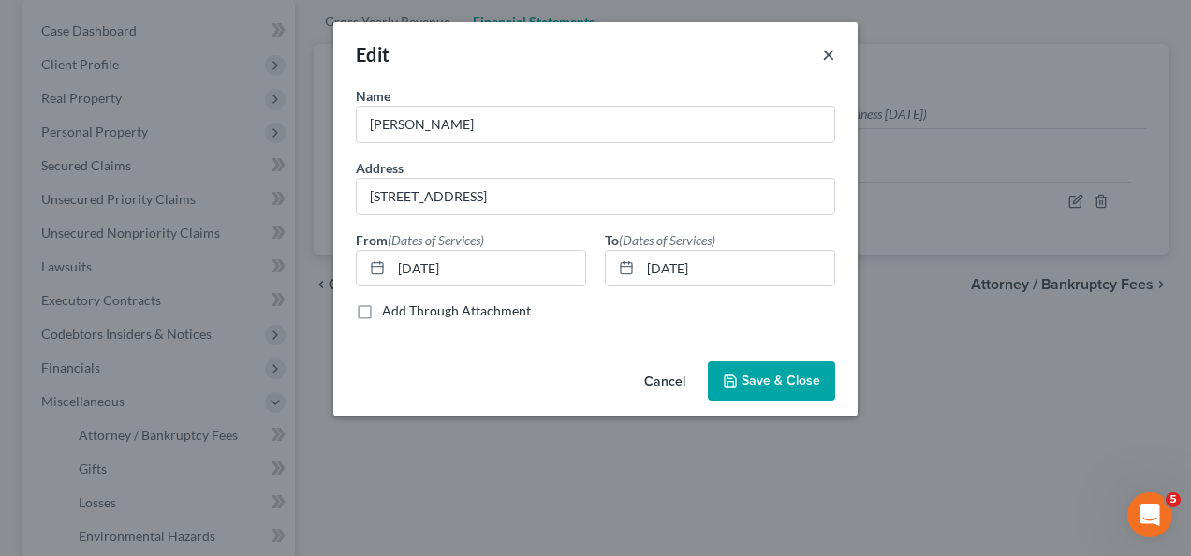
click at [828, 56] on button "×" at bounding box center [828, 54] width 13 height 22
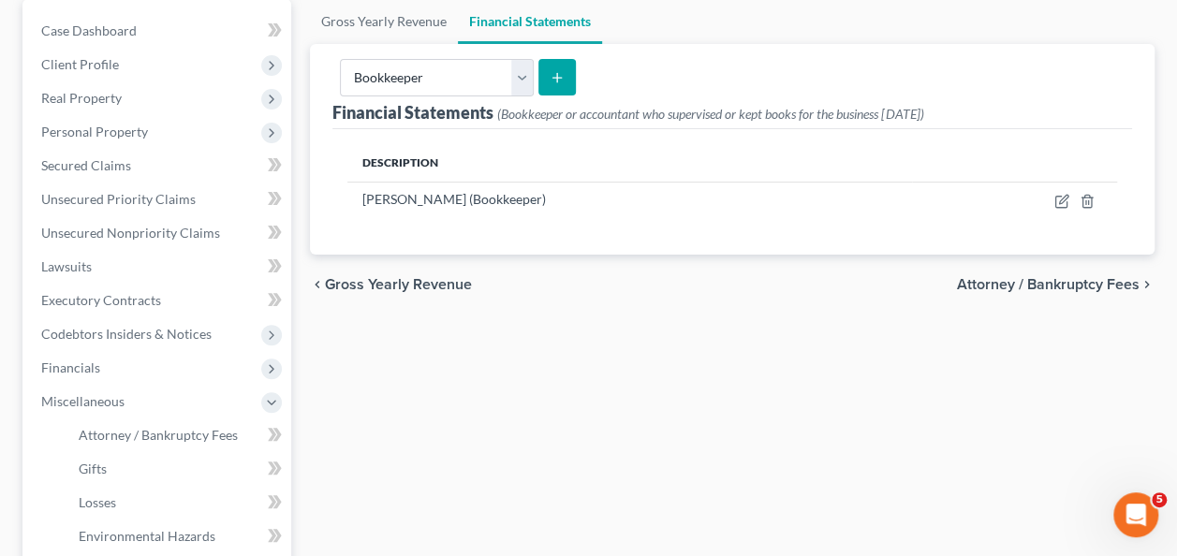
drag, startPoint x: 730, startPoint y: 362, endPoint x: 6, endPoint y: 315, distance: 726.3
click at [730, 362] on div "Gross Yearly Revenue Financial Statements Financial Statements (Bookkeeper or a…" at bounding box center [732, 388] width 863 height 778
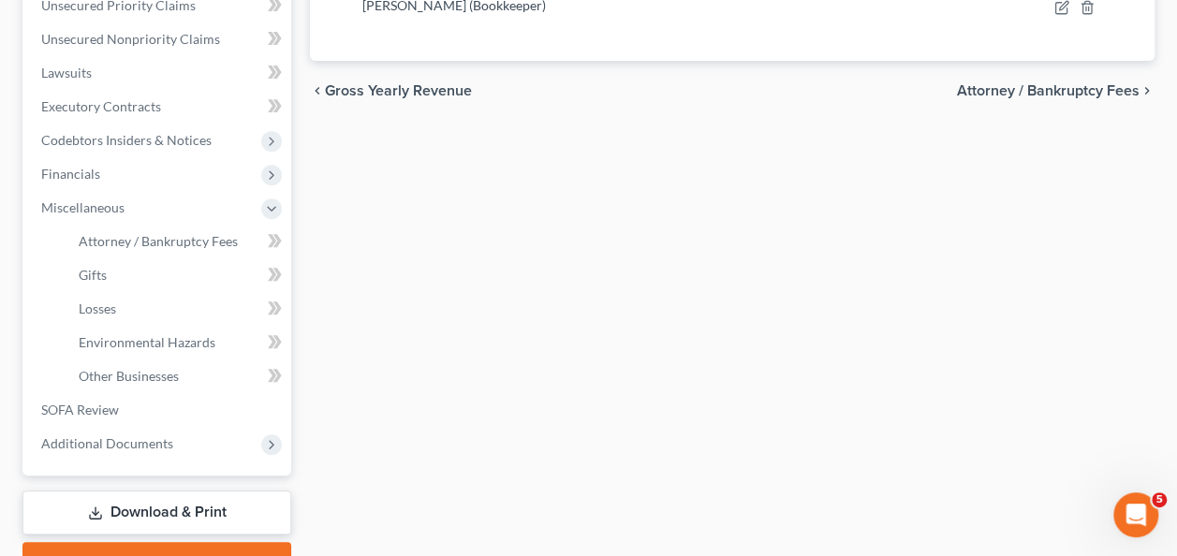
click at [408, 305] on div "Gross Yearly Revenue Financial Statements Financial Statements (Bookkeeper or a…" at bounding box center [732, 194] width 863 height 778
click at [184, 237] on span "Attorney / Bankruptcy Fees" at bounding box center [158, 241] width 159 height 16
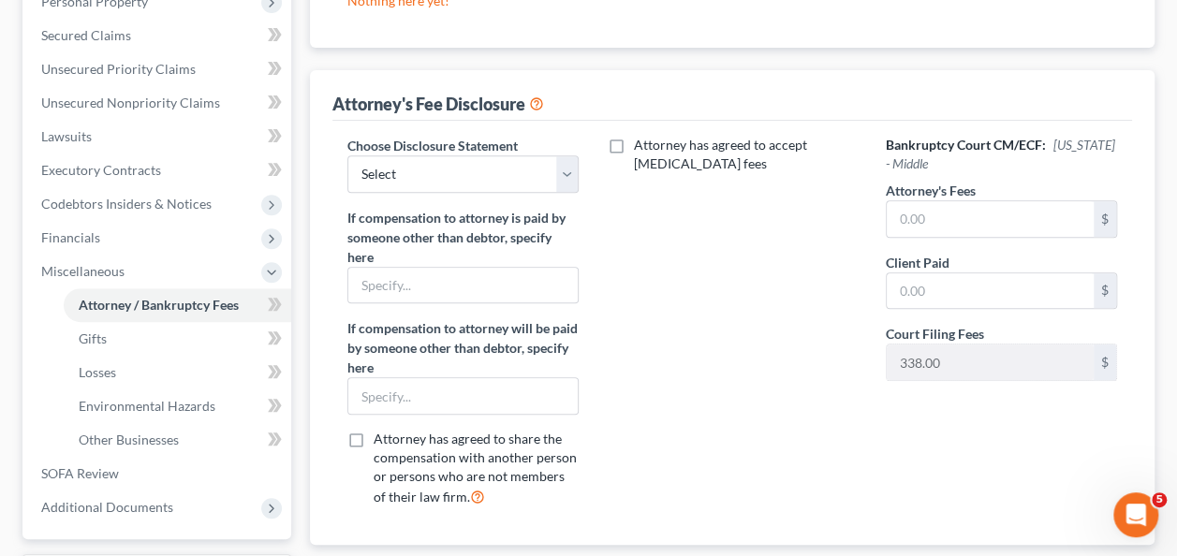
scroll to position [25, 0]
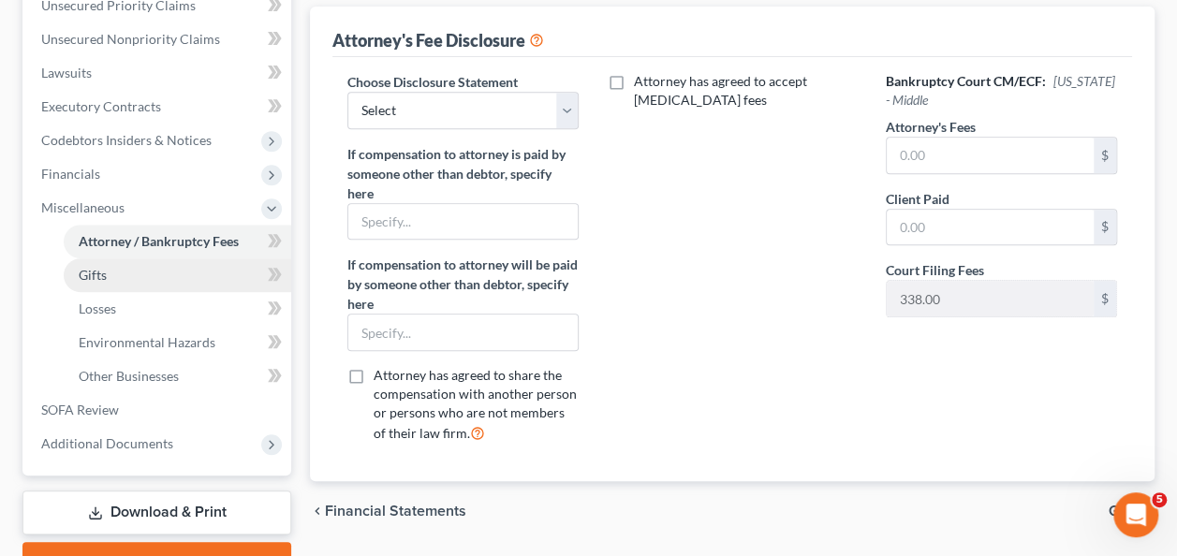
click at [137, 279] on link "Gifts" at bounding box center [178, 275] width 228 height 34
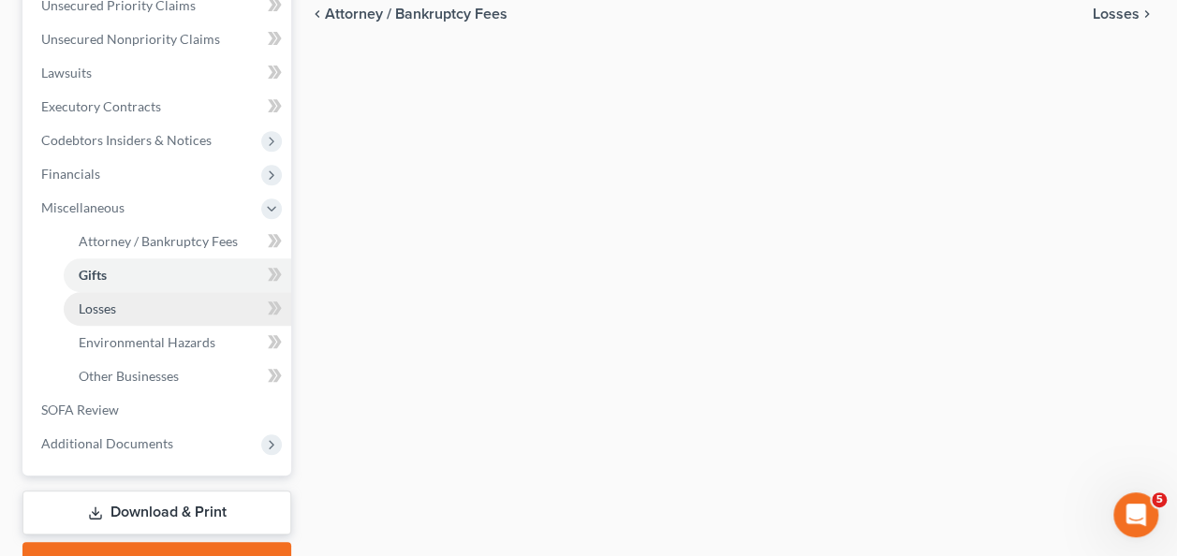
click at [110, 305] on span "Losses" at bounding box center [97, 309] width 37 height 16
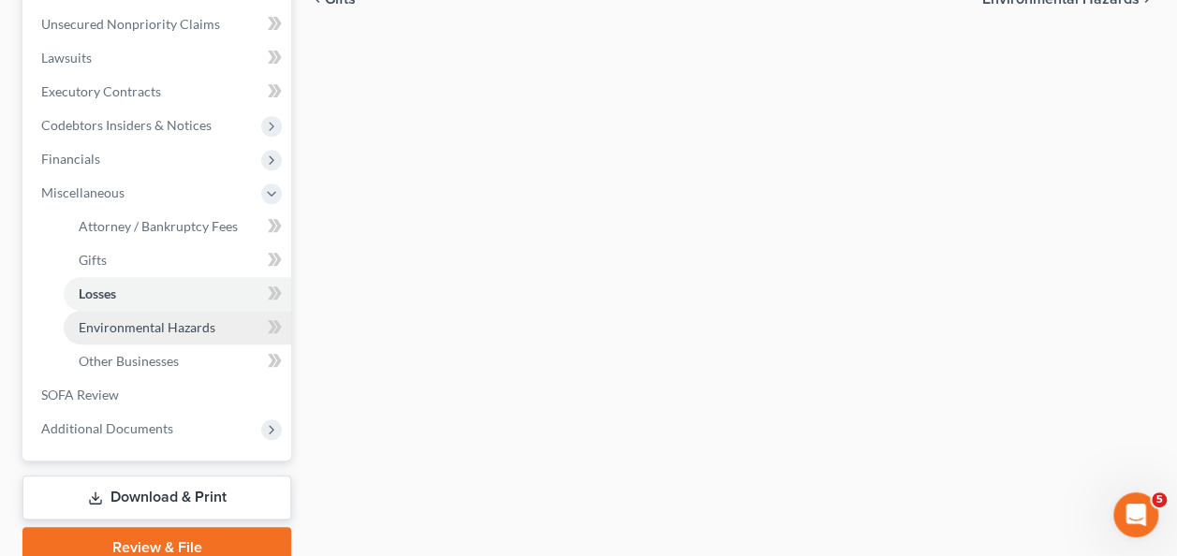
click at [144, 311] on link "Environmental Hazards" at bounding box center [178, 328] width 228 height 34
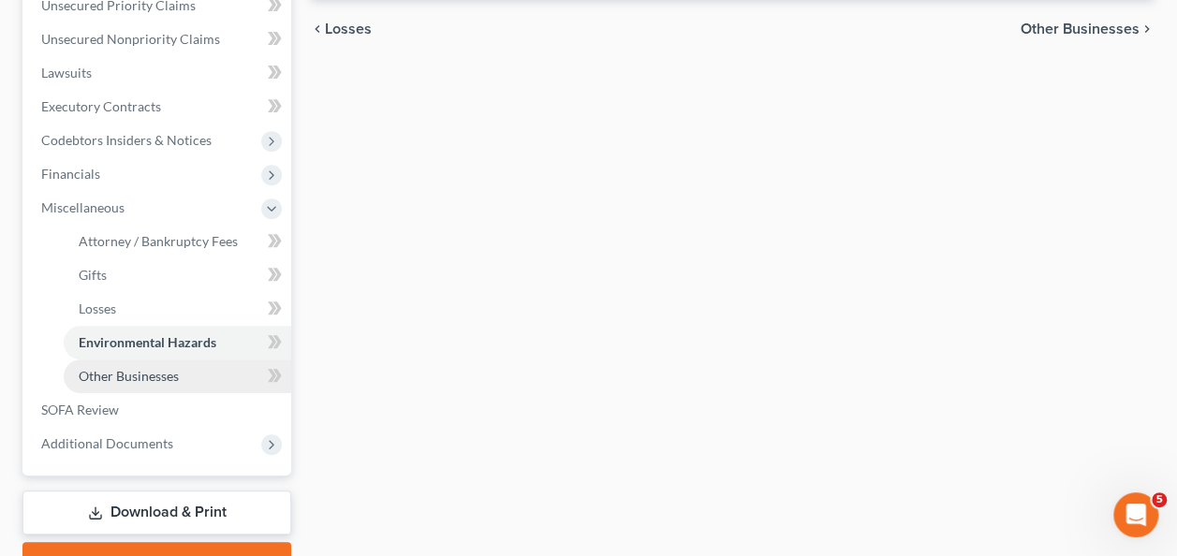
click at [116, 362] on link "Other Businesses" at bounding box center [178, 377] width 228 height 34
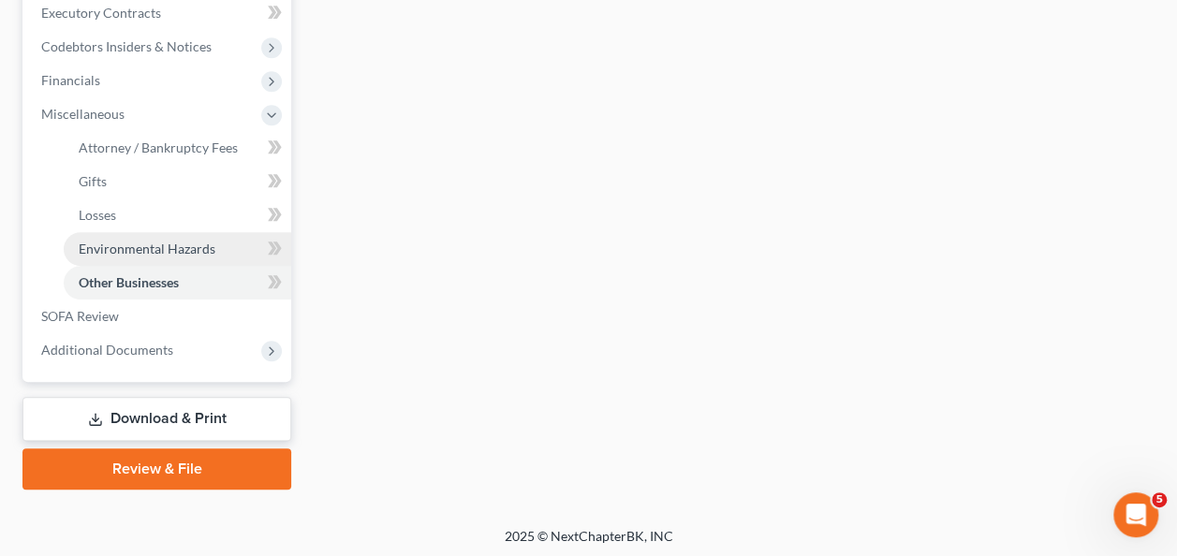
click at [131, 250] on span "Environmental Hazards" at bounding box center [147, 249] width 137 height 16
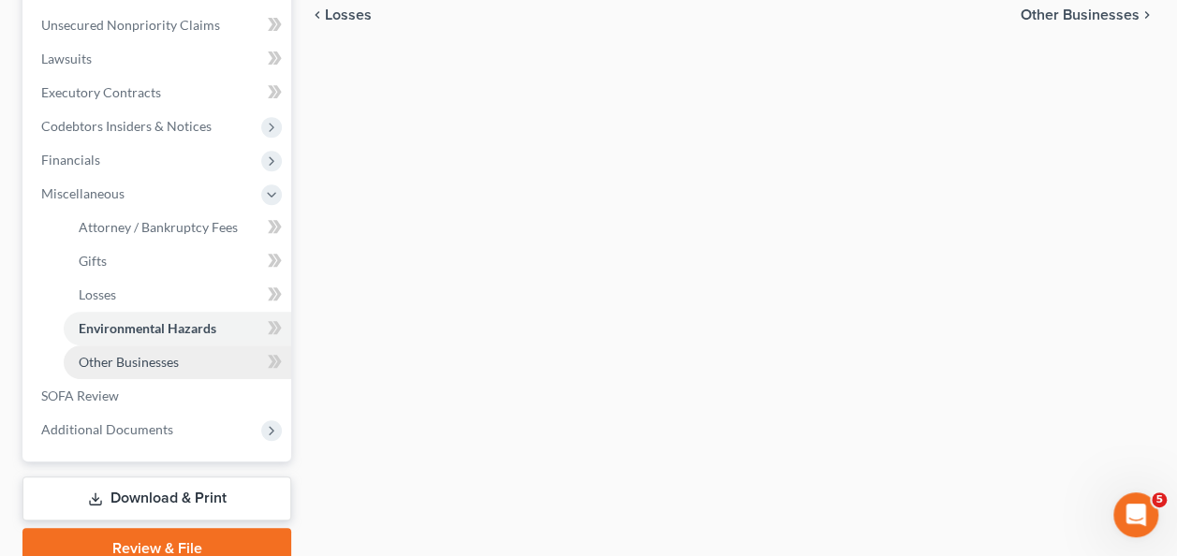
click at [119, 361] on span "Other Businesses" at bounding box center [129, 362] width 100 height 16
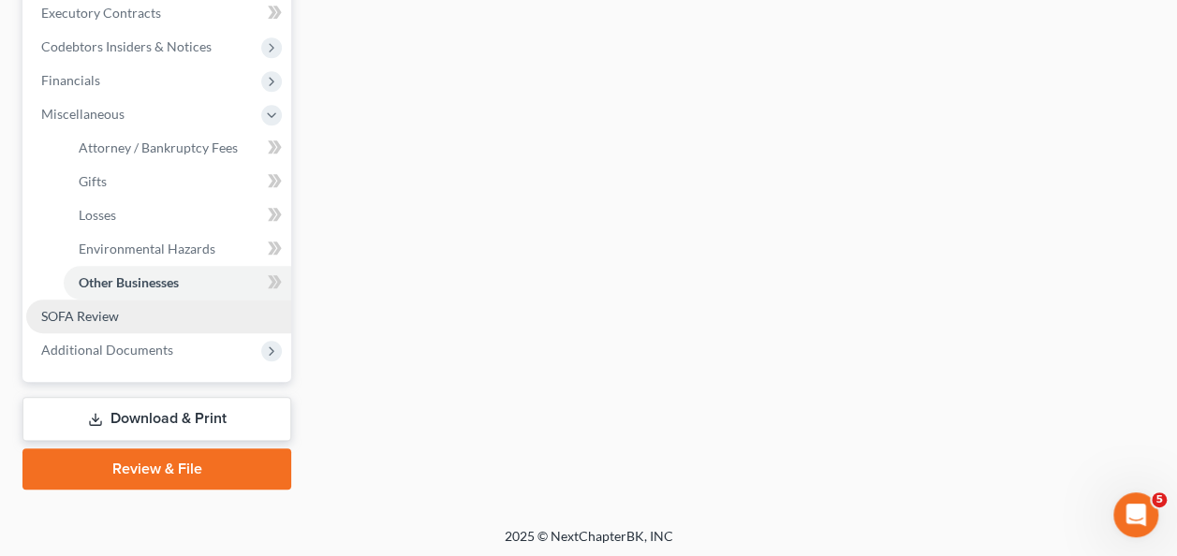
click at [92, 326] on link "SOFA Review" at bounding box center [158, 317] width 265 height 34
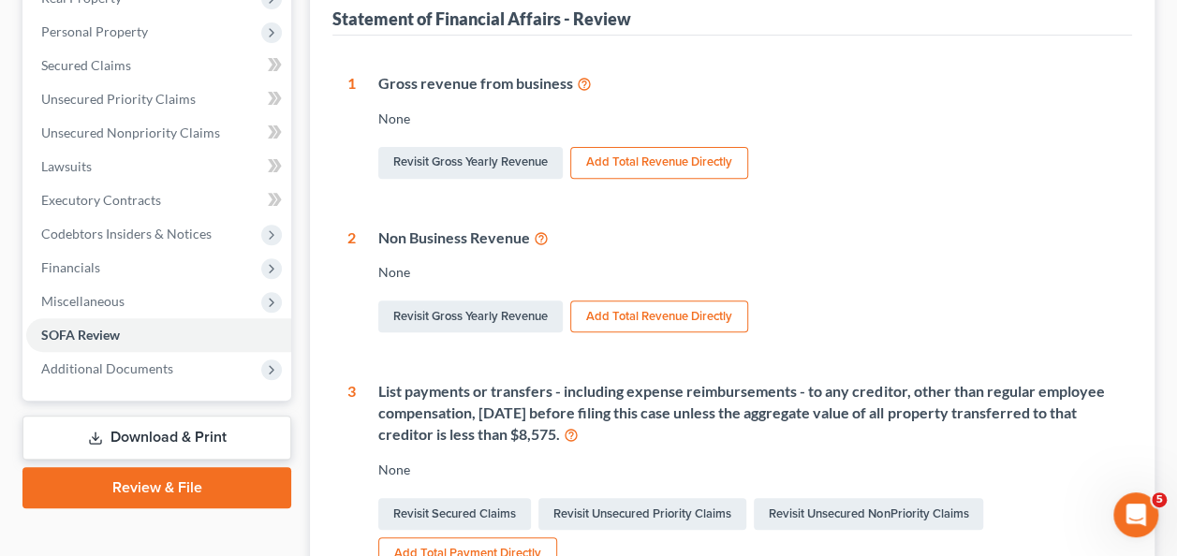
click at [858, 229] on div "Non Business Revenue" at bounding box center [747, 239] width 739 height 22
click at [160, 423] on link "Download & Print" at bounding box center [156, 438] width 269 height 44
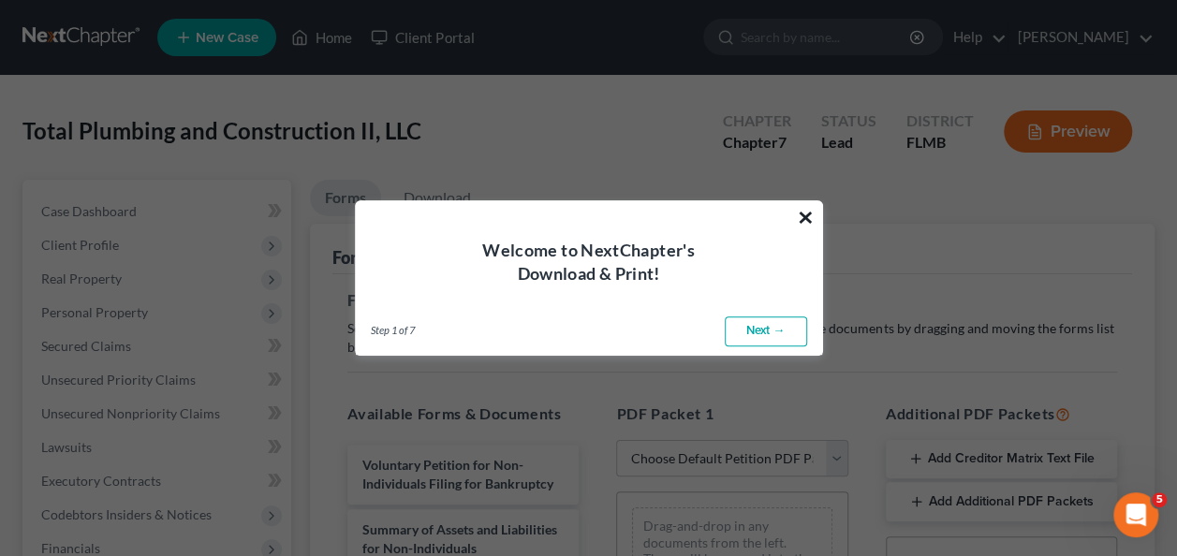
click at [807, 217] on button "×" at bounding box center [806, 217] width 18 height 30
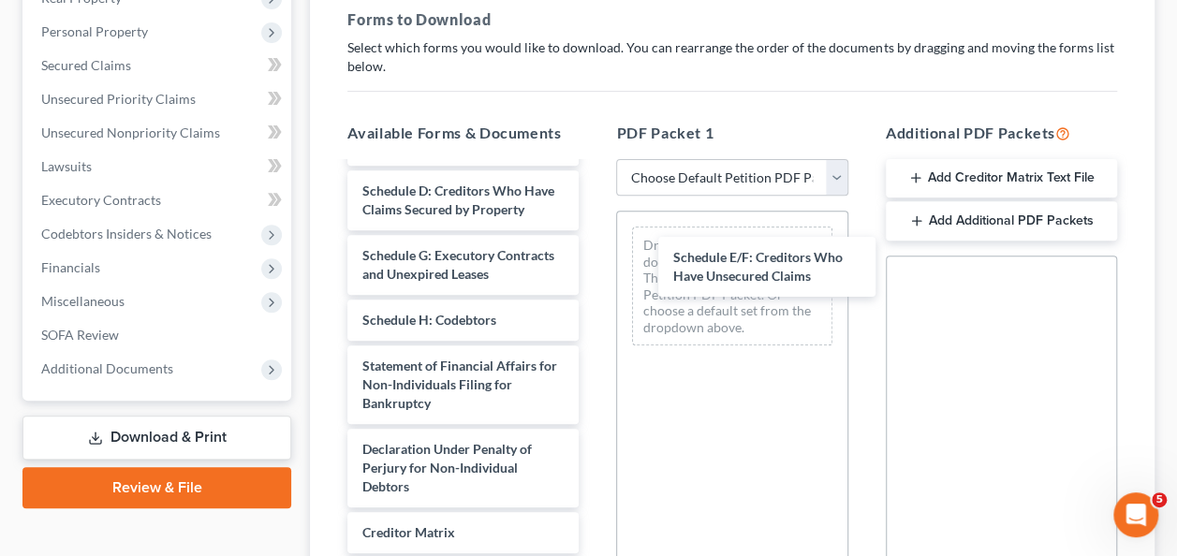
drag, startPoint x: 406, startPoint y: 305, endPoint x: 678, endPoint y: 285, distance: 272.3
click at [594, 272] on div "Schedule E/F: Creditors Who Have Unsecured Claims Voluntary Petition for Non-In…" at bounding box center [462, 343] width 261 height 733
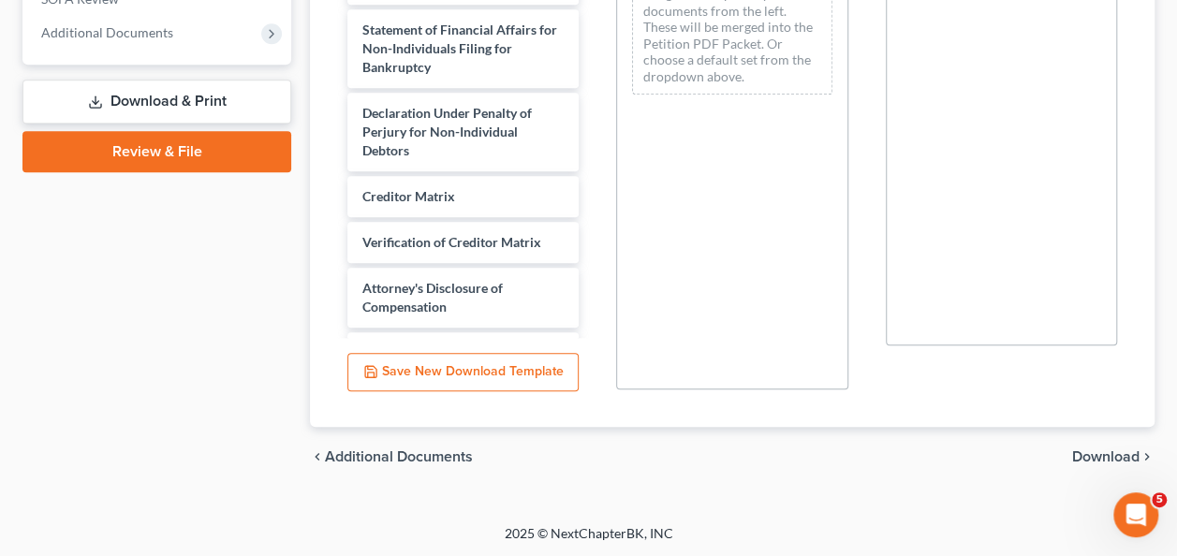
click at [1110, 449] on span "Download" at bounding box center [1105, 456] width 67 height 15
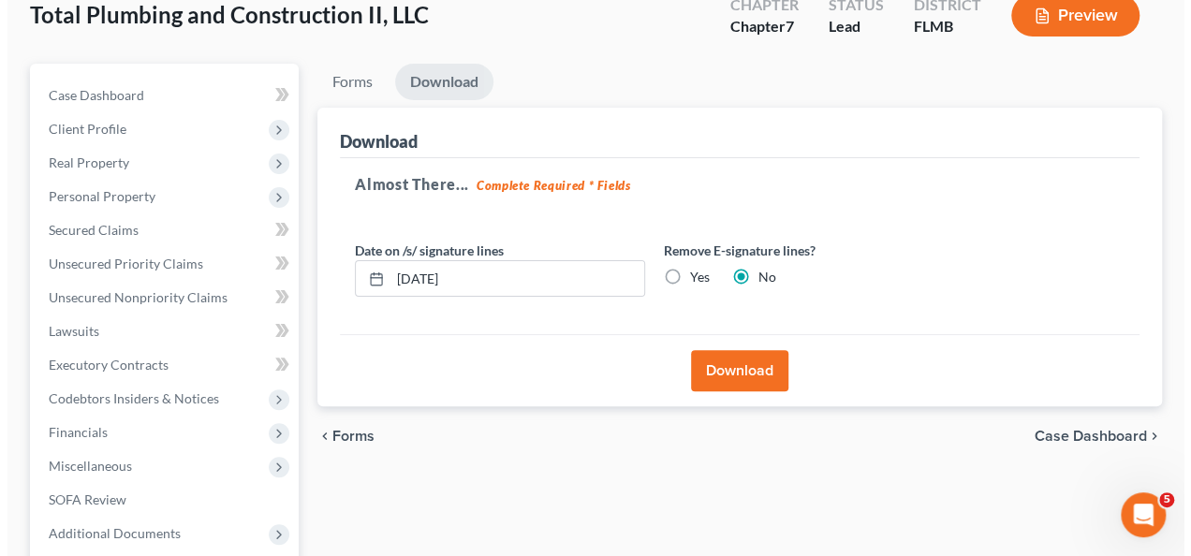
scroll to position [114, 0]
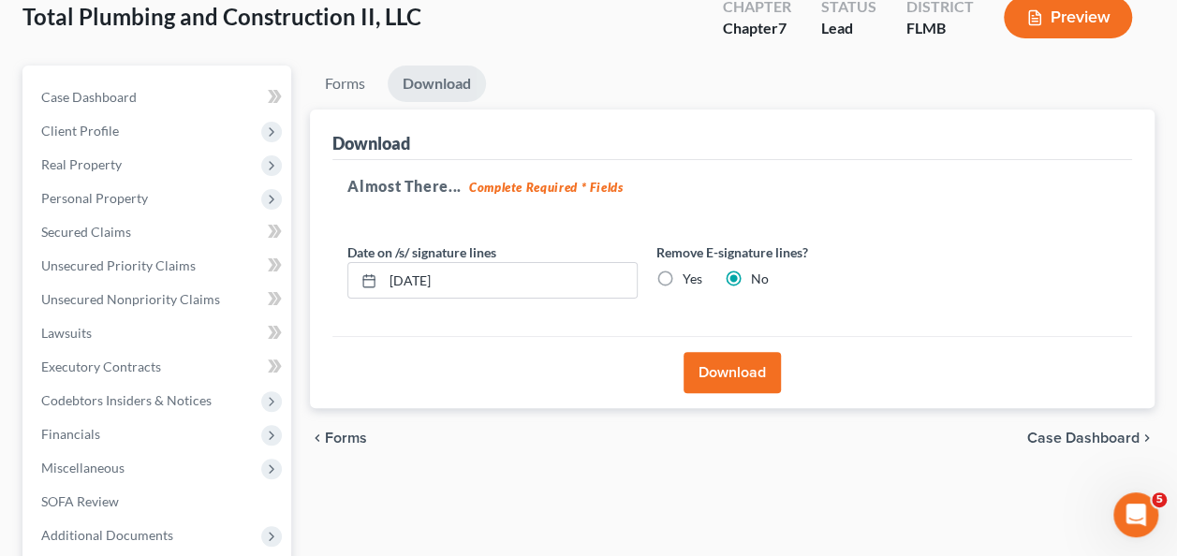
click at [734, 380] on button "Download" at bounding box center [732, 372] width 97 height 41
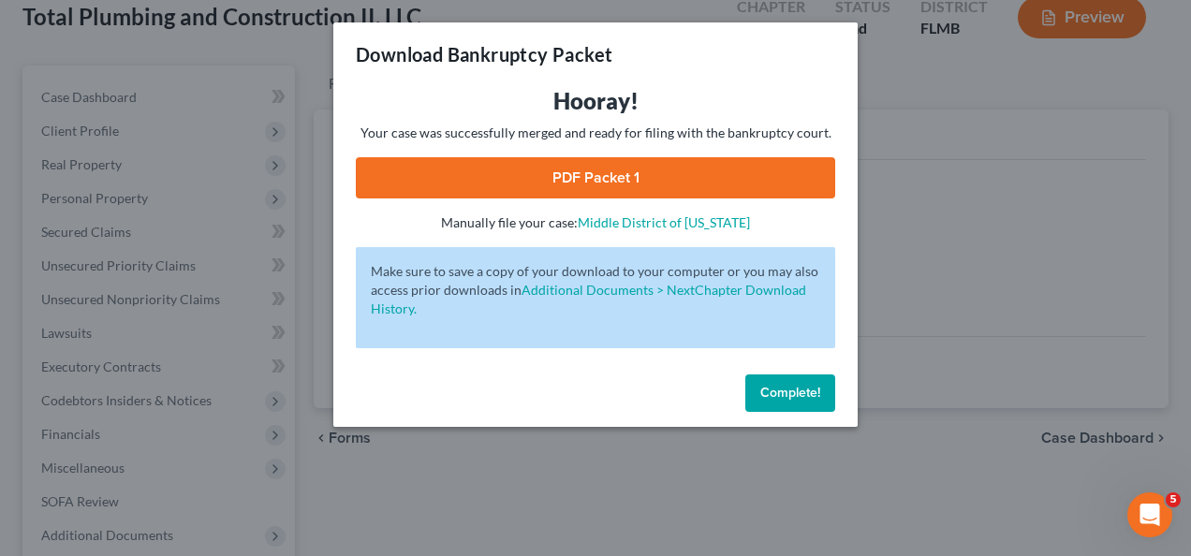
drag, startPoint x: 555, startPoint y: 156, endPoint x: 556, endPoint y: 169, distance: 12.2
click at [556, 157] on div "Hooray! Your case was successfully merged and ready for filing with the bankrup…" at bounding box center [595, 159] width 479 height 146
click at [557, 169] on link "PDF Packet 1" at bounding box center [595, 177] width 479 height 41
